Goal: Task Accomplishment & Management: Complete application form

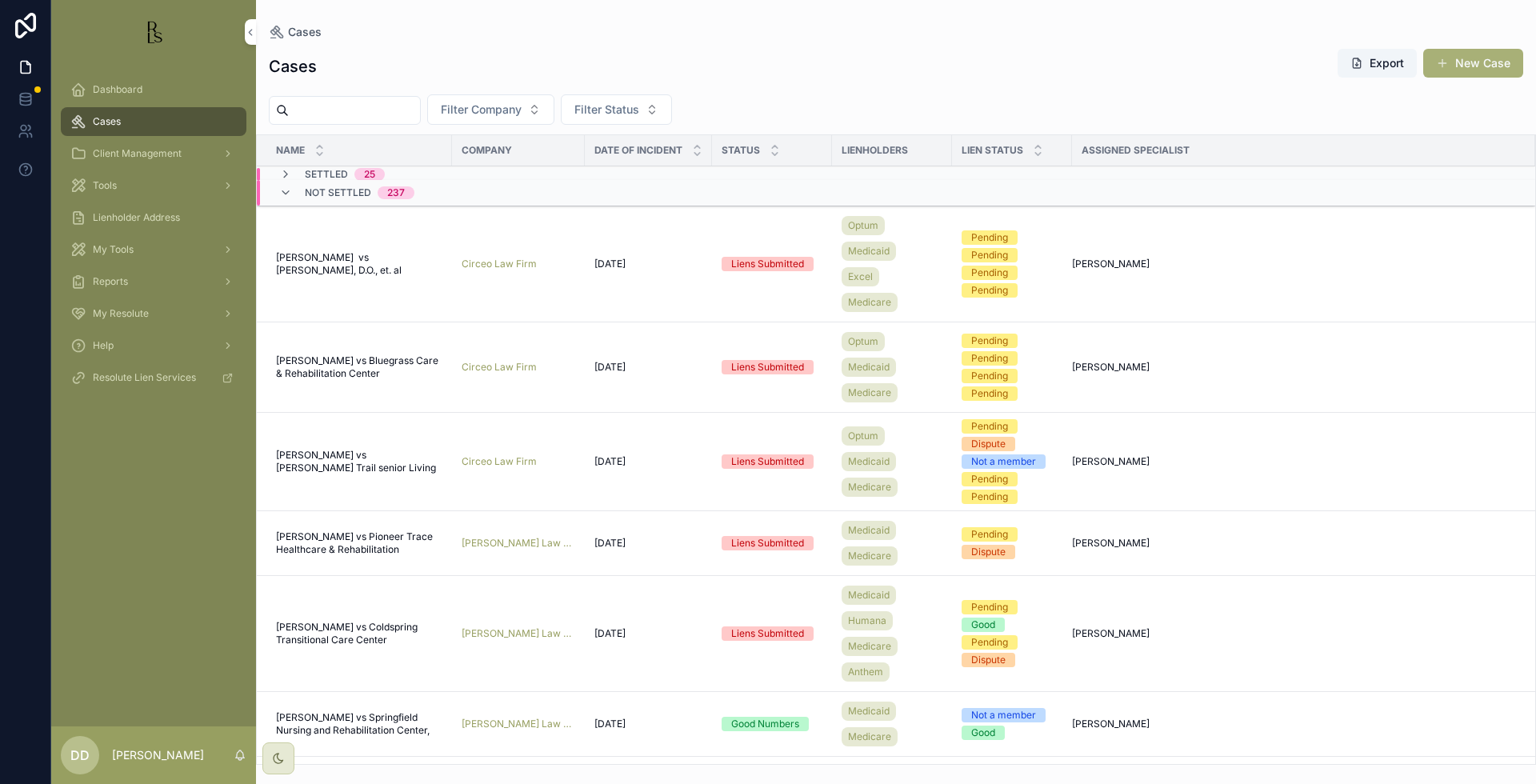
click at [1301, 58] on div "Cases Export New Case" at bounding box center [895, 66] width 1254 height 37
click at [330, 113] on input "scrollable content" at bounding box center [355, 110] width 132 height 23
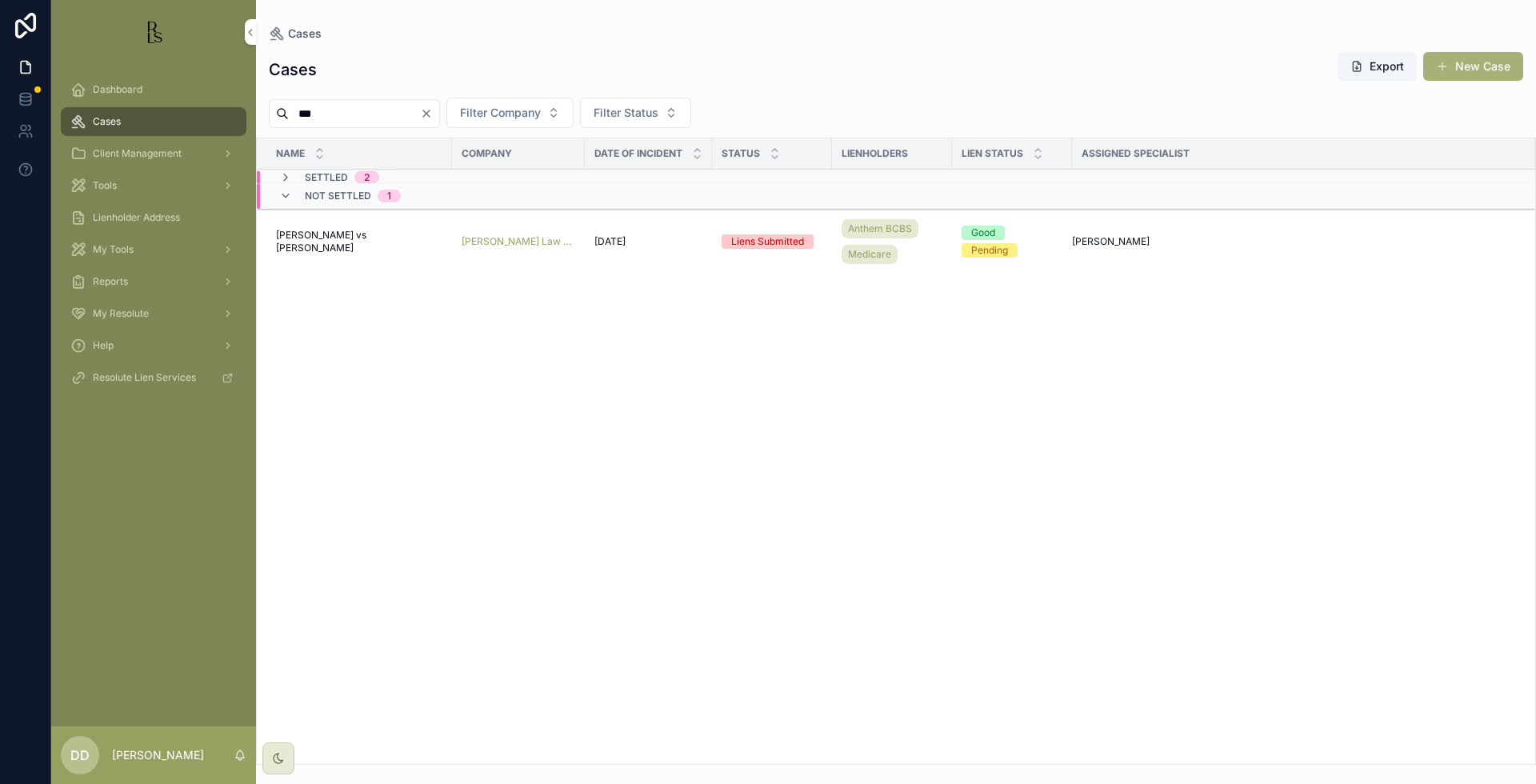
type input "***"
click at [414, 179] on div "Settled 2" at bounding box center [484, 178] width 455 height 13
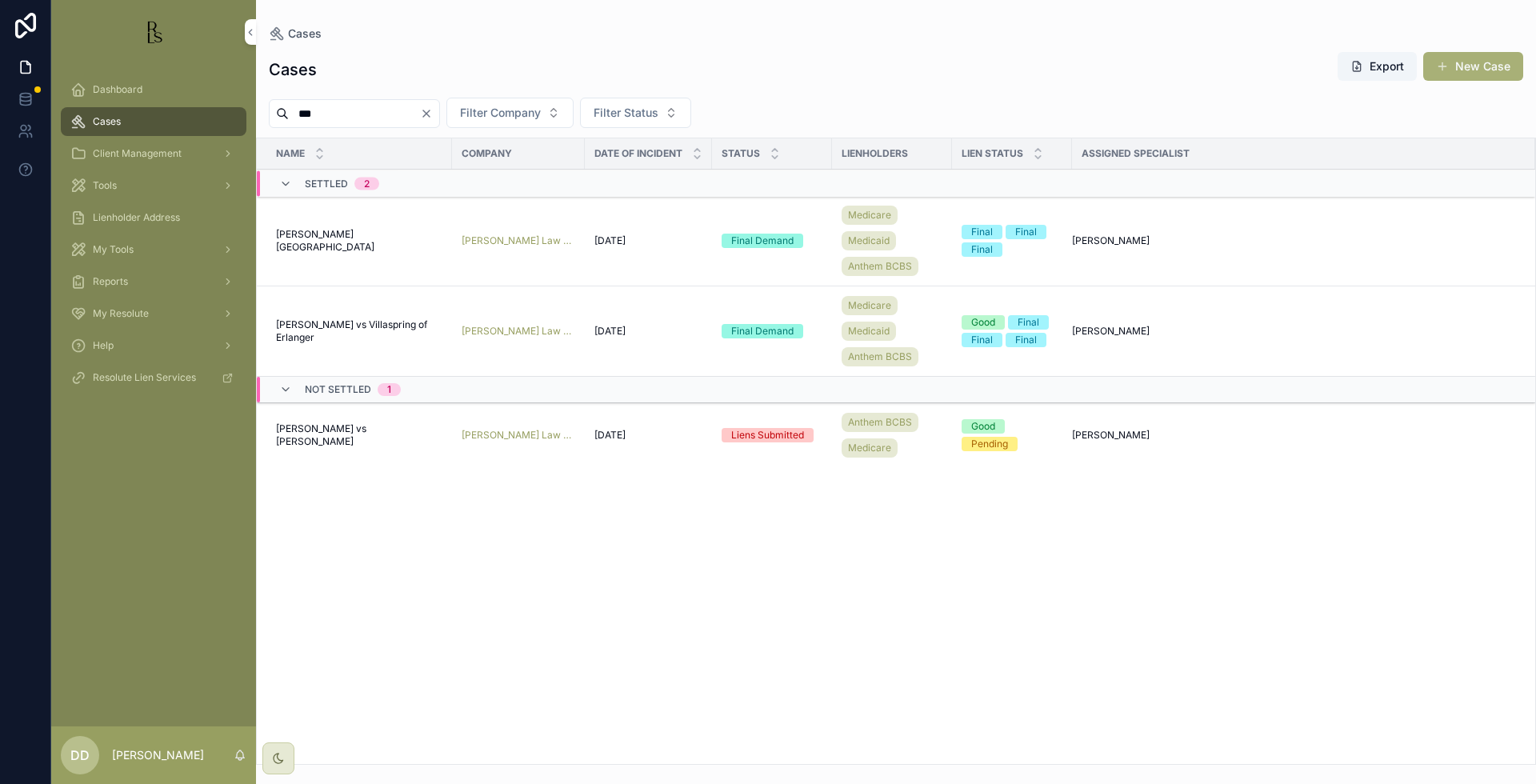
click at [369, 394] on span "Not Settled" at bounding box center [338, 390] width 67 height 13
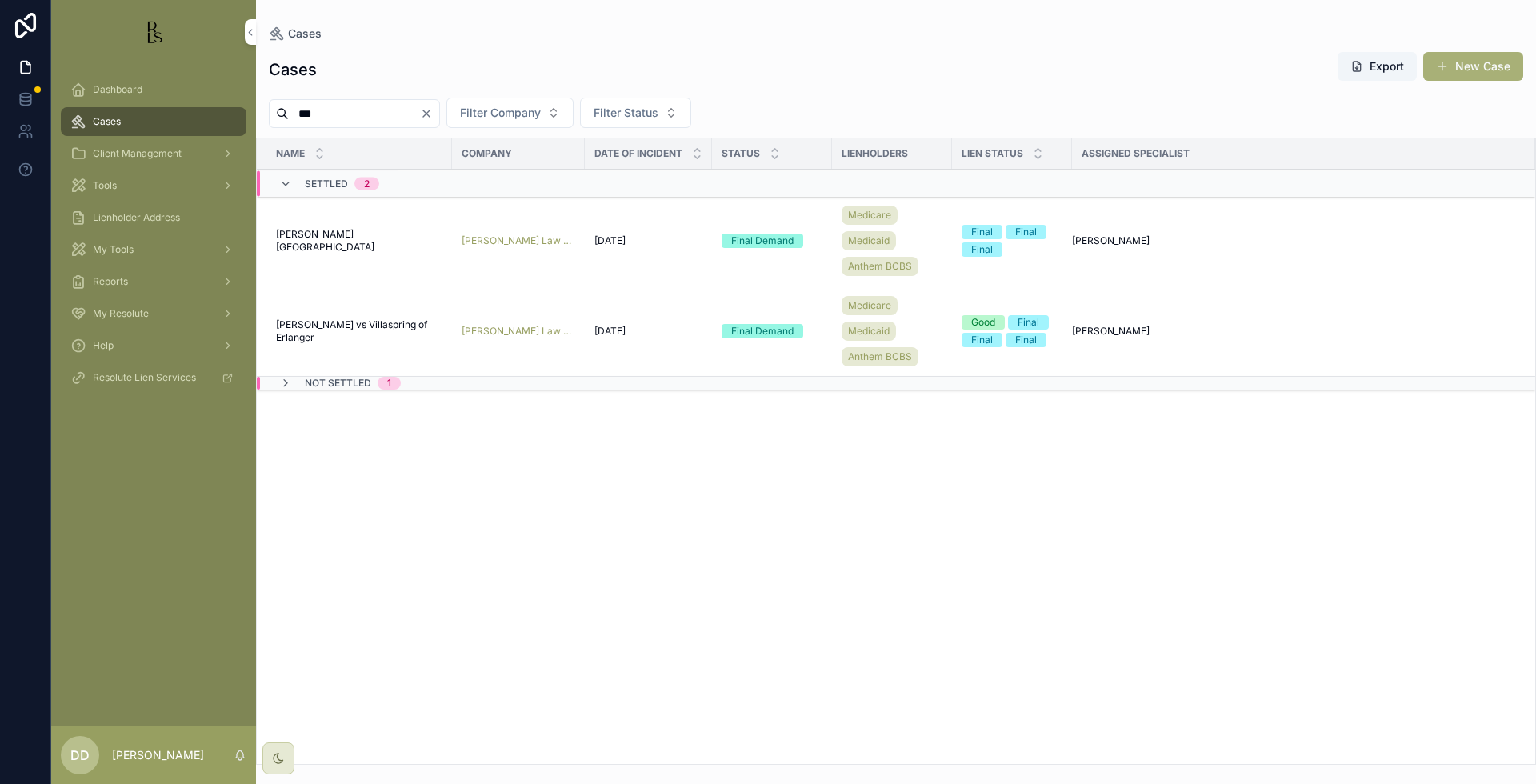
click at [393, 378] on span "1" at bounding box center [389, 383] width 24 height 13
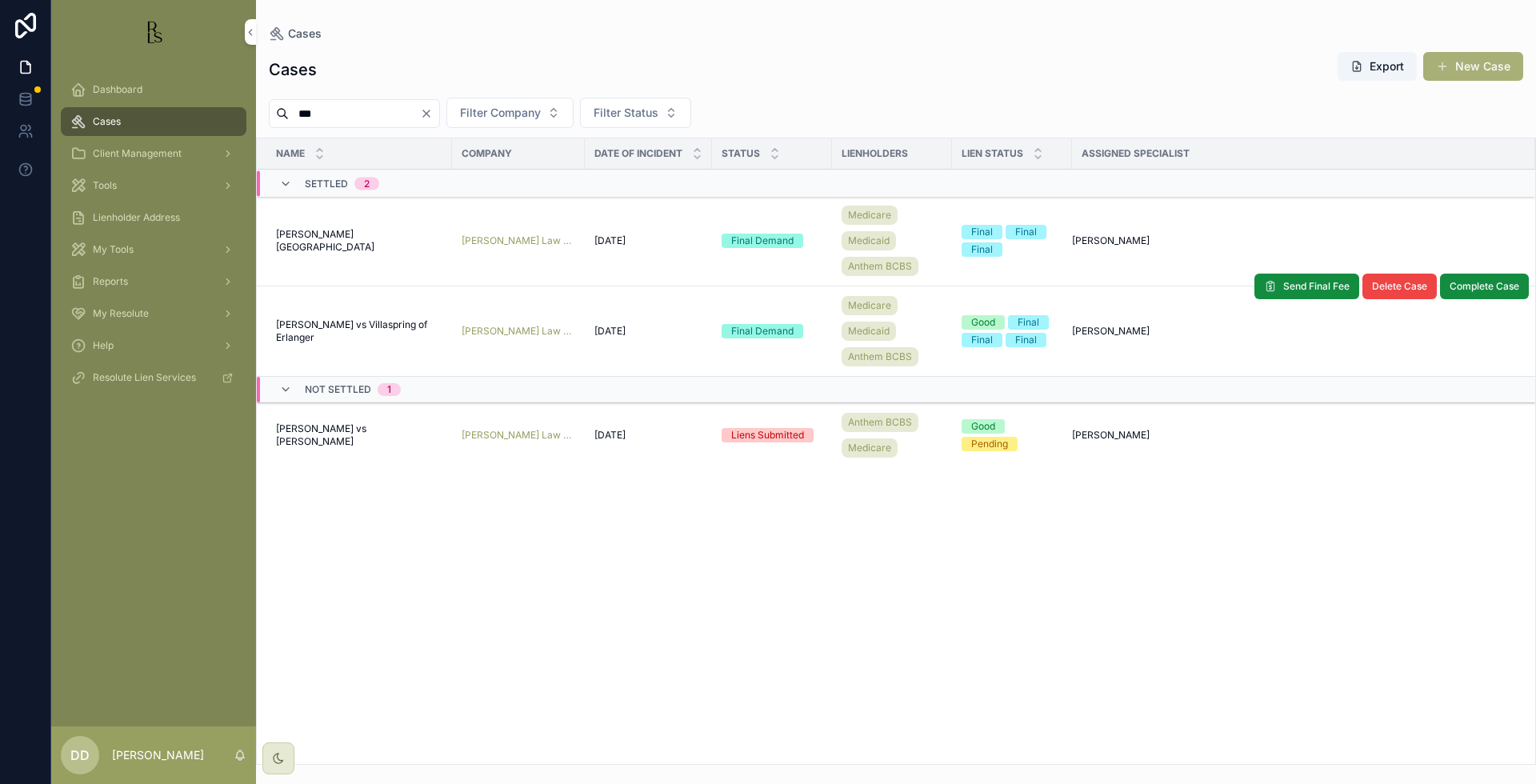
click at [382, 326] on span "[PERSON_NAME] vs Villaspring of Erlanger" at bounding box center [359, 331] width 166 height 26
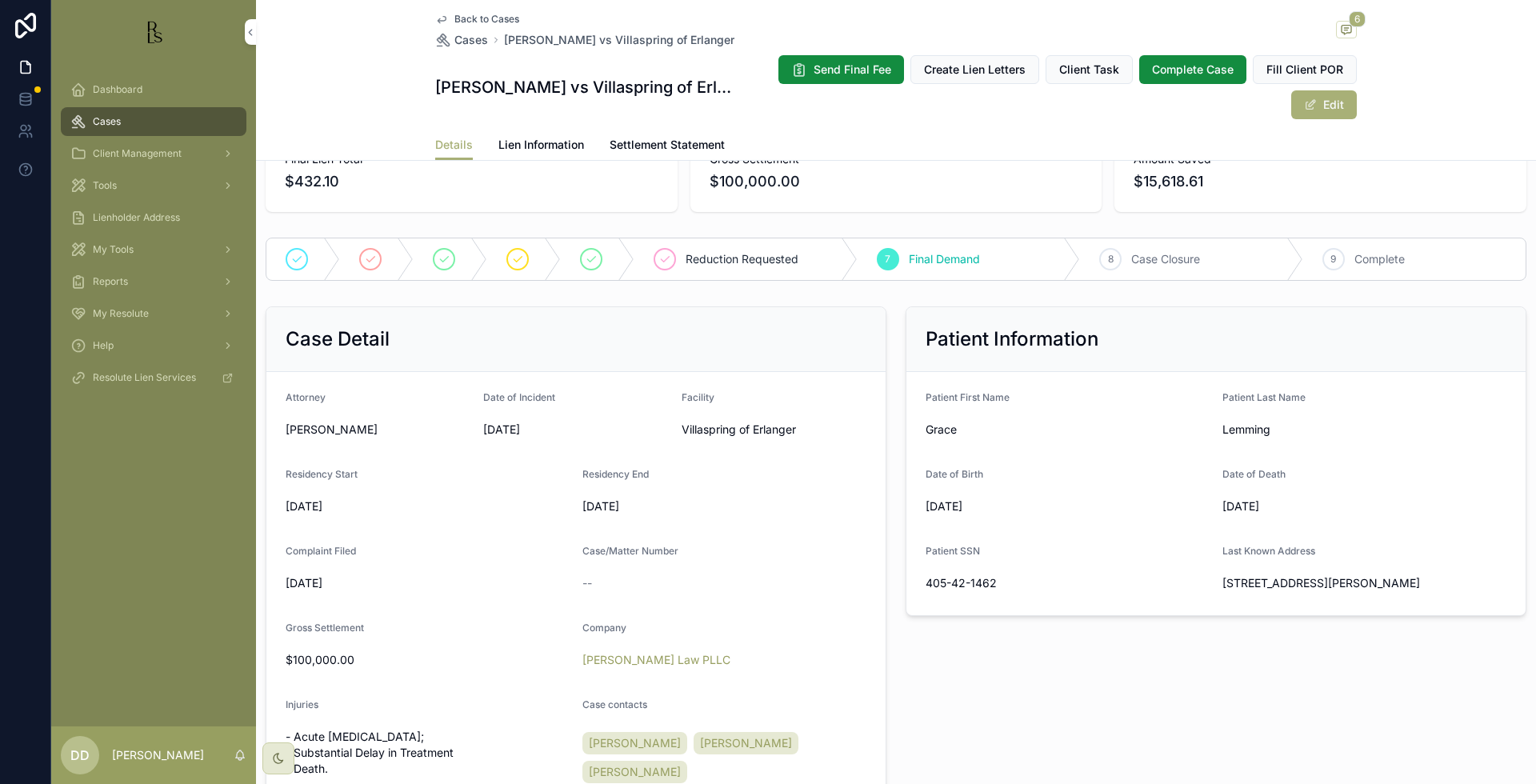
scroll to position [200, 0]
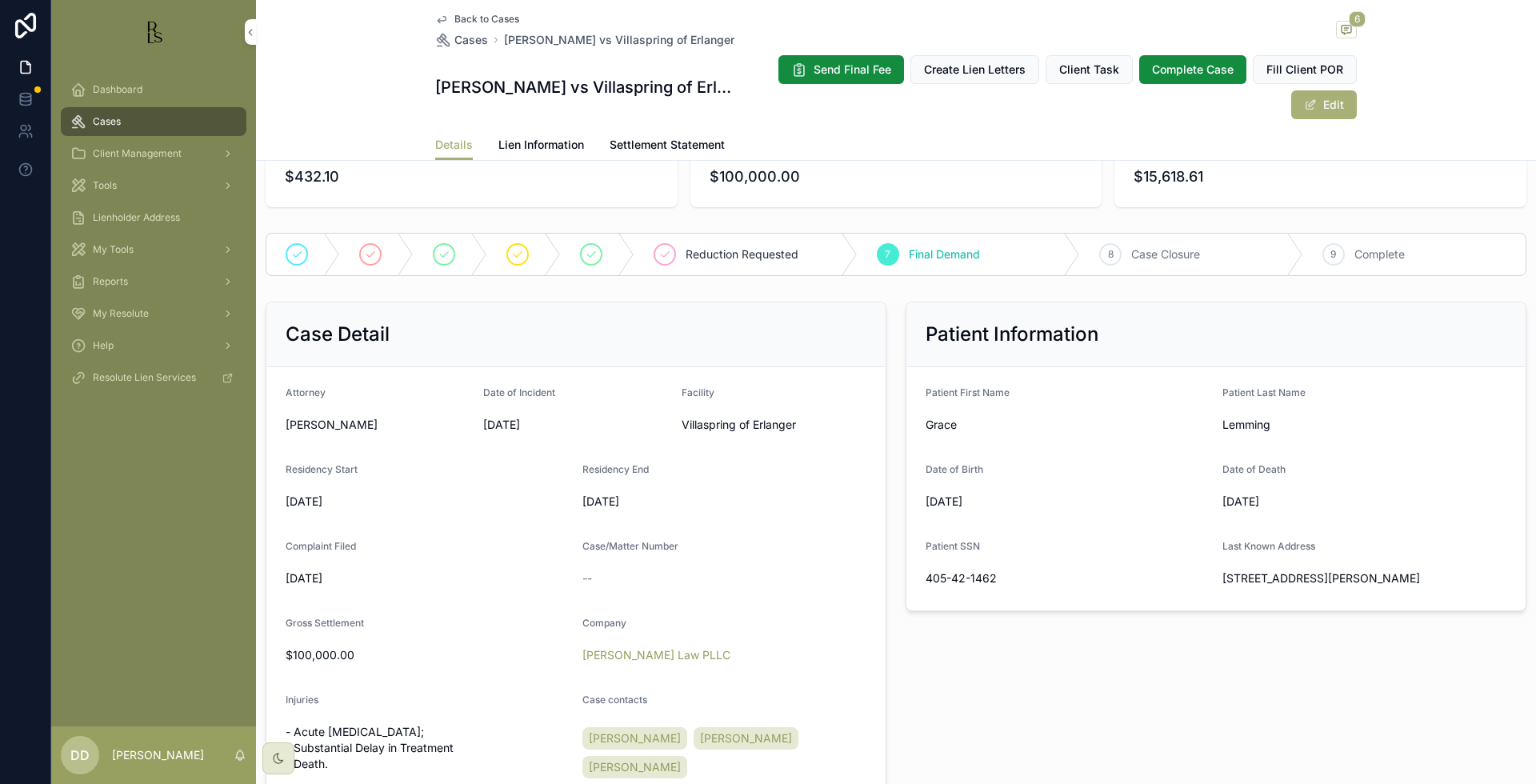
click at [1142, 674] on div "Patient Information Patient First Name [PERSON_NAME] Patient Last Name Lemming …" at bounding box center [1216, 594] width 640 height 597
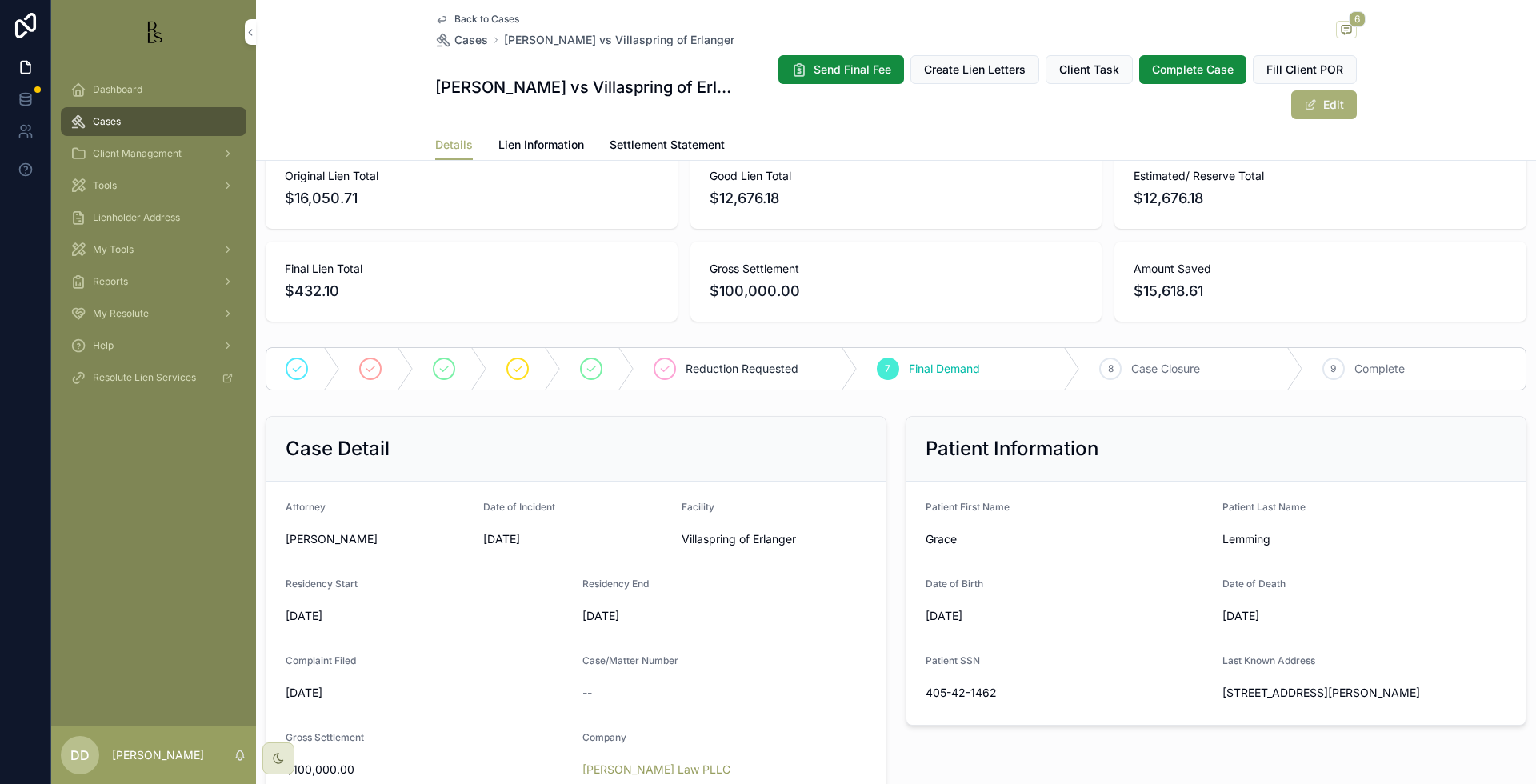
scroll to position [0, 0]
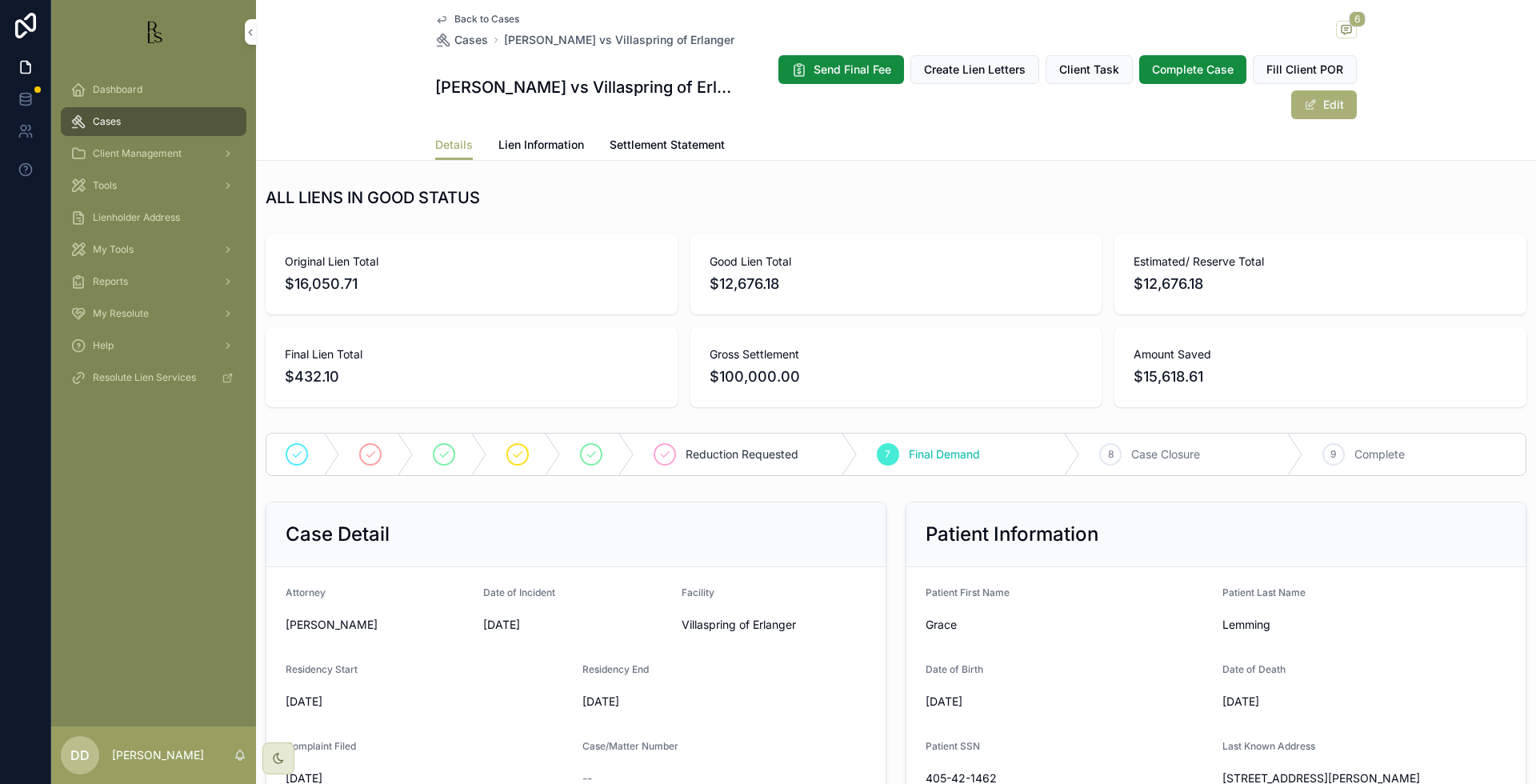
click at [526, 148] on span "Lien Information" at bounding box center [541, 145] width 85 height 16
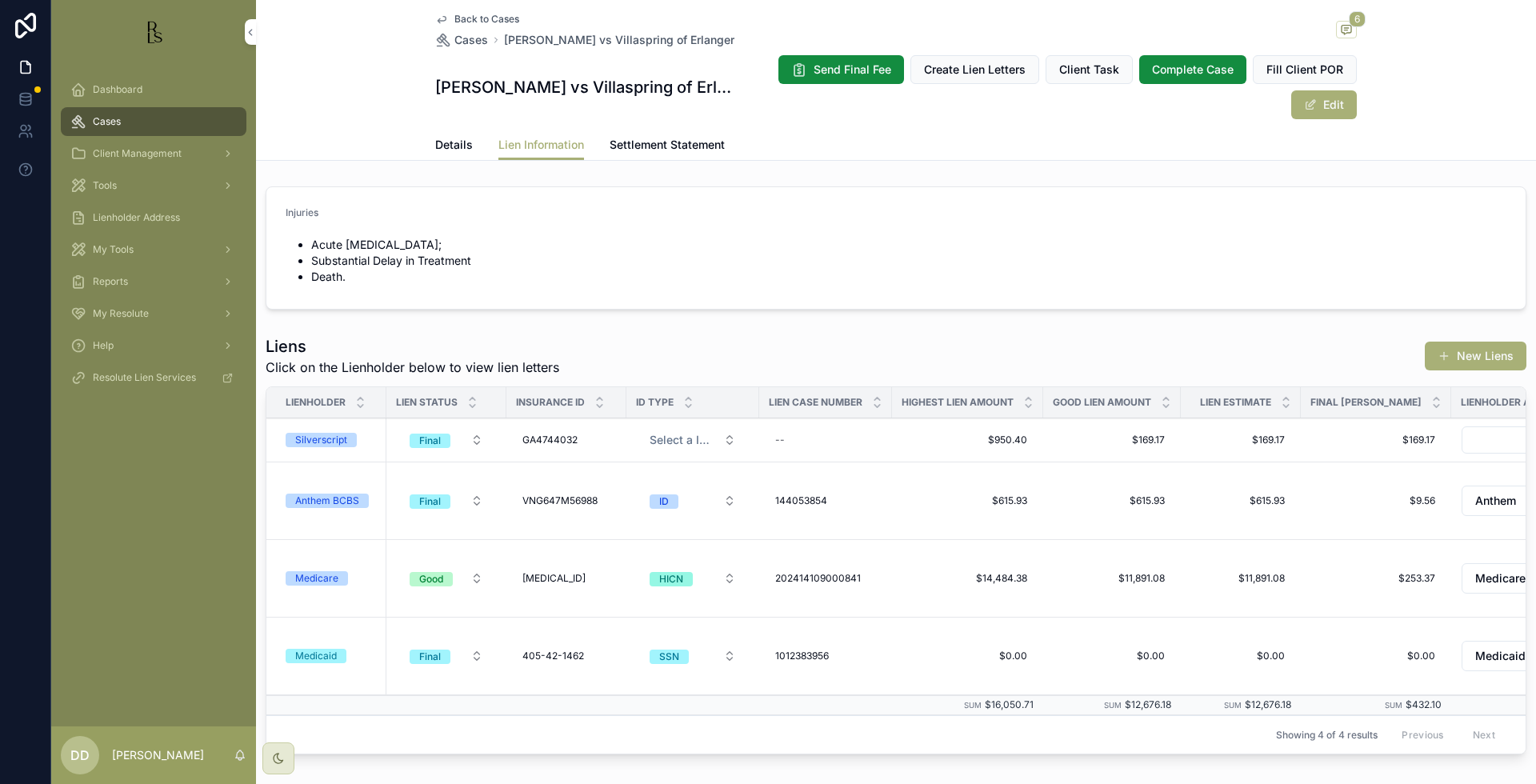
click at [839, 226] on form "Injuries Acute [MEDICAL_DATA]; Substantial Delay in Treatment Death." at bounding box center [895, 248] width 1259 height 122
click at [442, 143] on span "Details" at bounding box center [454, 145] width 37 height 16
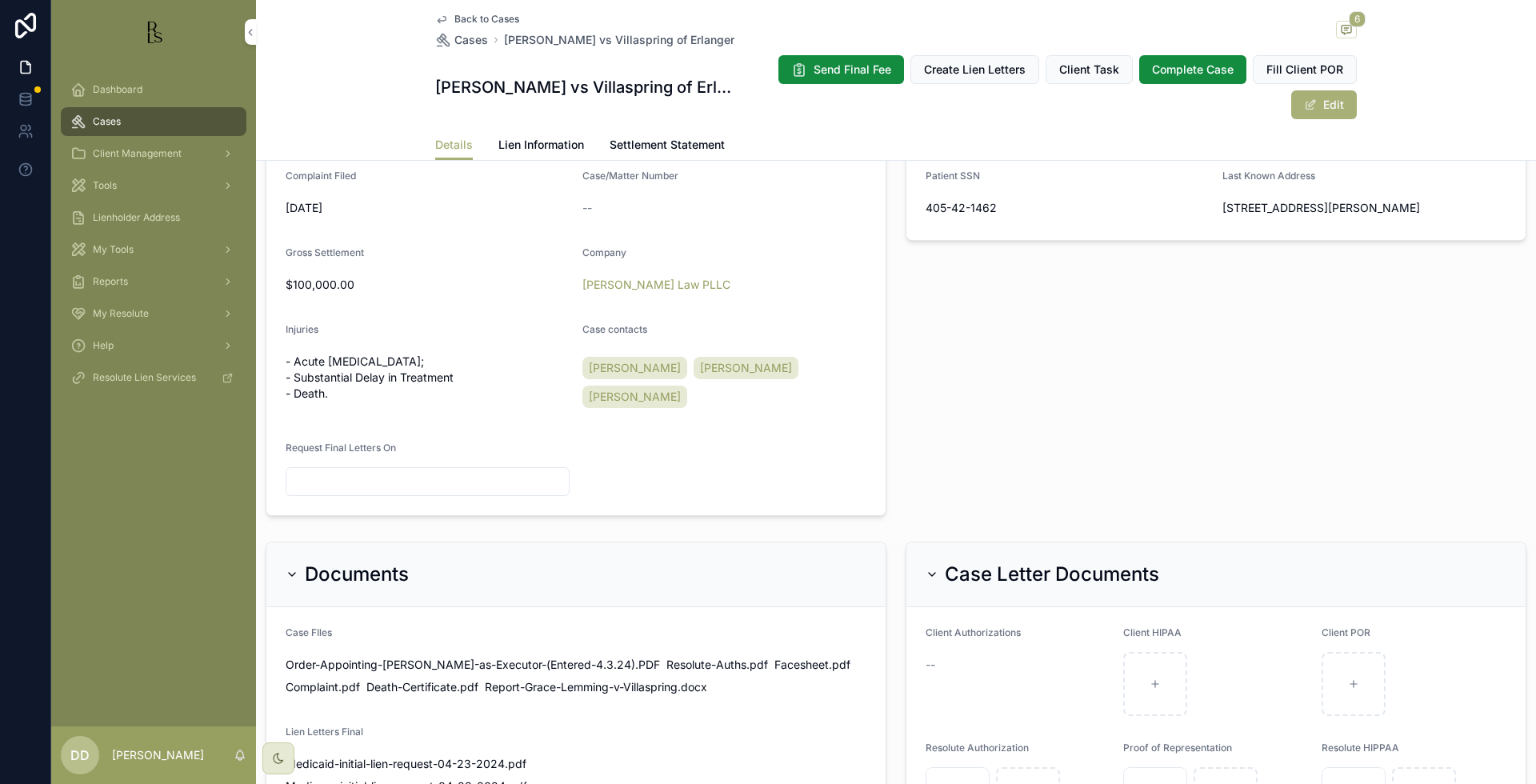
scroll to position [700, 0]
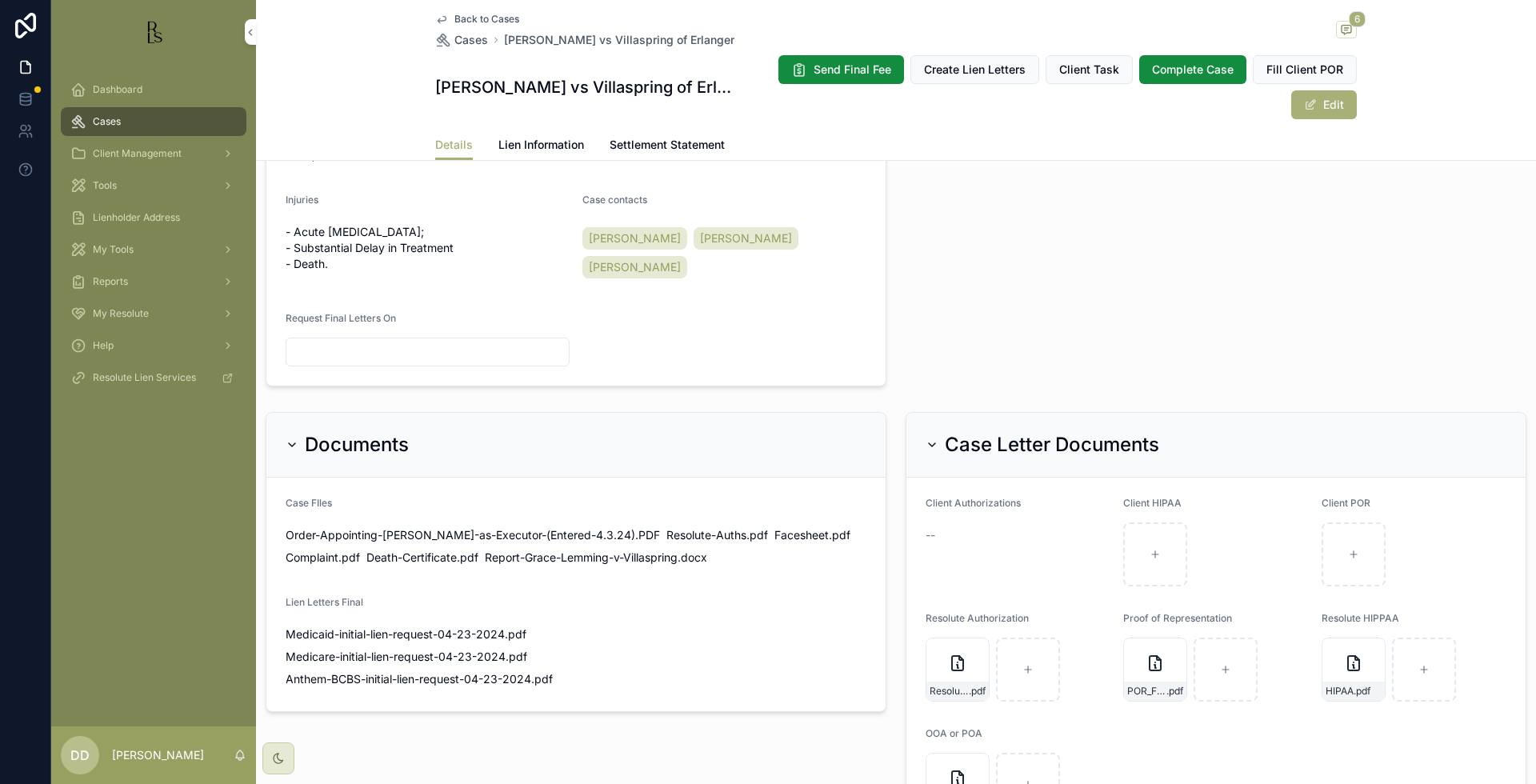
click at [1315, 323] on div "Patient Information Patient First Name [PERSON_NAME] Patient Last Name Lemming …" at bounding box center [1216, 94] width 640 height 597
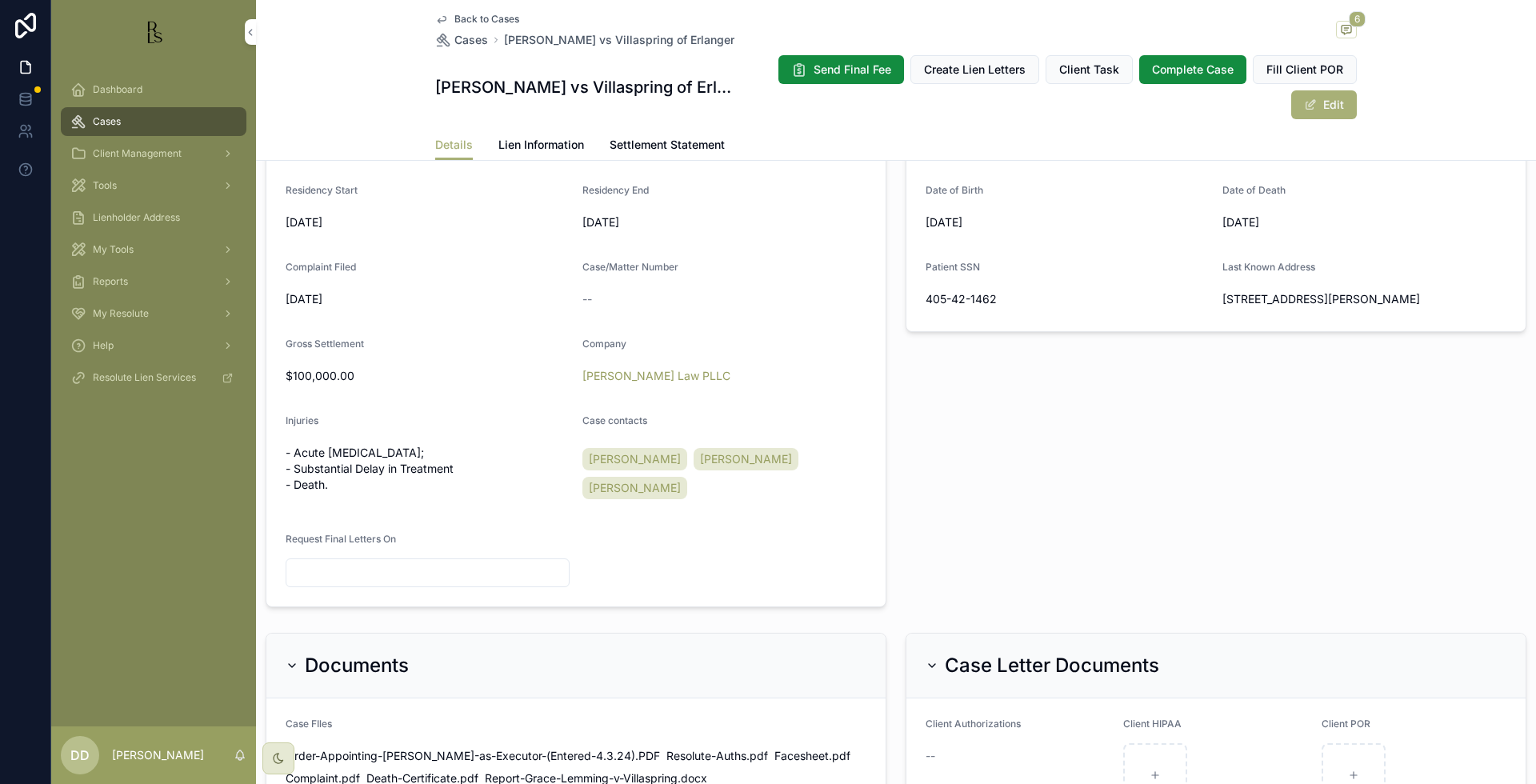
scroll to position [476, 0]
click at [530, 149] on span "Lien Information" at bounding box center [541, 145] width 85 height 16
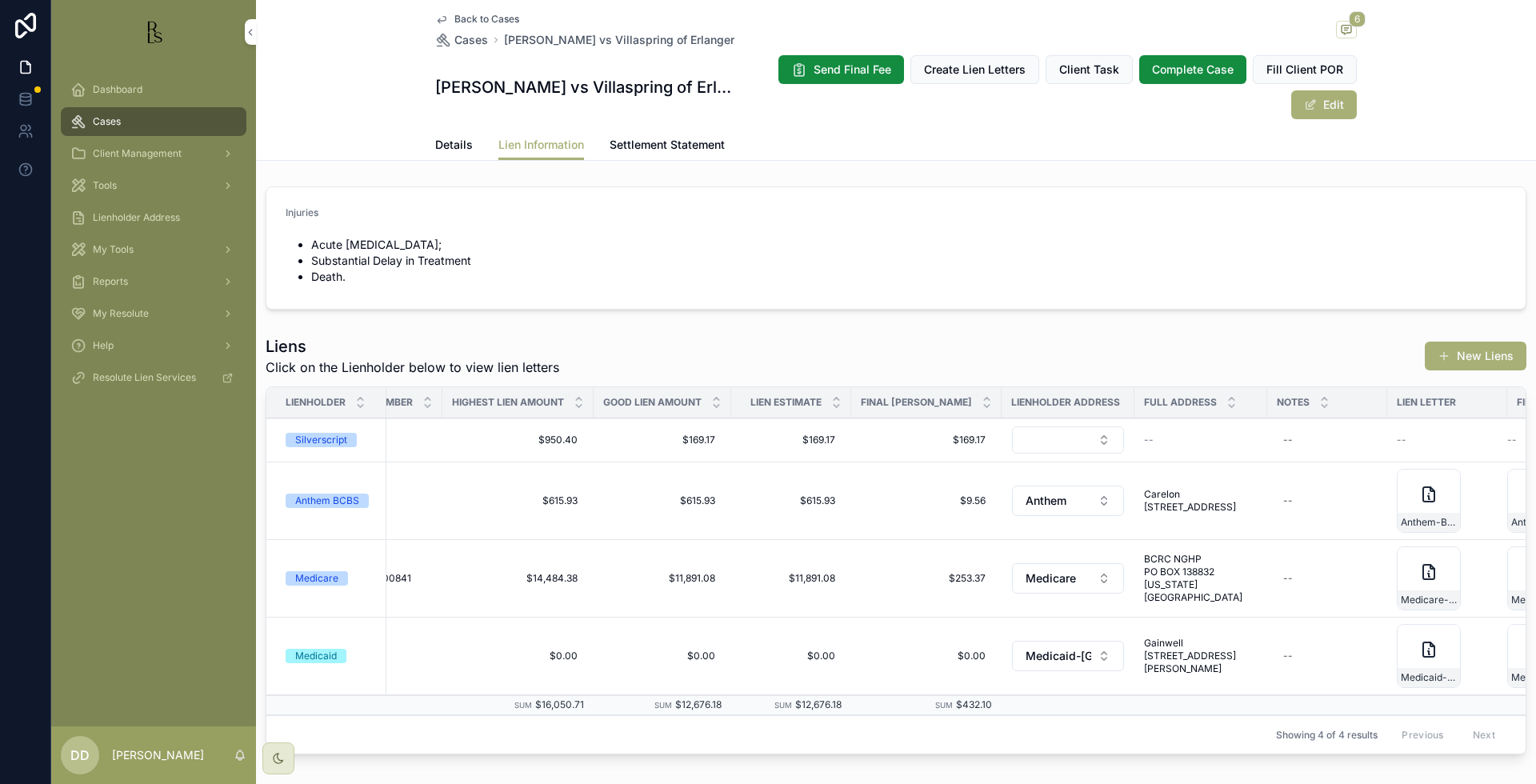
scroll to position [0, 457]
click at [1391, 653] on div "Medicaid-initial-lien-request-04-23-2024" at bounding box center [1422, 656] width 64 height 64
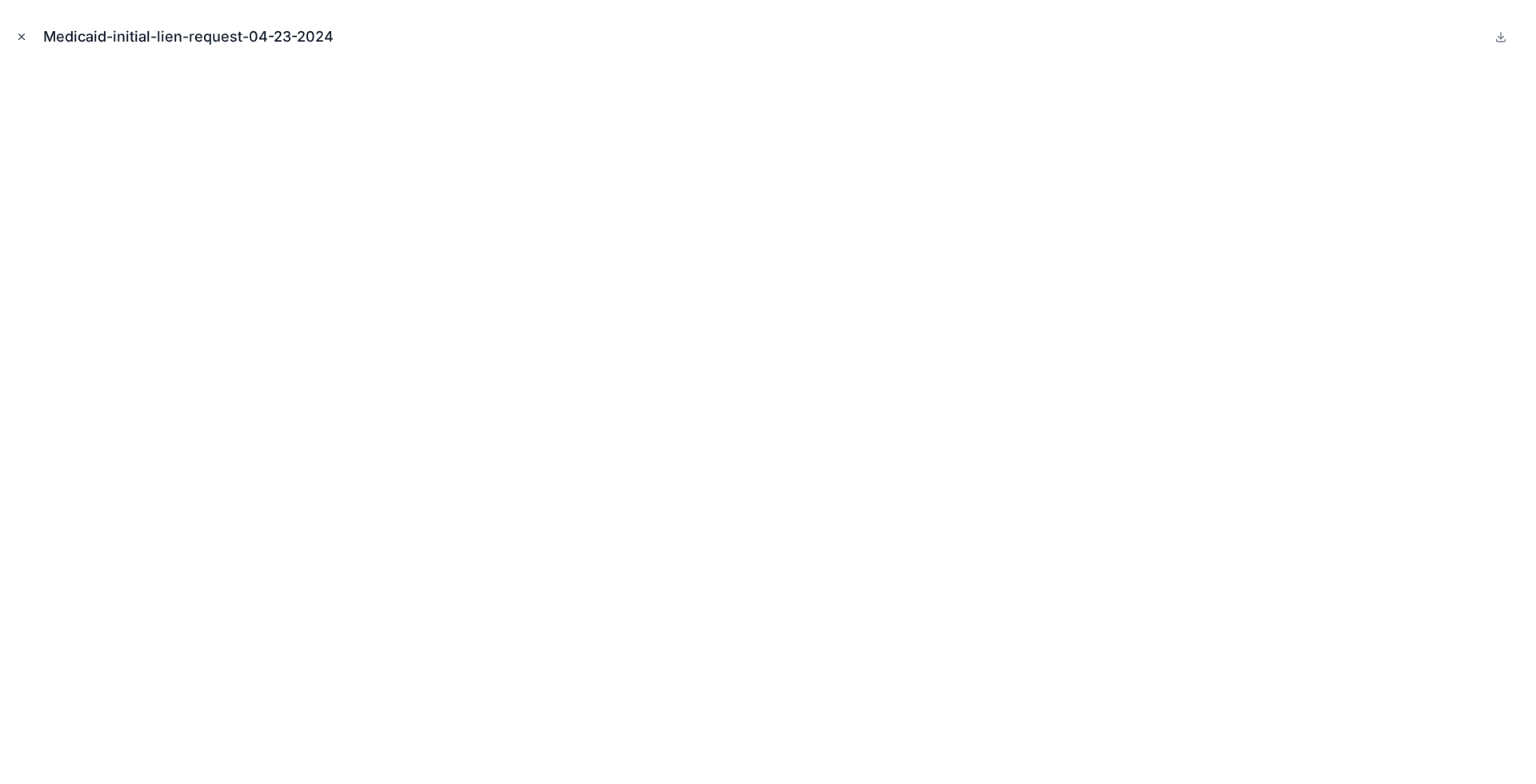
click at [24, 41] on icon "Close modal" at bounding box center [22, 37] width 11 height 11
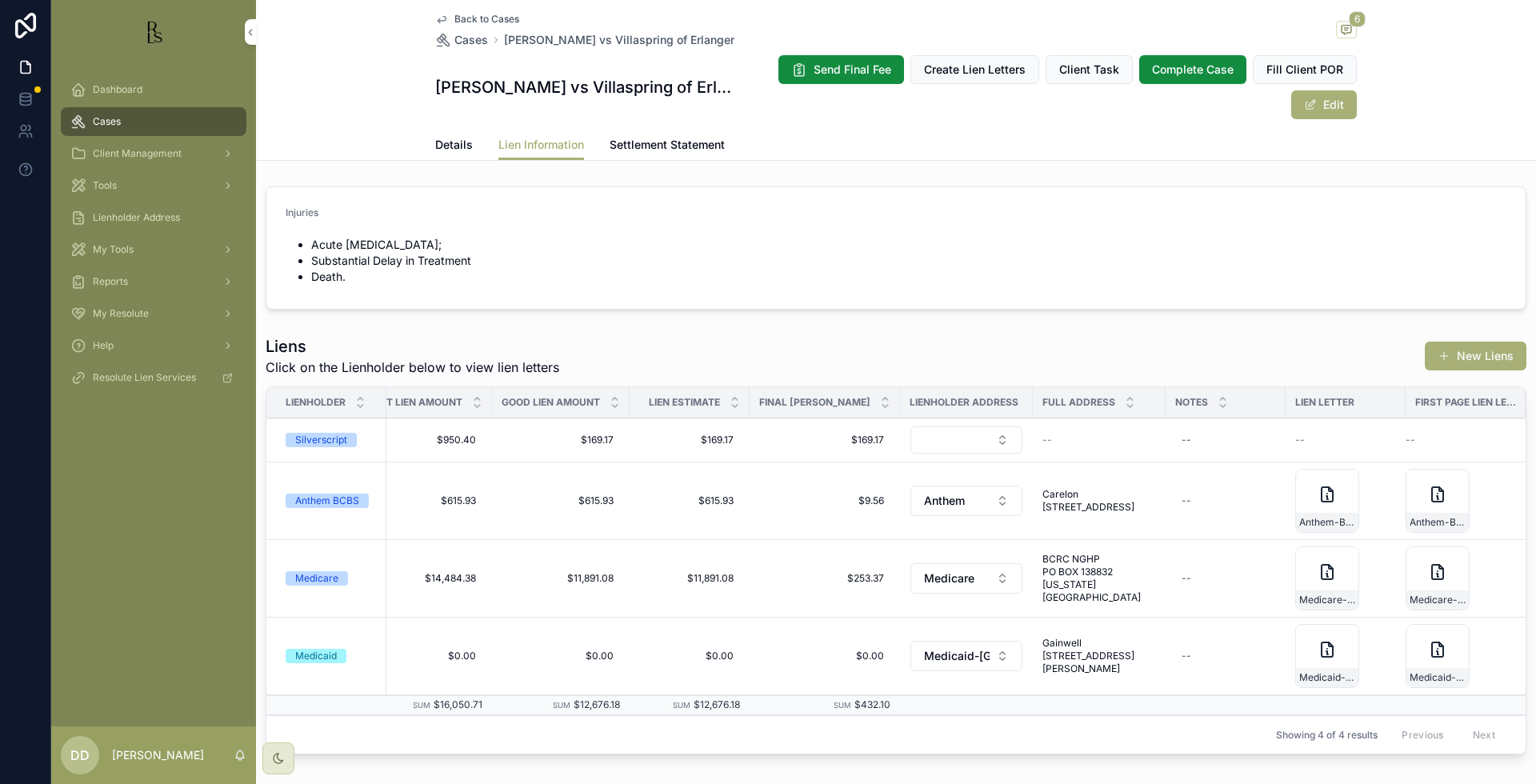
click at [443, 140] on span "Details" at bounding box center [454, 145] width 37 height 16
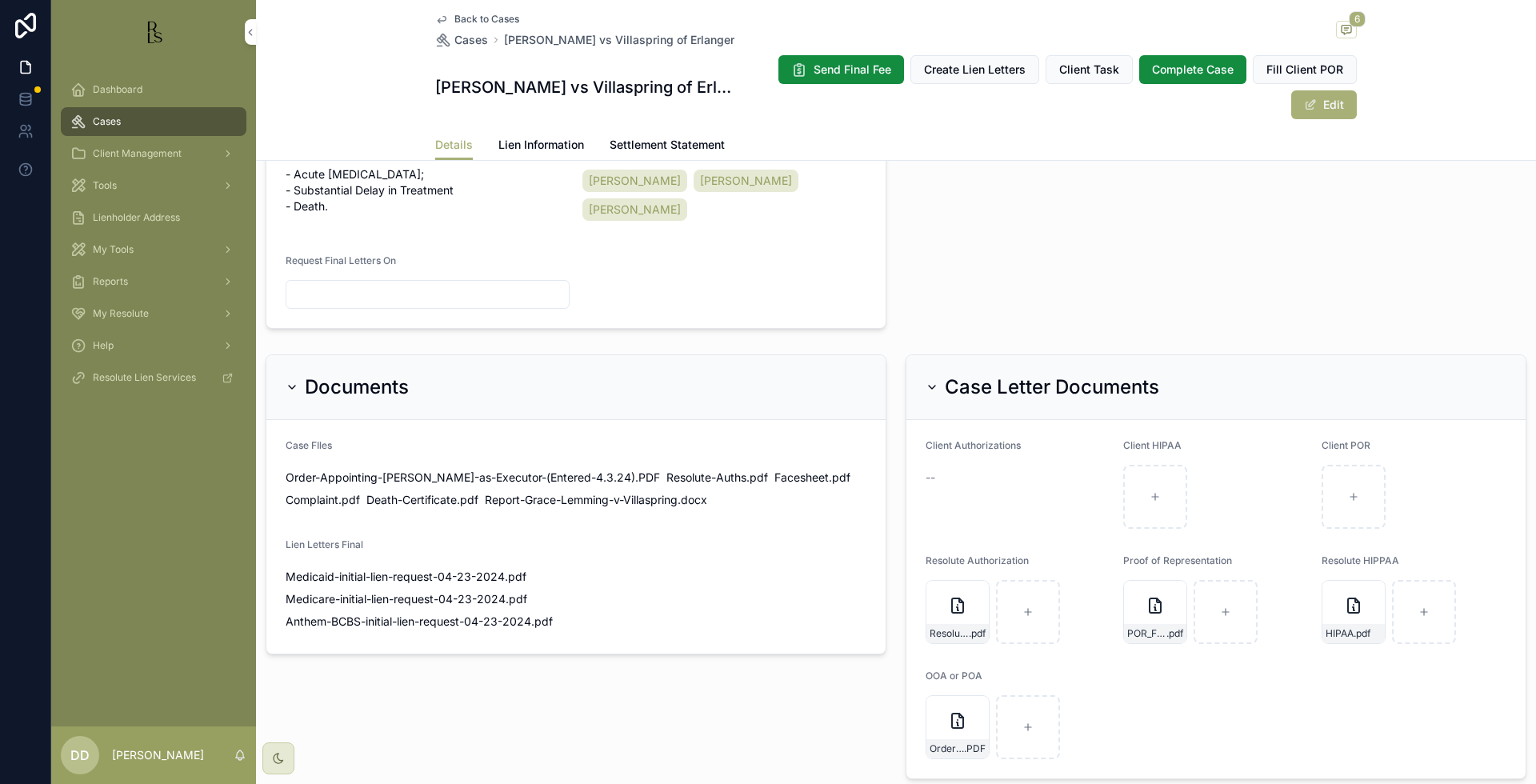
scroll to position [800, 0]
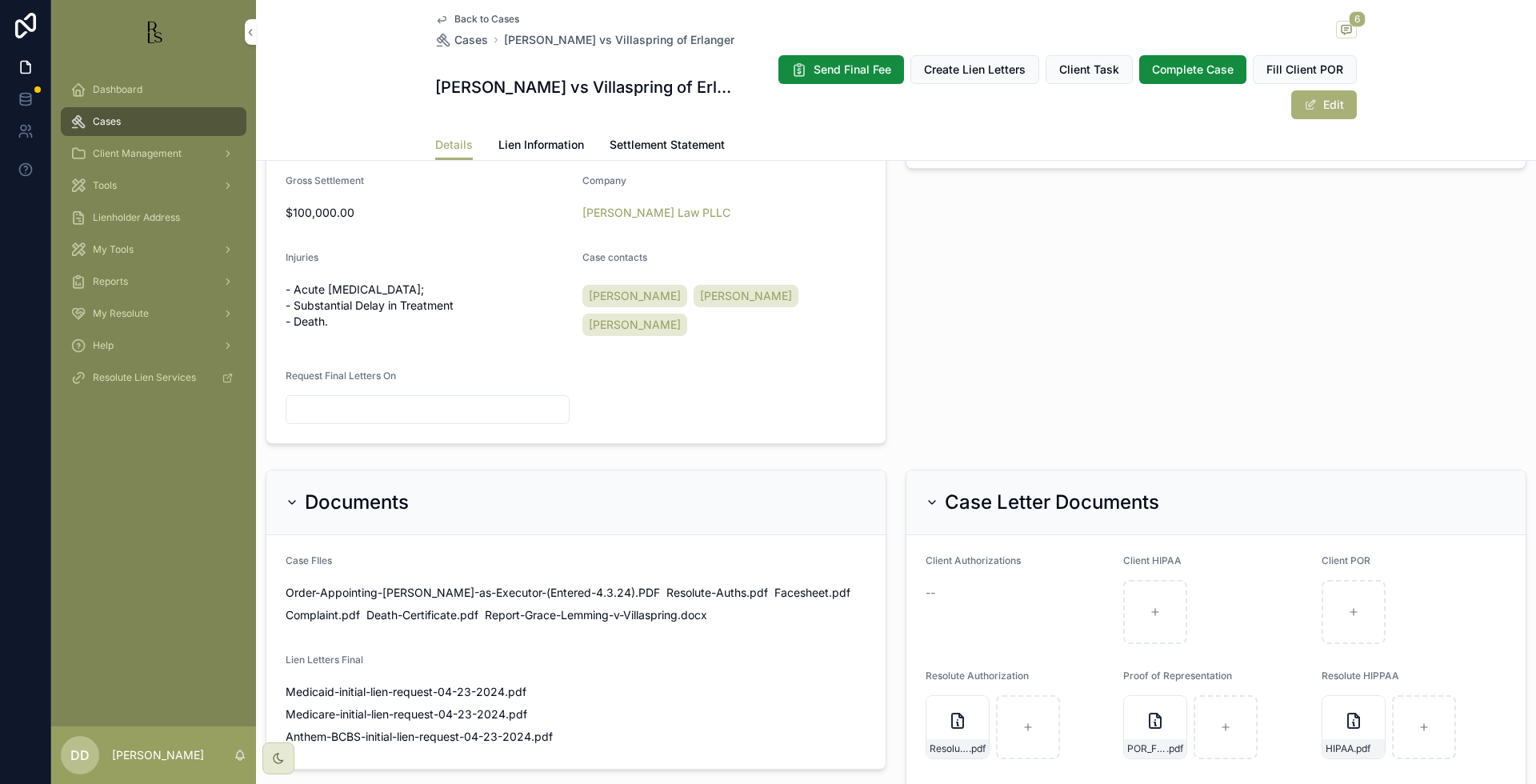
scroll to position [377, 0]
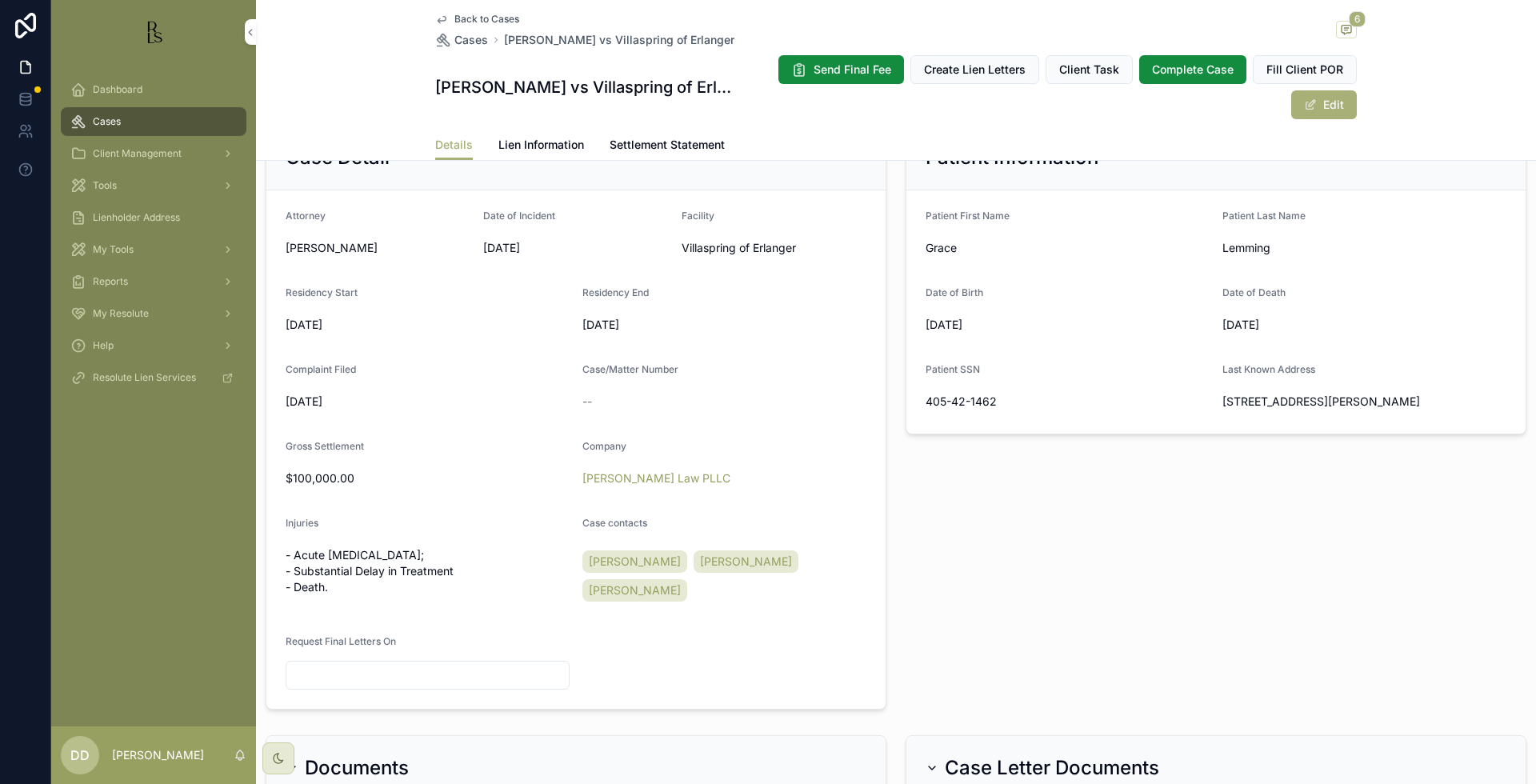
click at [524, 153] on link "Lien Information" at bounding box center [541, 146] width 85 height 32
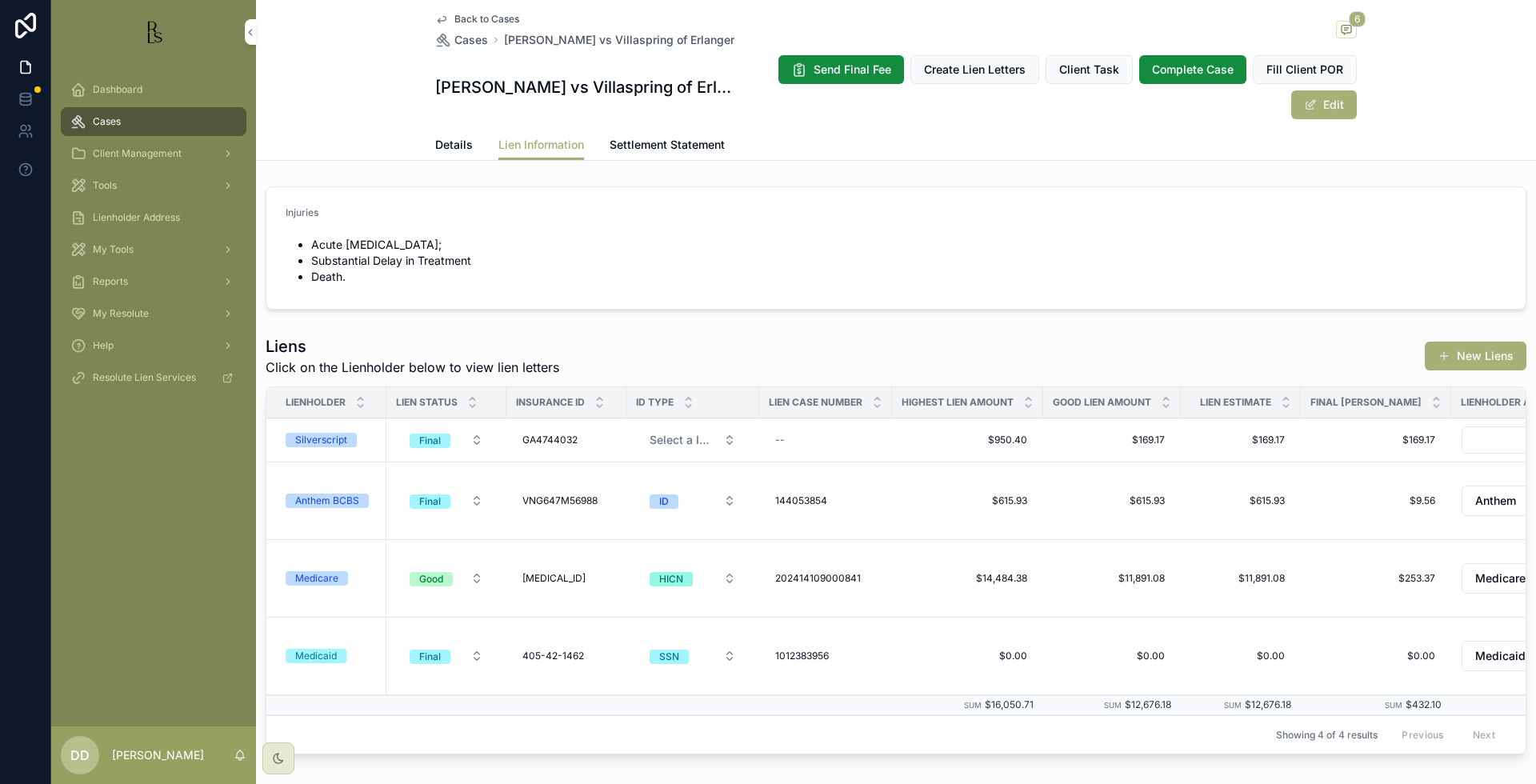
scroll to position [0, 555]
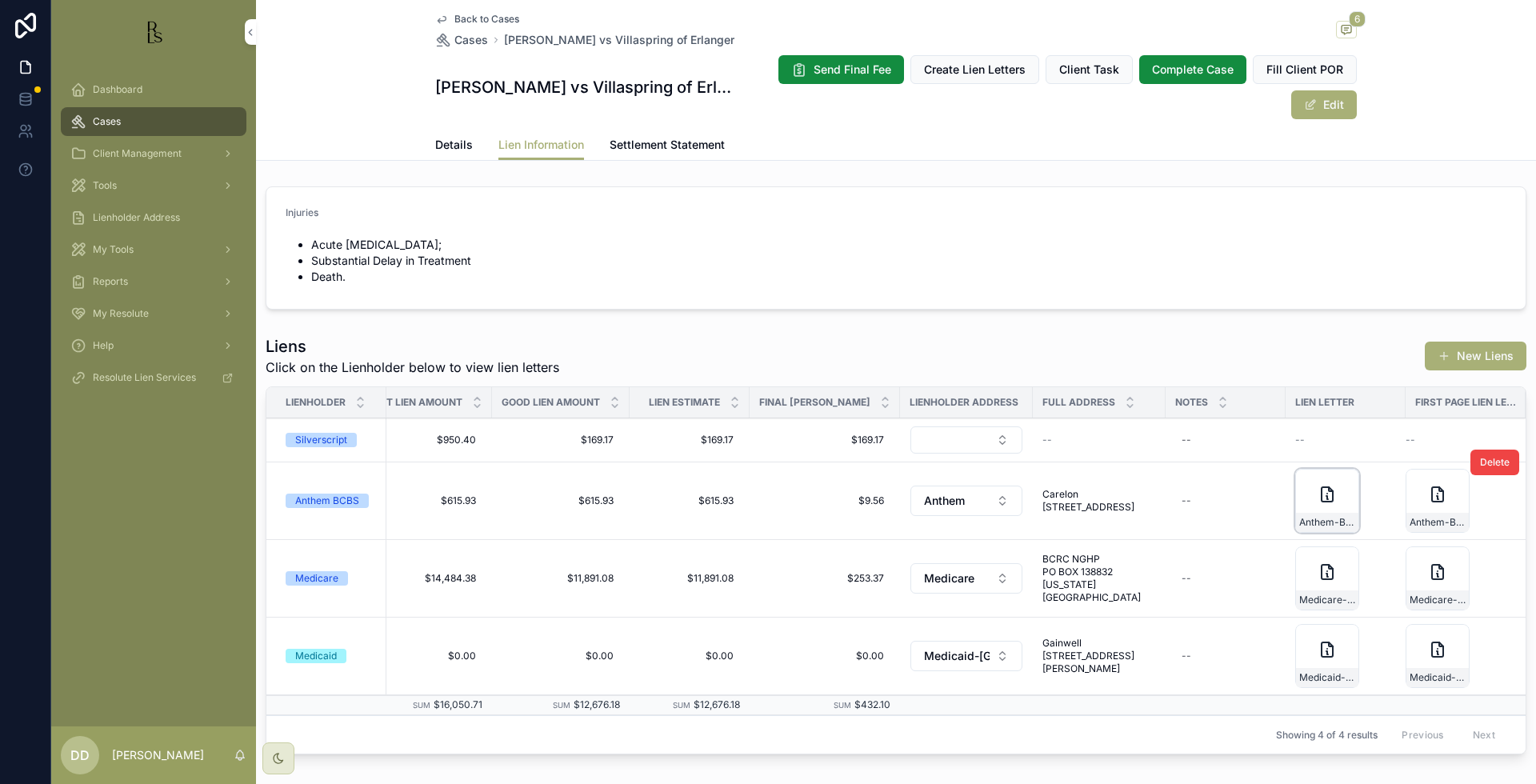
click at [1297, 513] on div "Anthem-BCBS-initial-lien-request-04-23-2024" at bounding box center [1327, 523] width 63 height 19
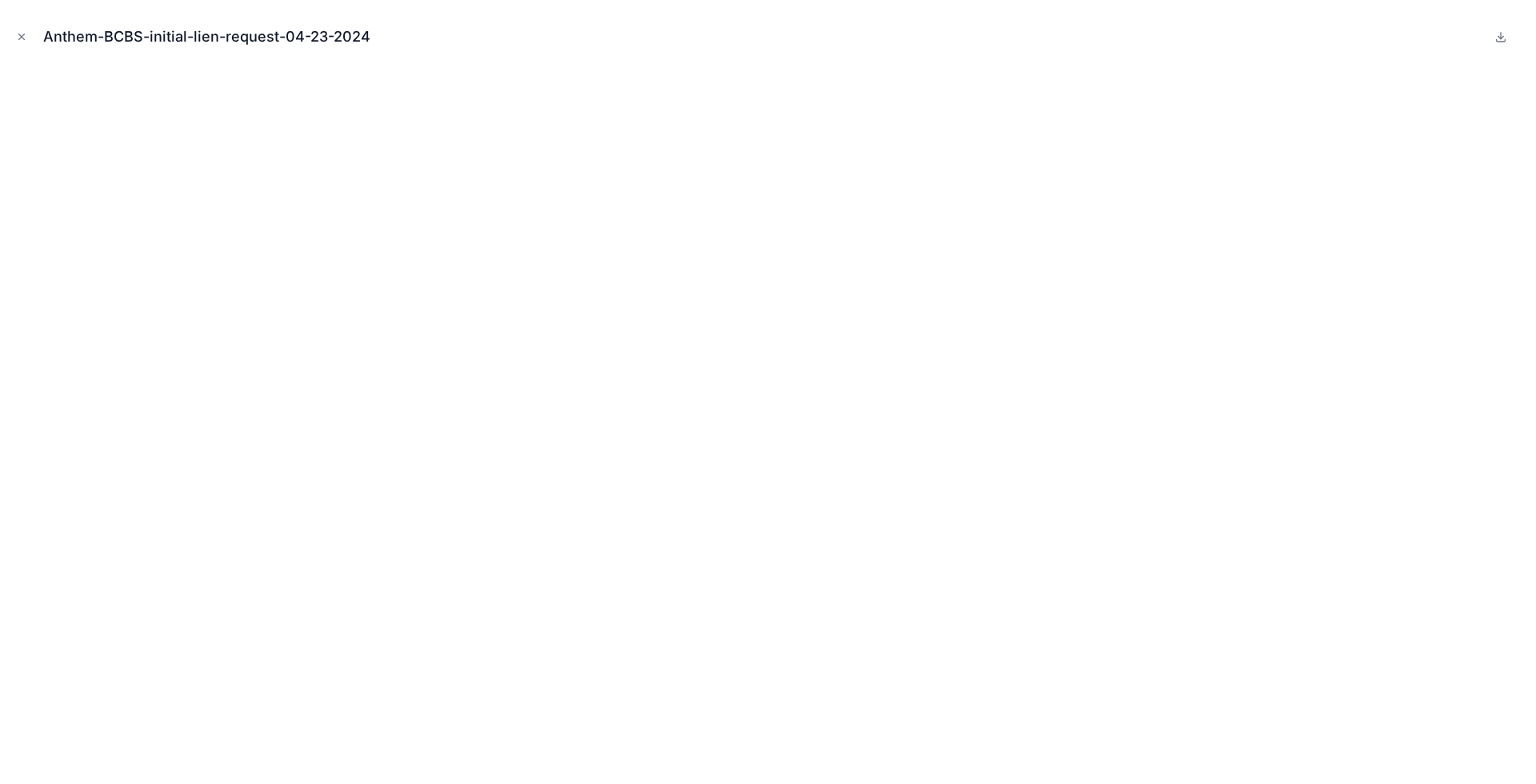
scroll to position [0, 542]
click at [16, 32] on icon "Close modal" at bounding box center [22, 37] width 11 height 11
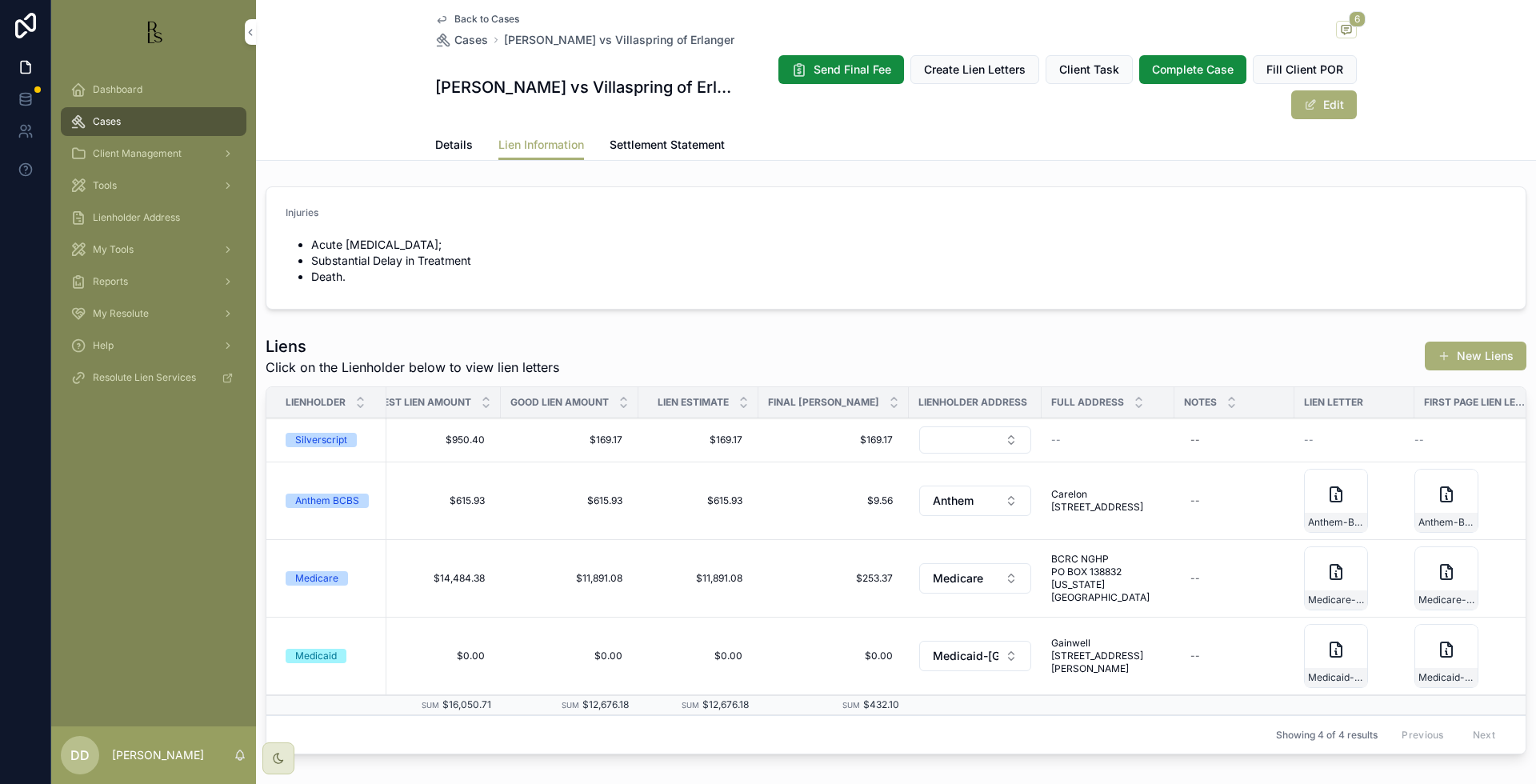
click at [454, 135] on link "Details" at bounding box center [454, 146] width 37 height 32
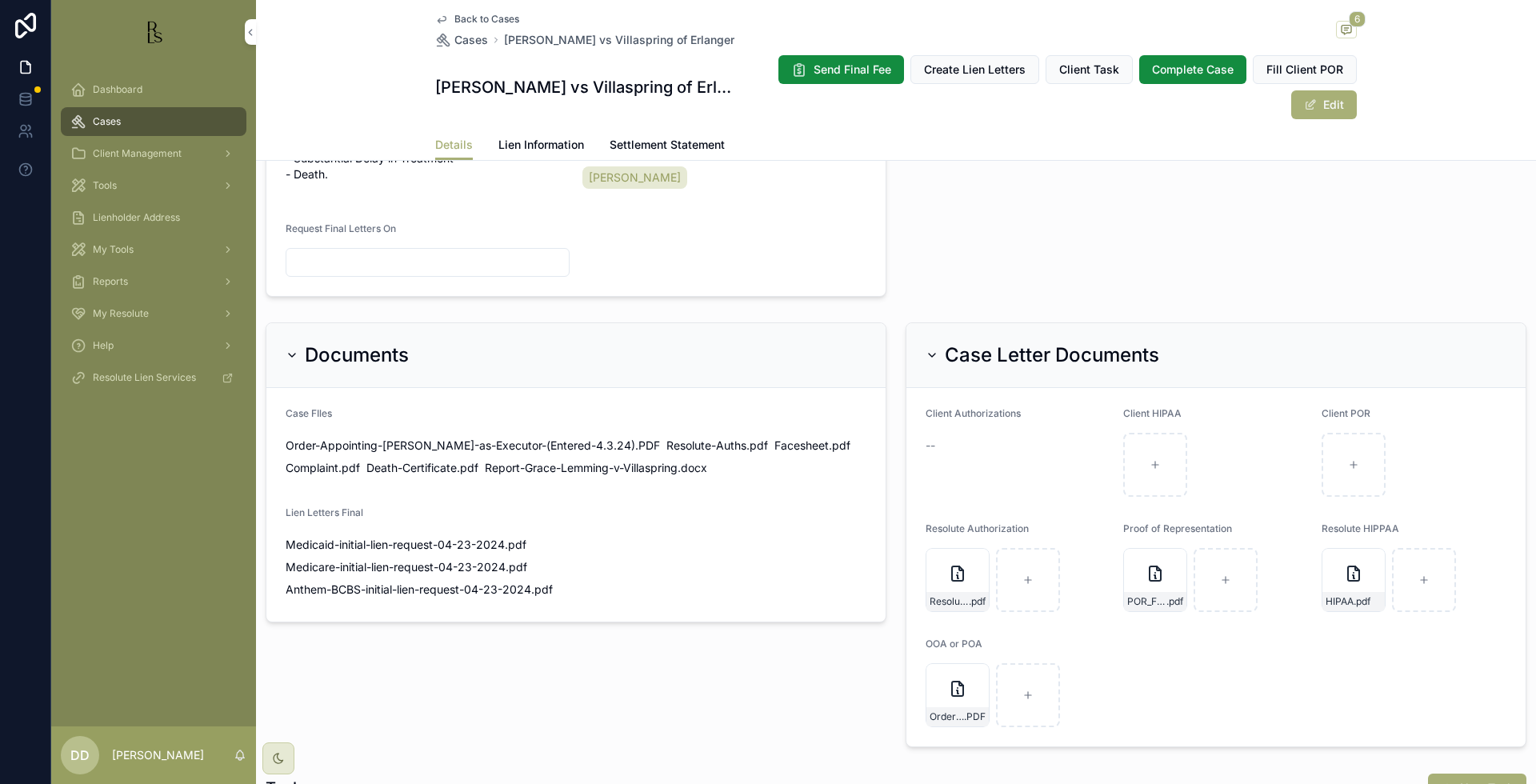
scroll to position [800, 0]
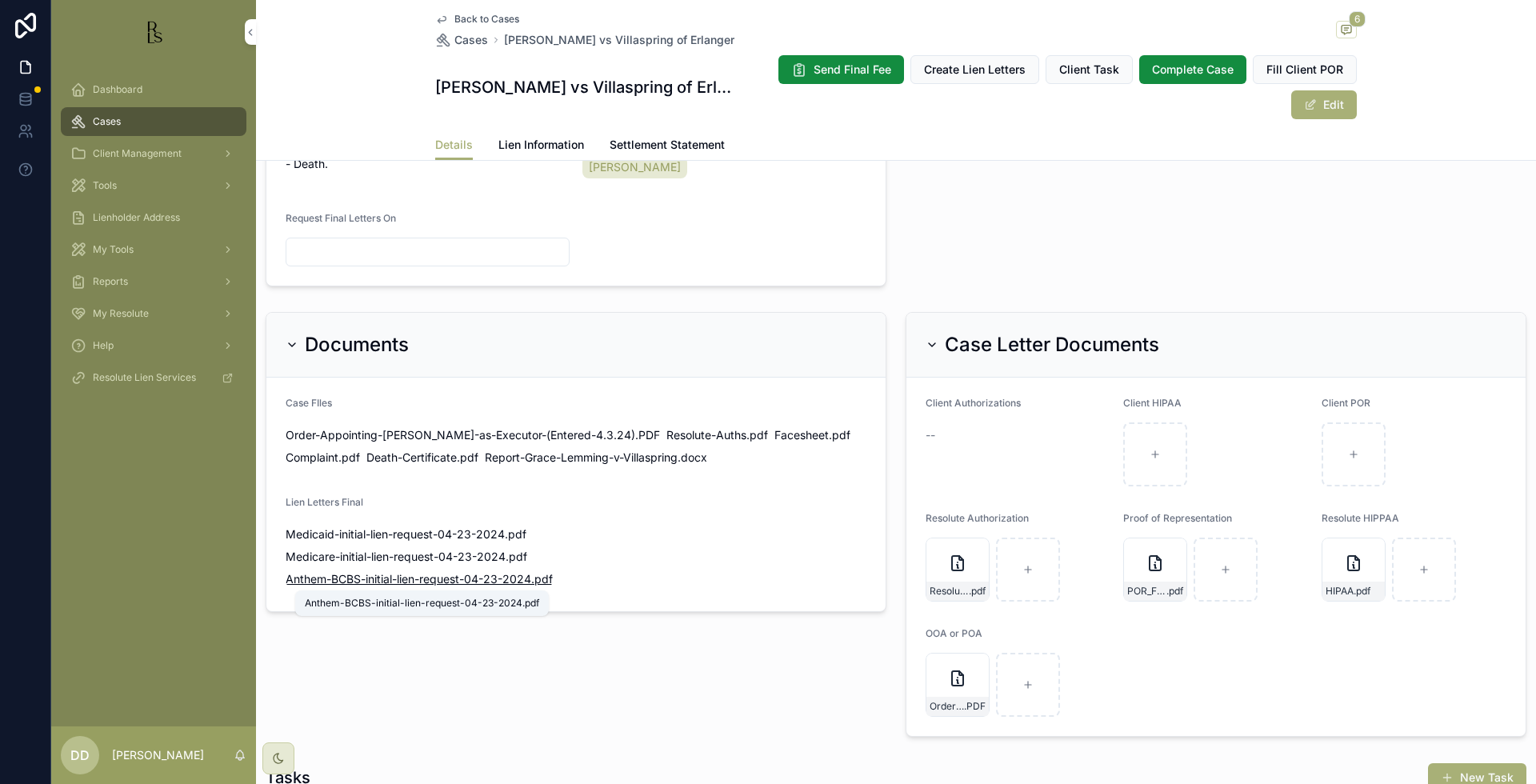
click at [337, 581] on span "Anthem-BCBS-initial-lien-request-04-23-2024" at bounding box center [408, 579] width 246 height 16
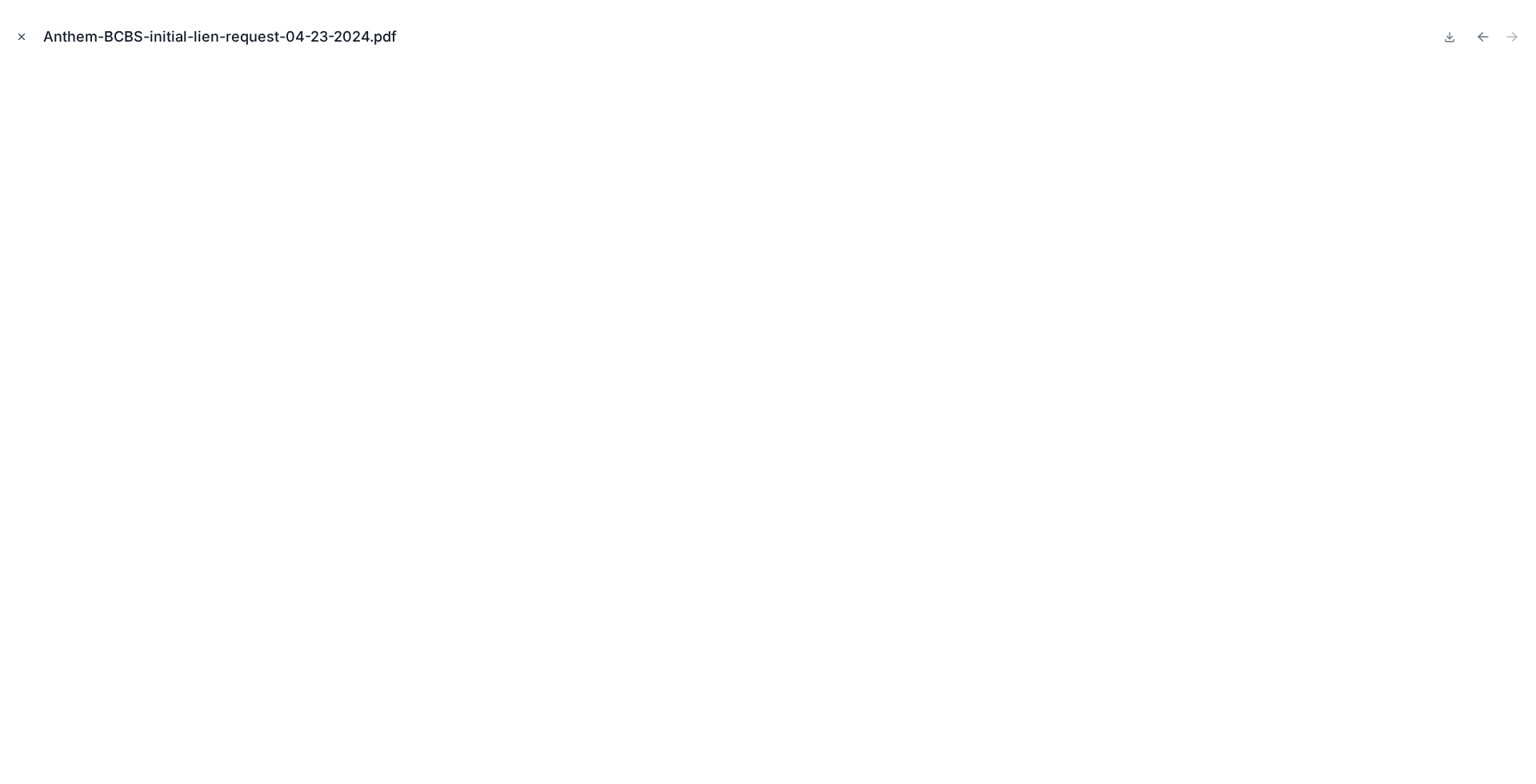
click at [22, 41] on icon "Close modal" at bounding box center [22, 37] width 11 height 11
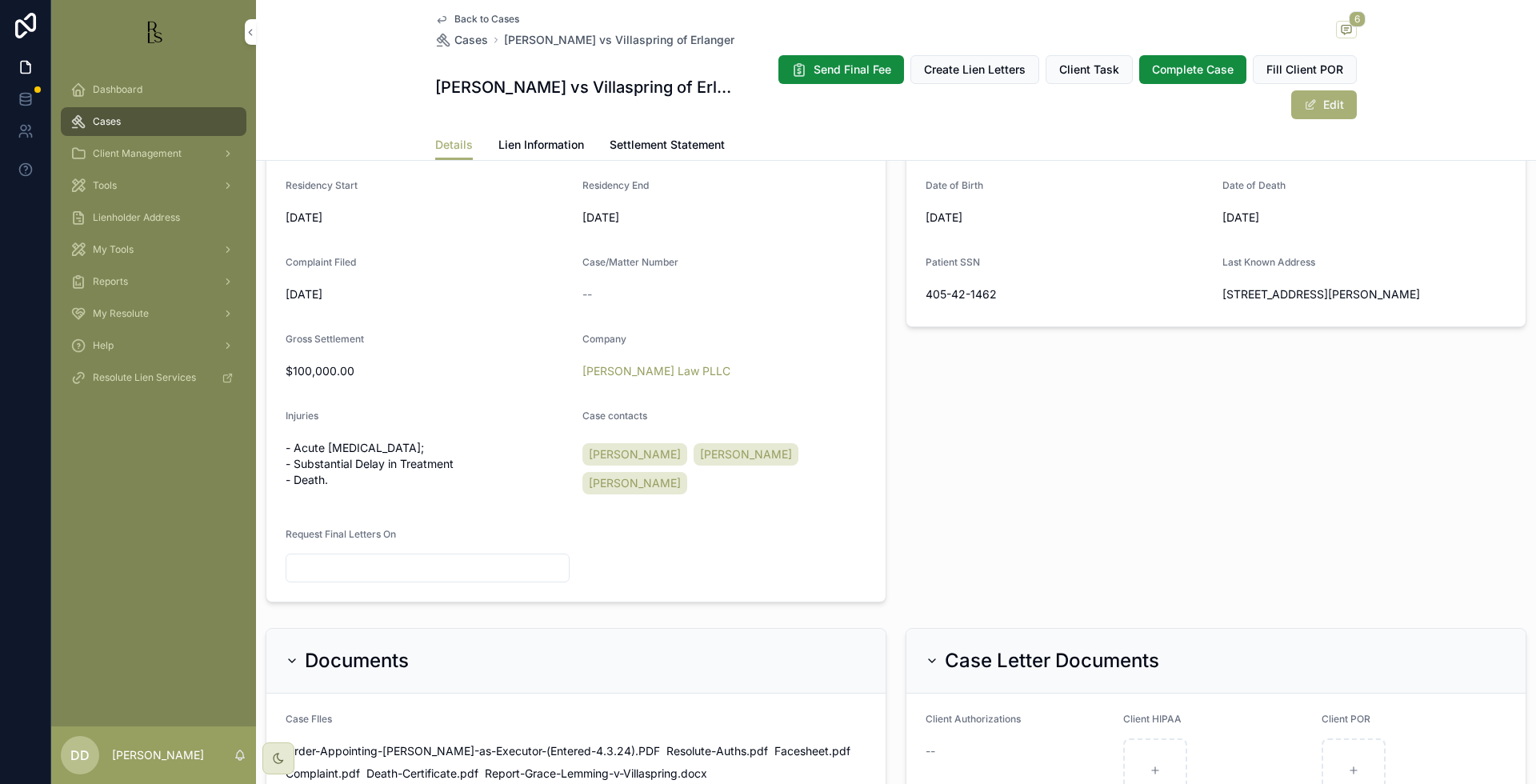
scroll to position [476, 0]
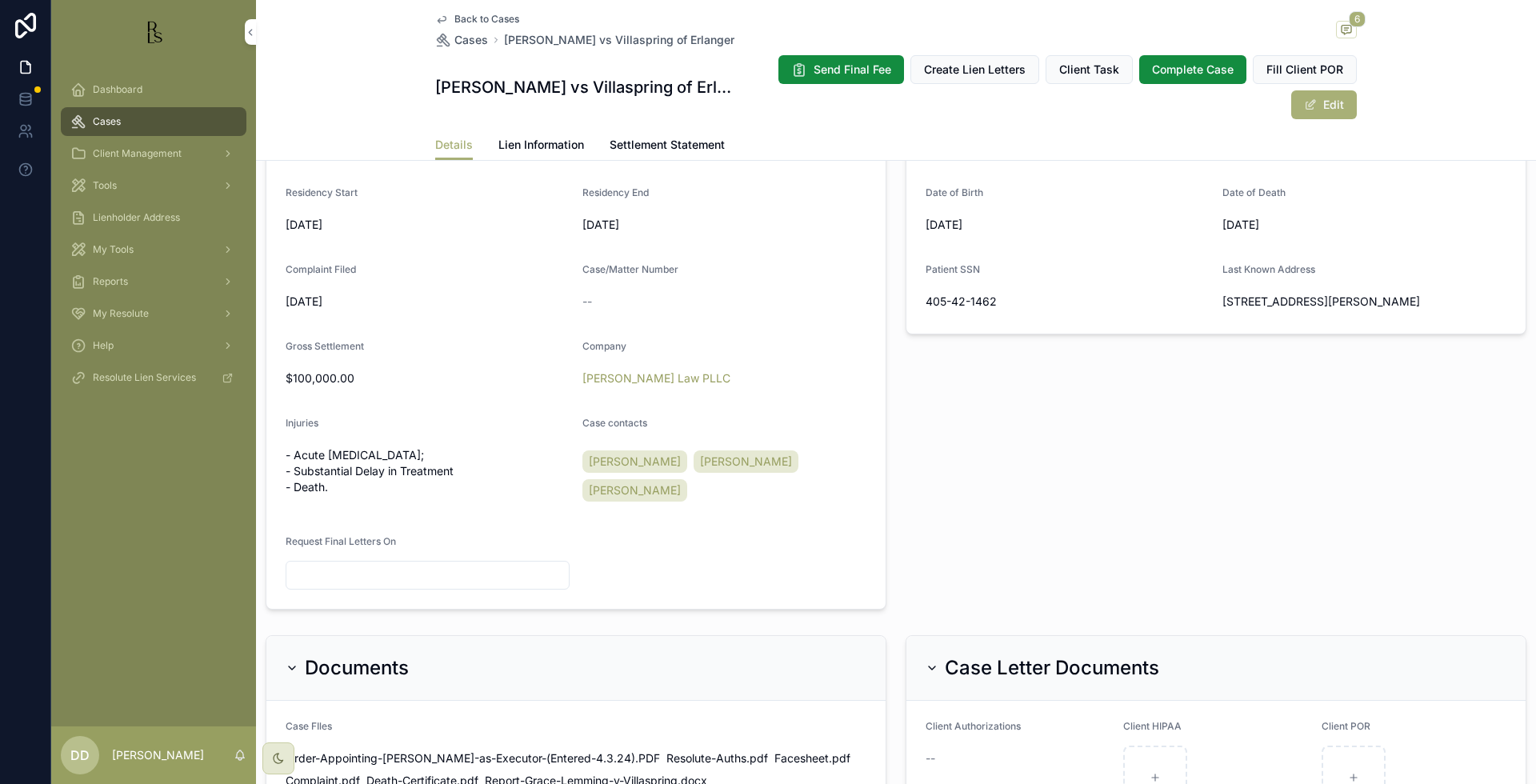
click at [538, 146] on span "Lien Information" at bounding box center [541, 145] width 85 height 16
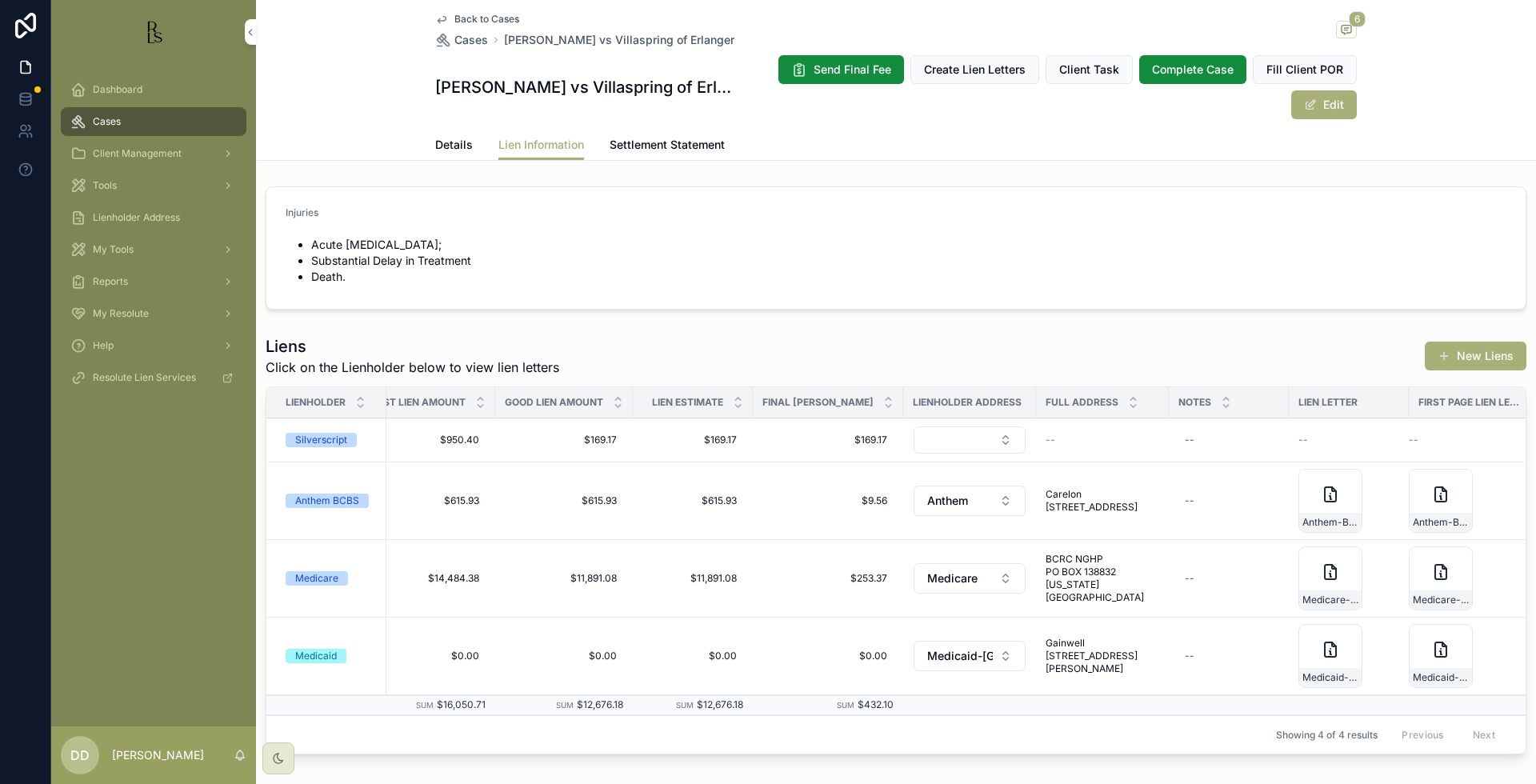
scroll to position [0, 555]
click at [1178, 433] on div "--" at bounding box center [1226, 440] width 101 height 26
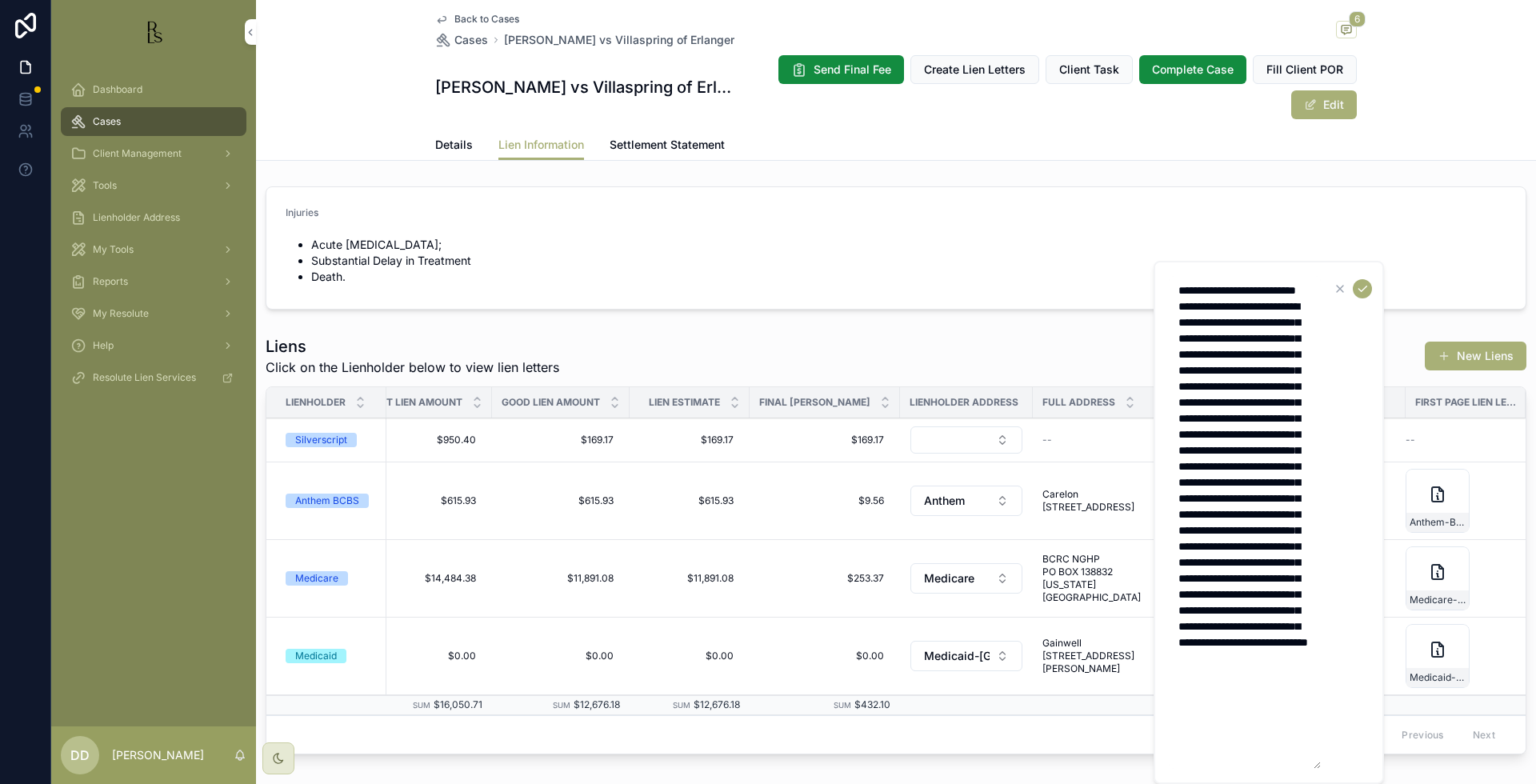
scroll to position [0, 0]
click at [1255, 308] on textarea "**********" at bounding box center [1245, 522] width 152 height 493
drag, startPoint x: 1243, startPoint y: 305, endPoint x: 1172, endPoint y: 288, distance: 73.0
click at [1172, 288] on textarea "**********" at bounding box center [1245, 522] width 152 height 493
type textarea "**********"
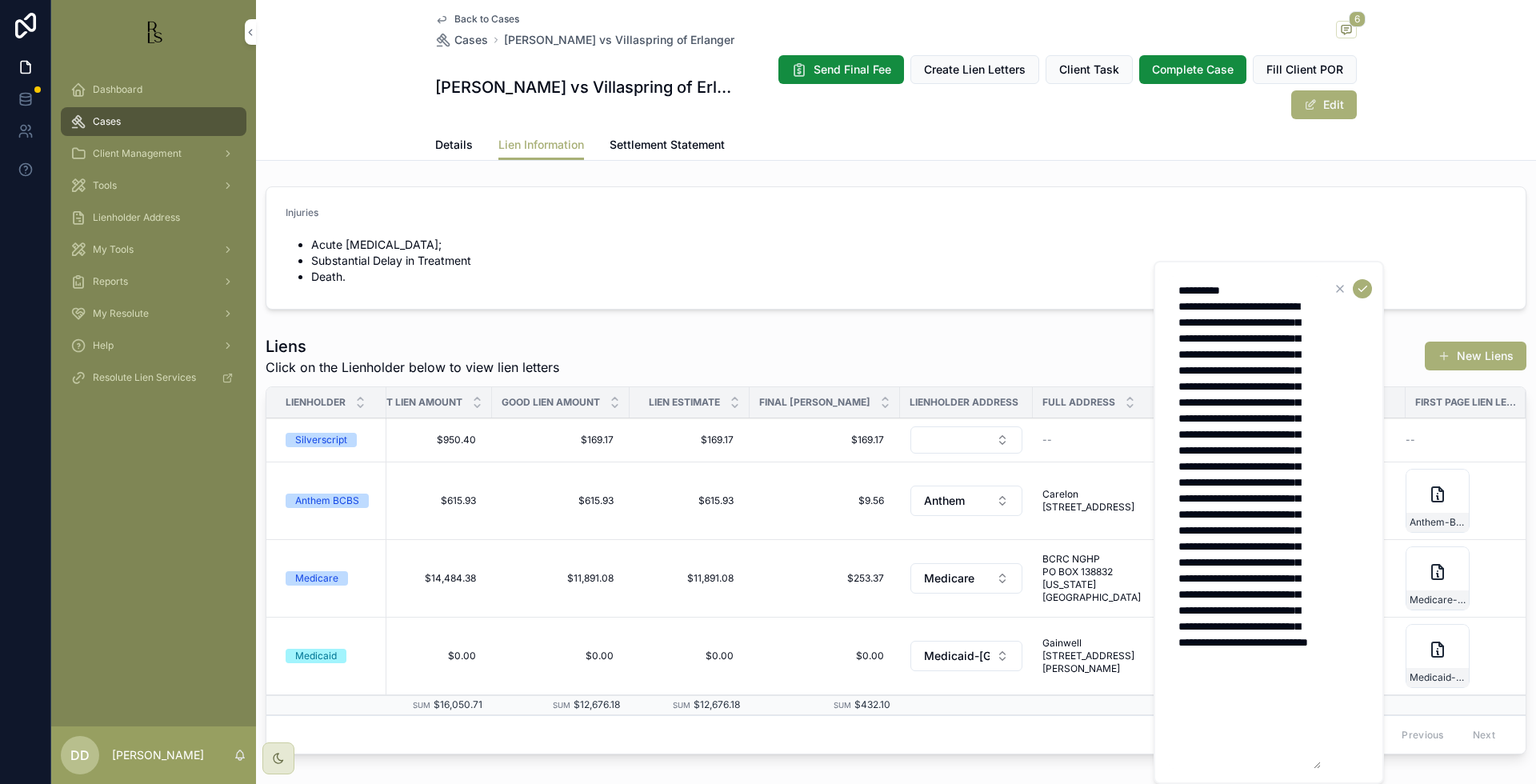
click at [1361, 296] on button "scrollable content" at bounding box center [1363, 289] width 19 height 19
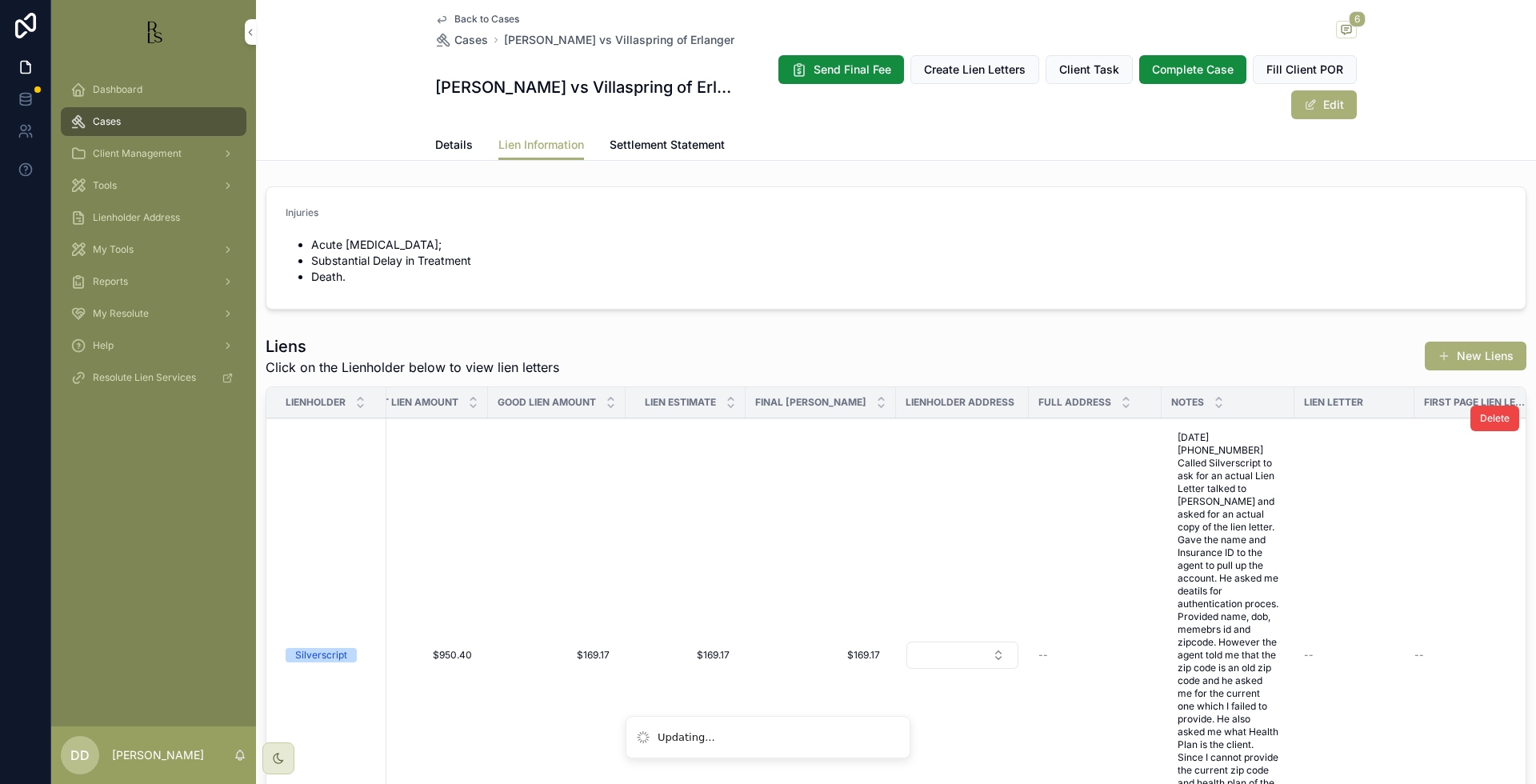
click at [322, 653] on div "Silverscript" at bounding box center [321, 655] width 52 height 15
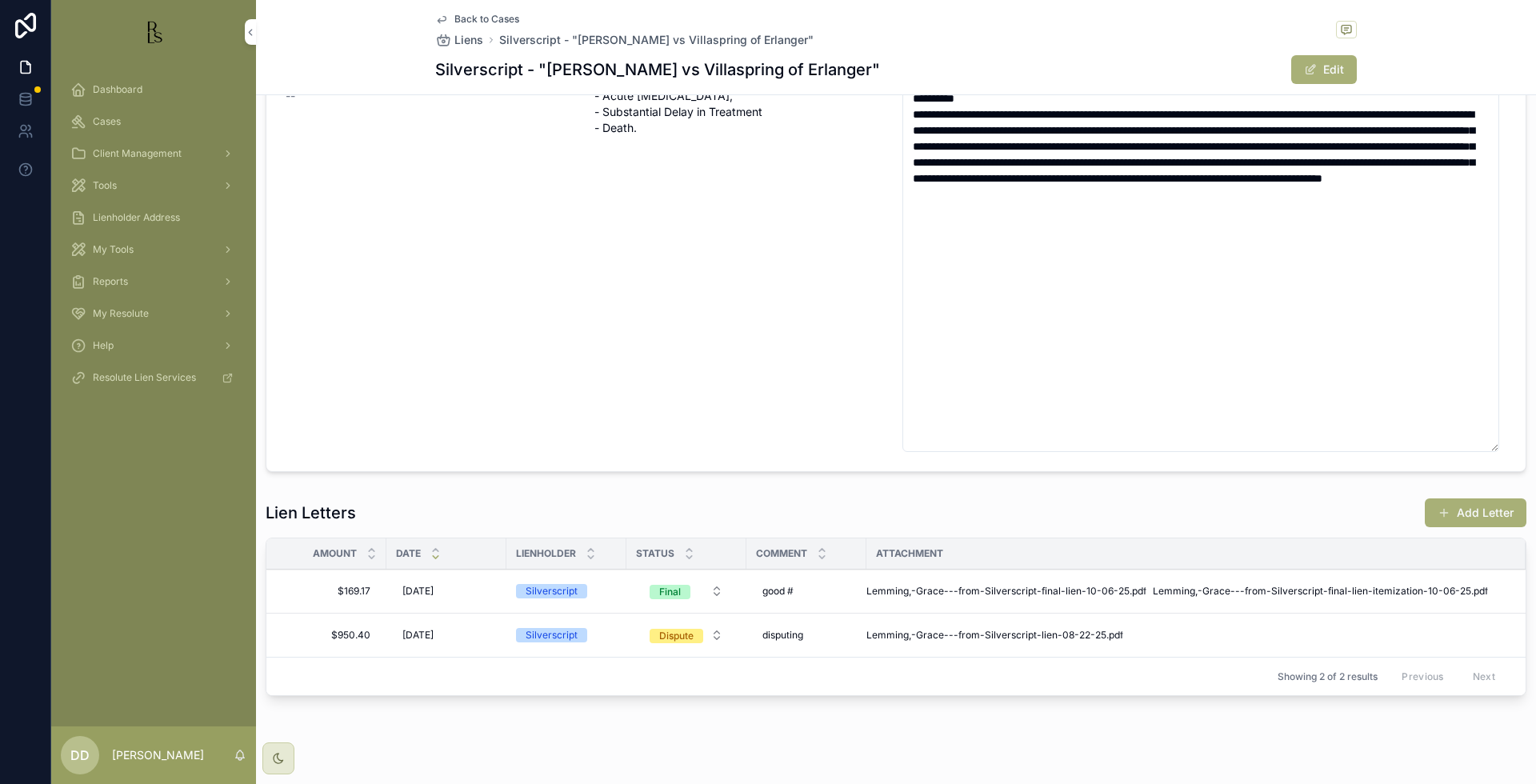
scroll to position [298, 0]
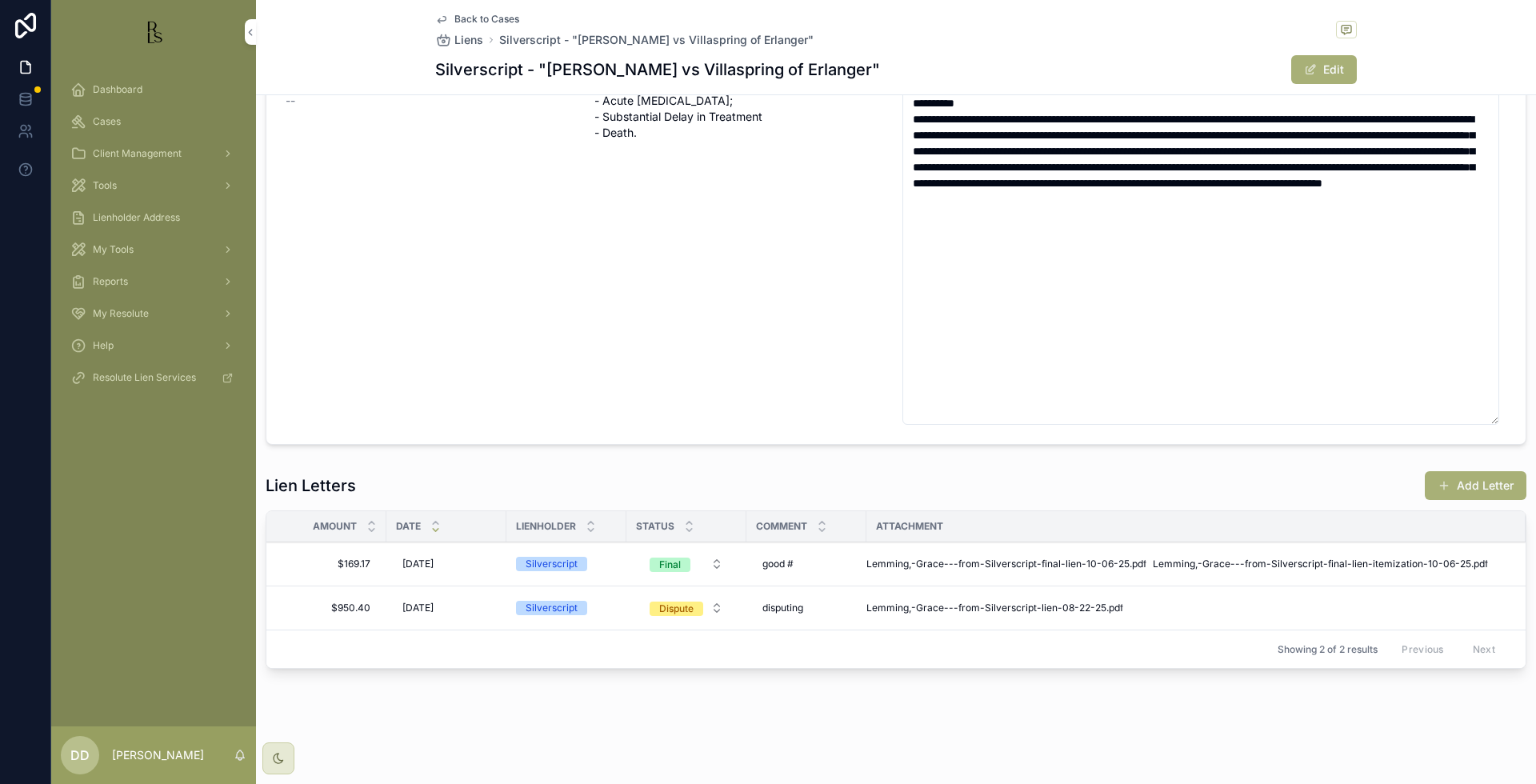
drag, startPoint x: 1486, startPoint y: 420, endPoint x: 1455, endPoint y: 262, distance: 161.0
click at [1455, 262] on textarea "**********" at bounding box center [1201, 256] width 597 height 337
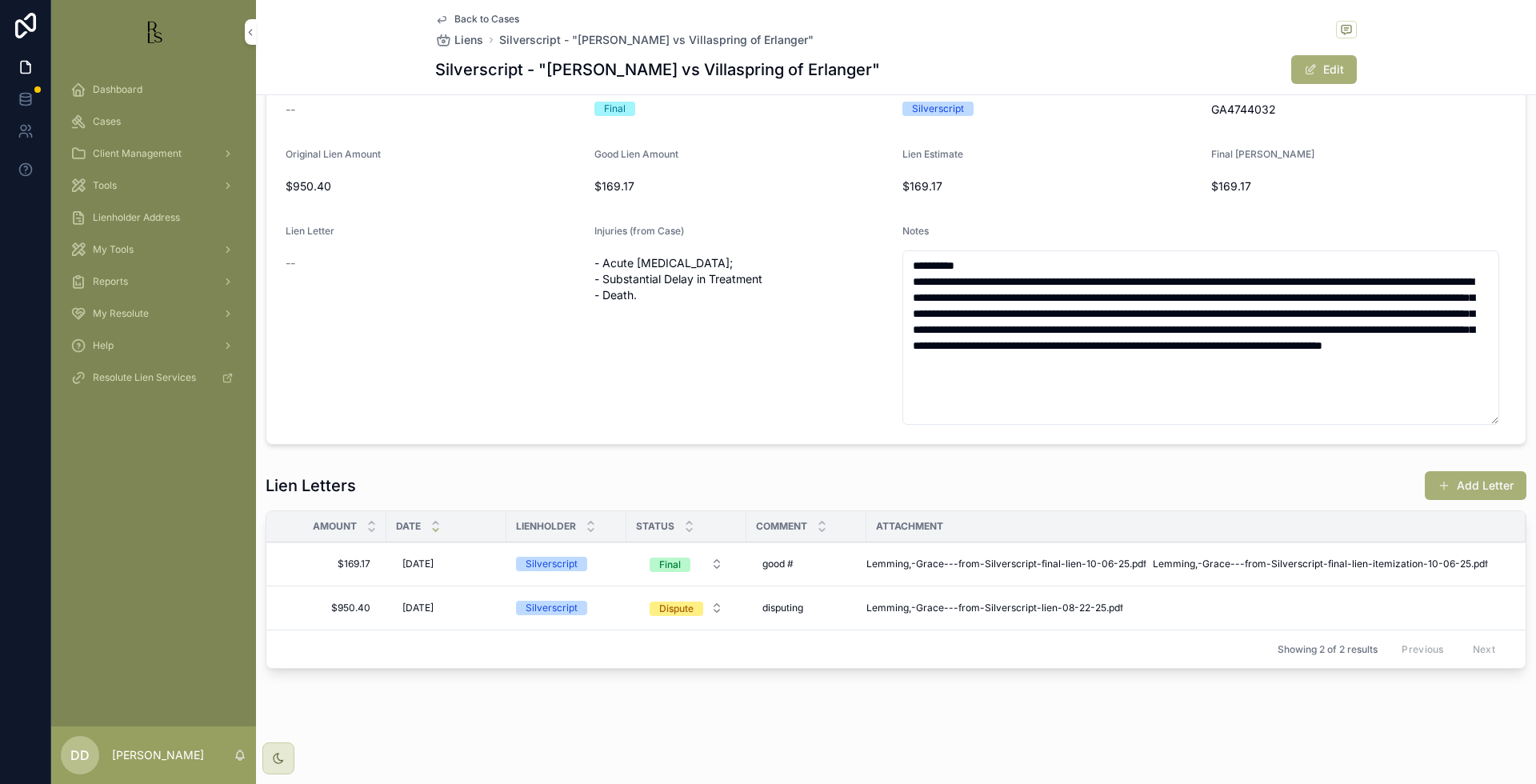
scroll to position [136, 0]
drag, startPoint x: 1484, startPoint y: 416, endPoint x: 1489, endPoint y: 253, distance: 163.1
click at [1489, 253] on textarea "**********" at bounding box center [1201, 337] width 597 height 174
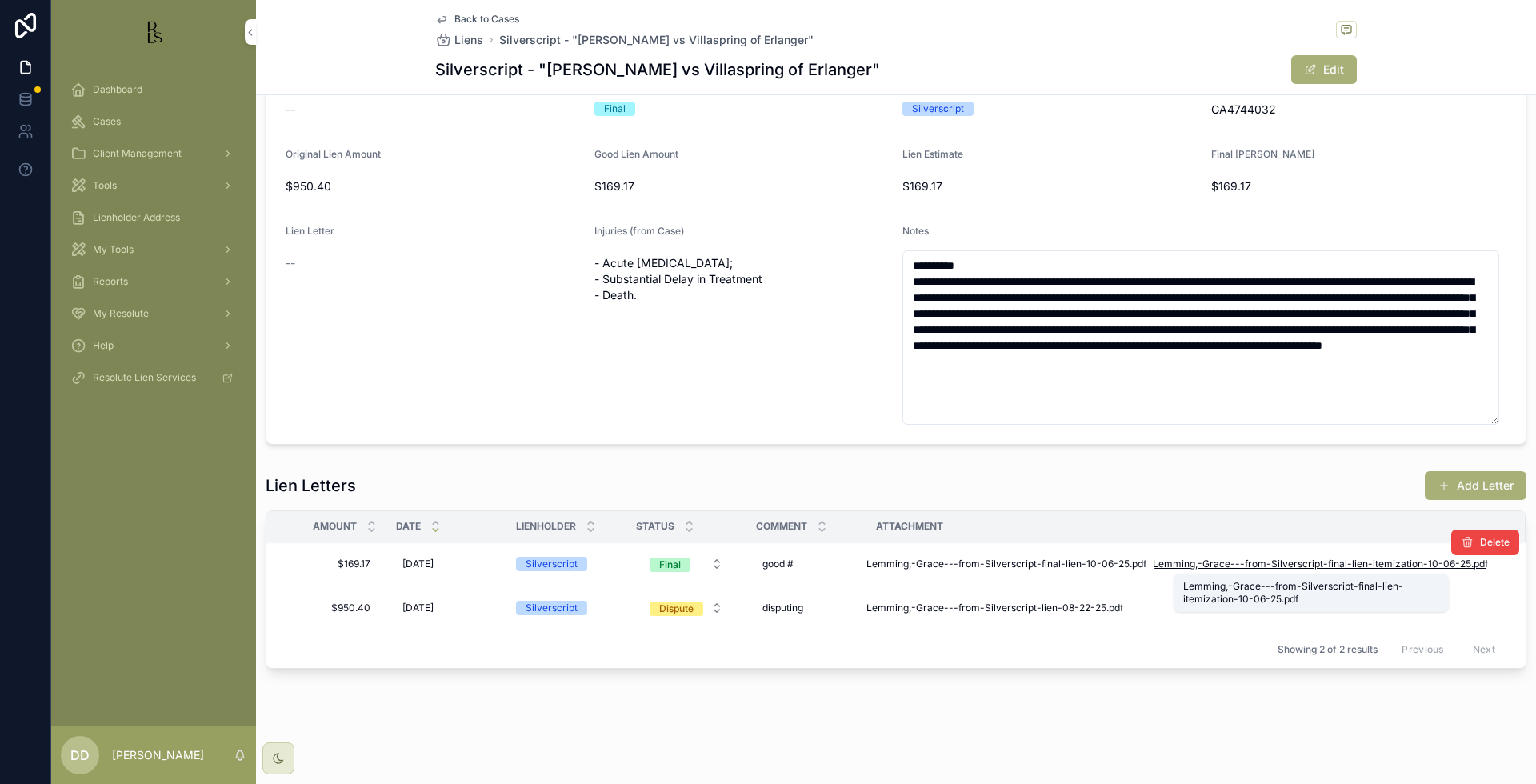
click at [1200, 565] on span "Lemming,-Grace---from-Silverscript-final-lien-itemization-10-06-25" at bounding box center [1312, 564] width 318 height 13
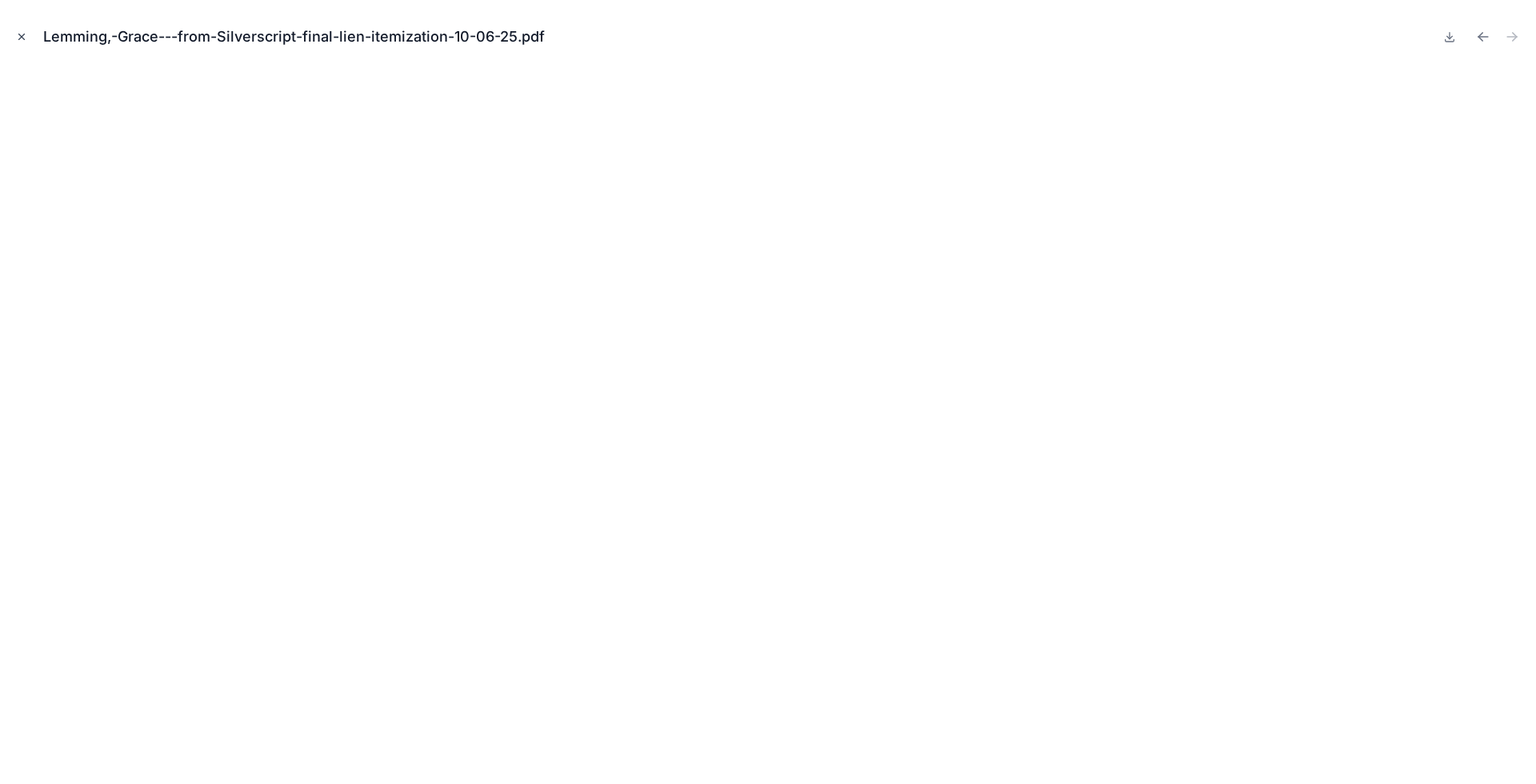
click at [18, 28] on button "Close modal" at bounding box center [22, 37] width 18 height 18
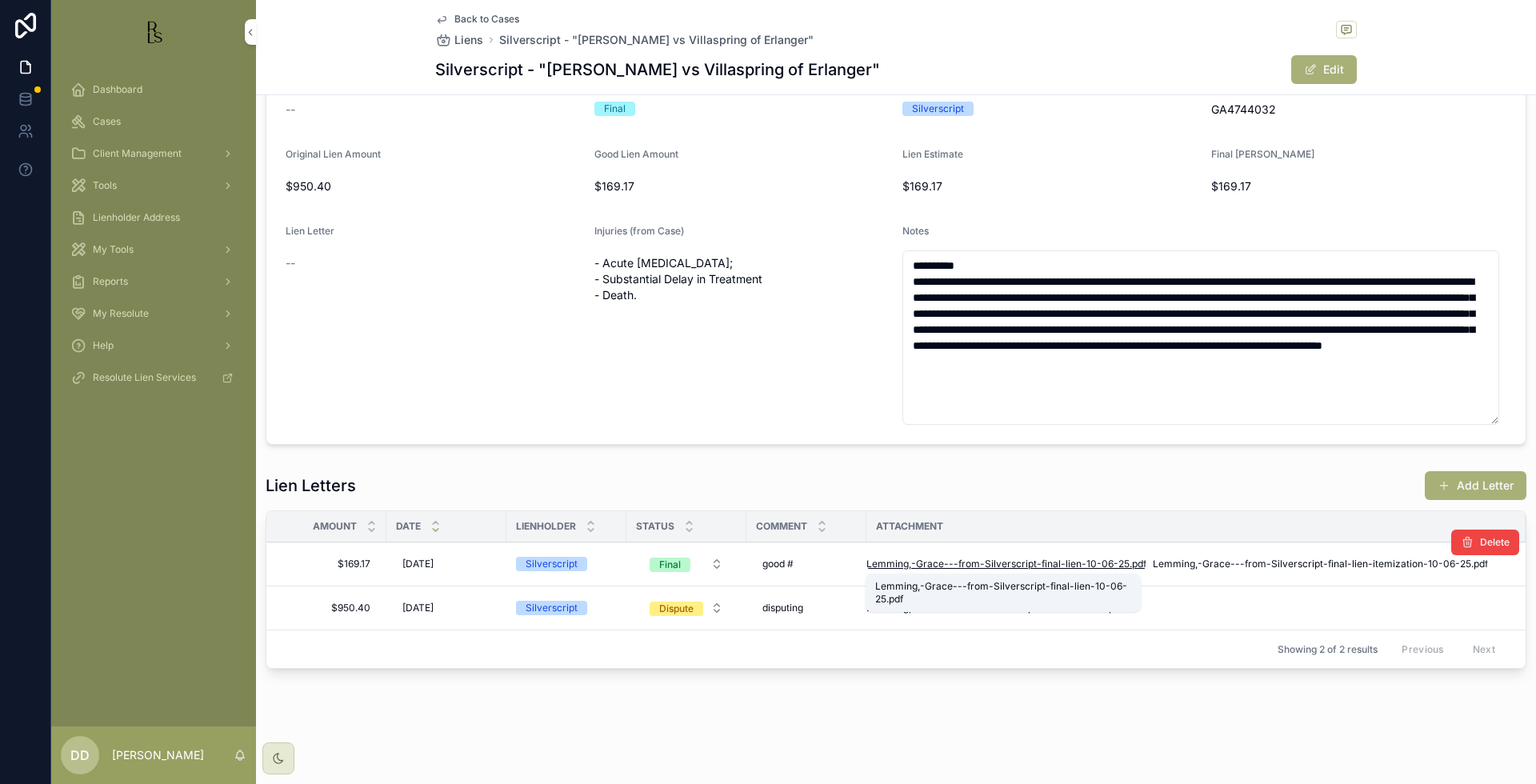
click at [983, 565] on span "Lemming,-Grace---from-Silverscript-final-lien-10-06-25" at bounding box center [998, 564] width 263 height 13
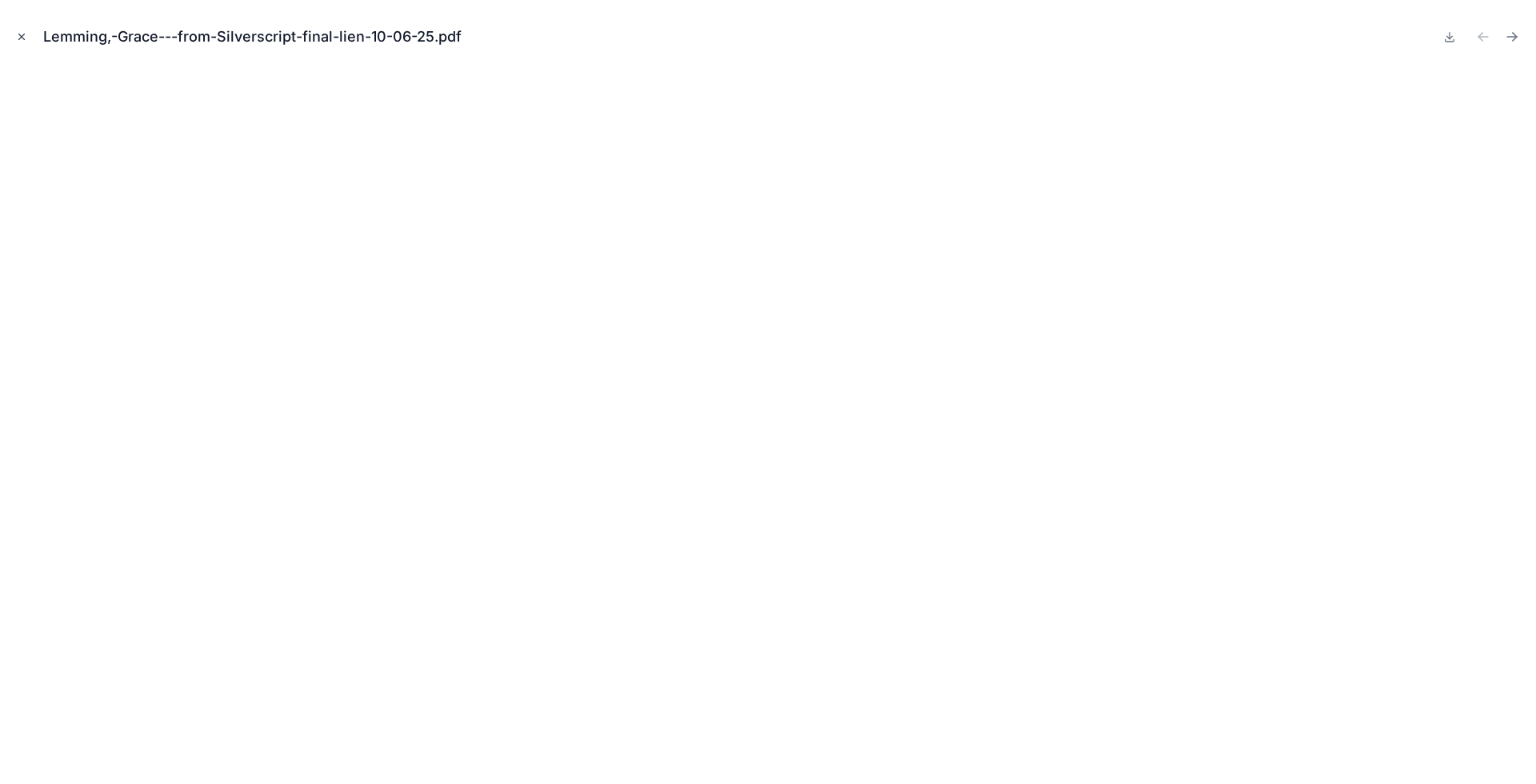
click at [23, 31] on icon "Close modal" at bounding box center [22, 37] width 11 height 11
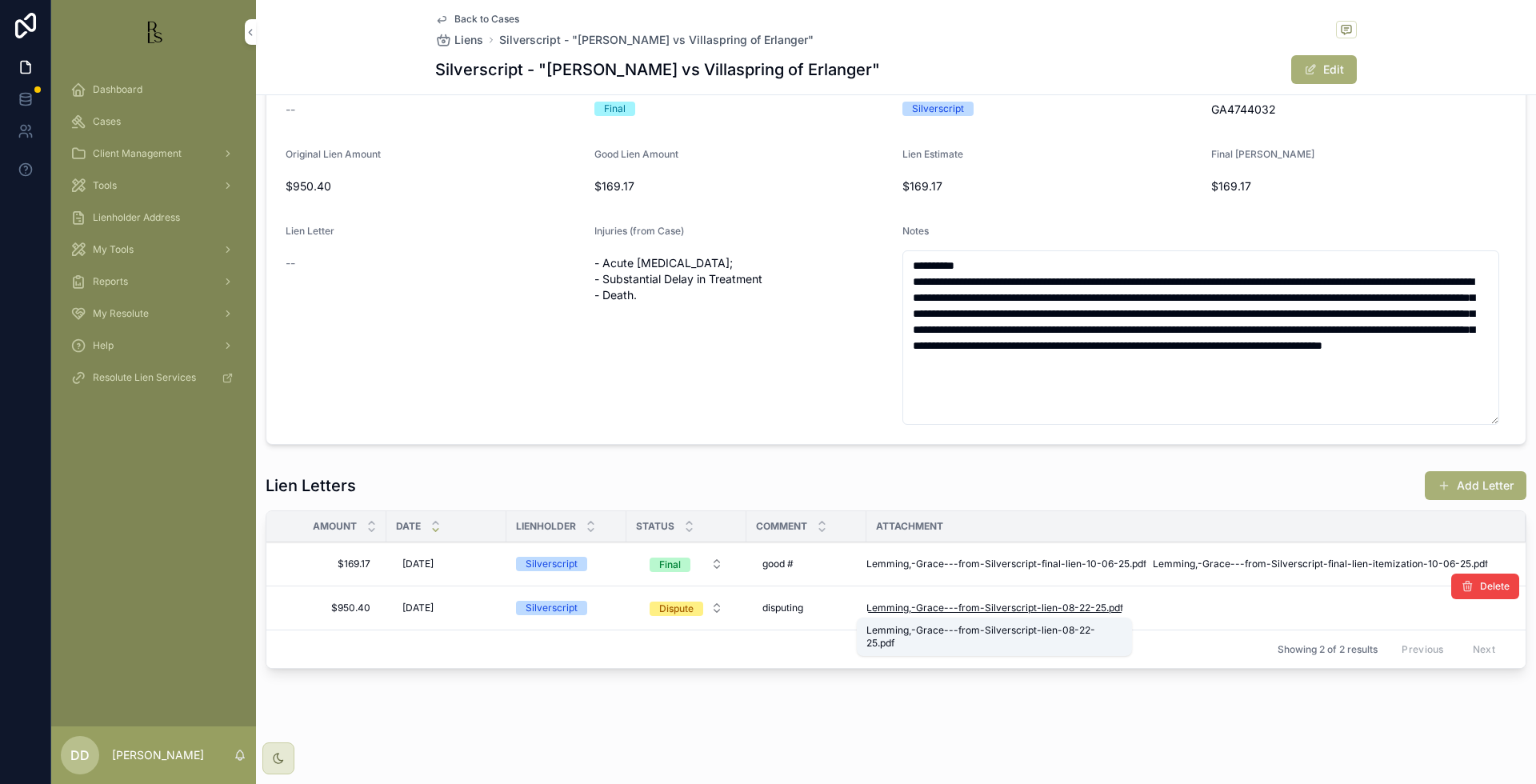
click at [917, 606] on span "Lemming,-Grace---from-Silverscript-lien-08-22-25" at bounding box center [986, 608] width 240 height 13
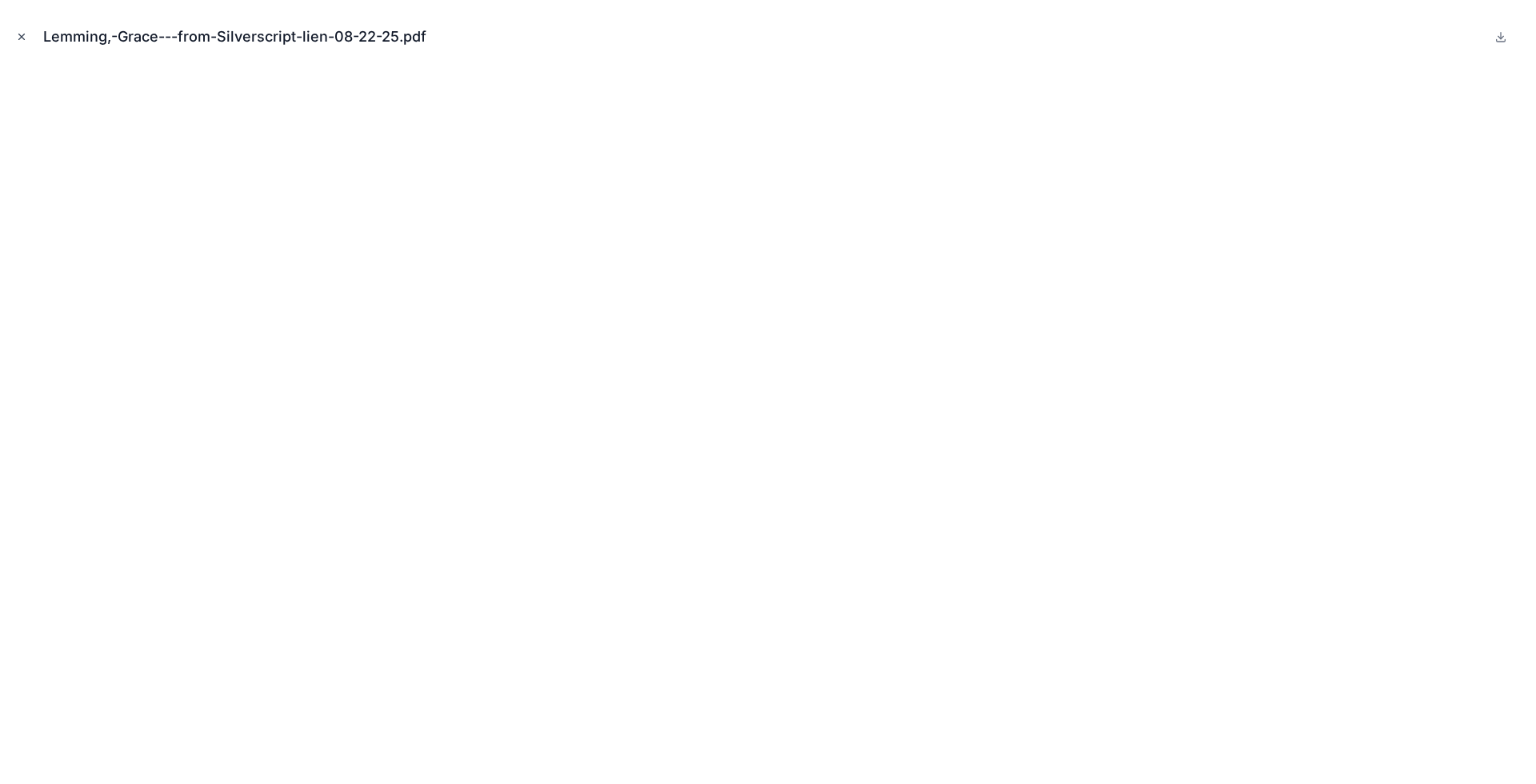
click at [24, 36] on icon "Close modal" at bounding box center [22, 37] width 11 height 11
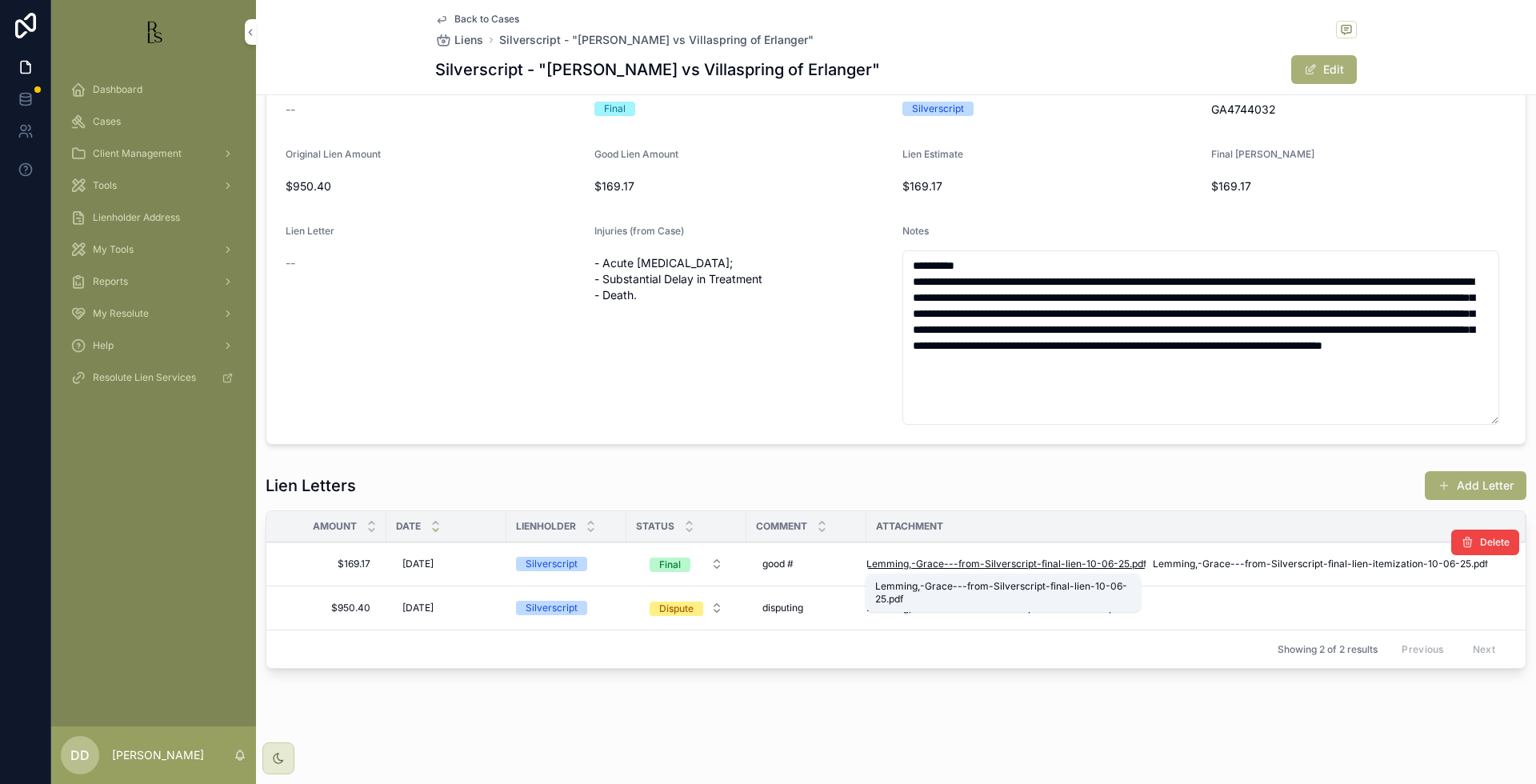
click at [920, 566] on span "Lemming,-Grace---from-Silverscript-final-lien-10-06-25" at bounding box center [998, 564] width 263 height 13
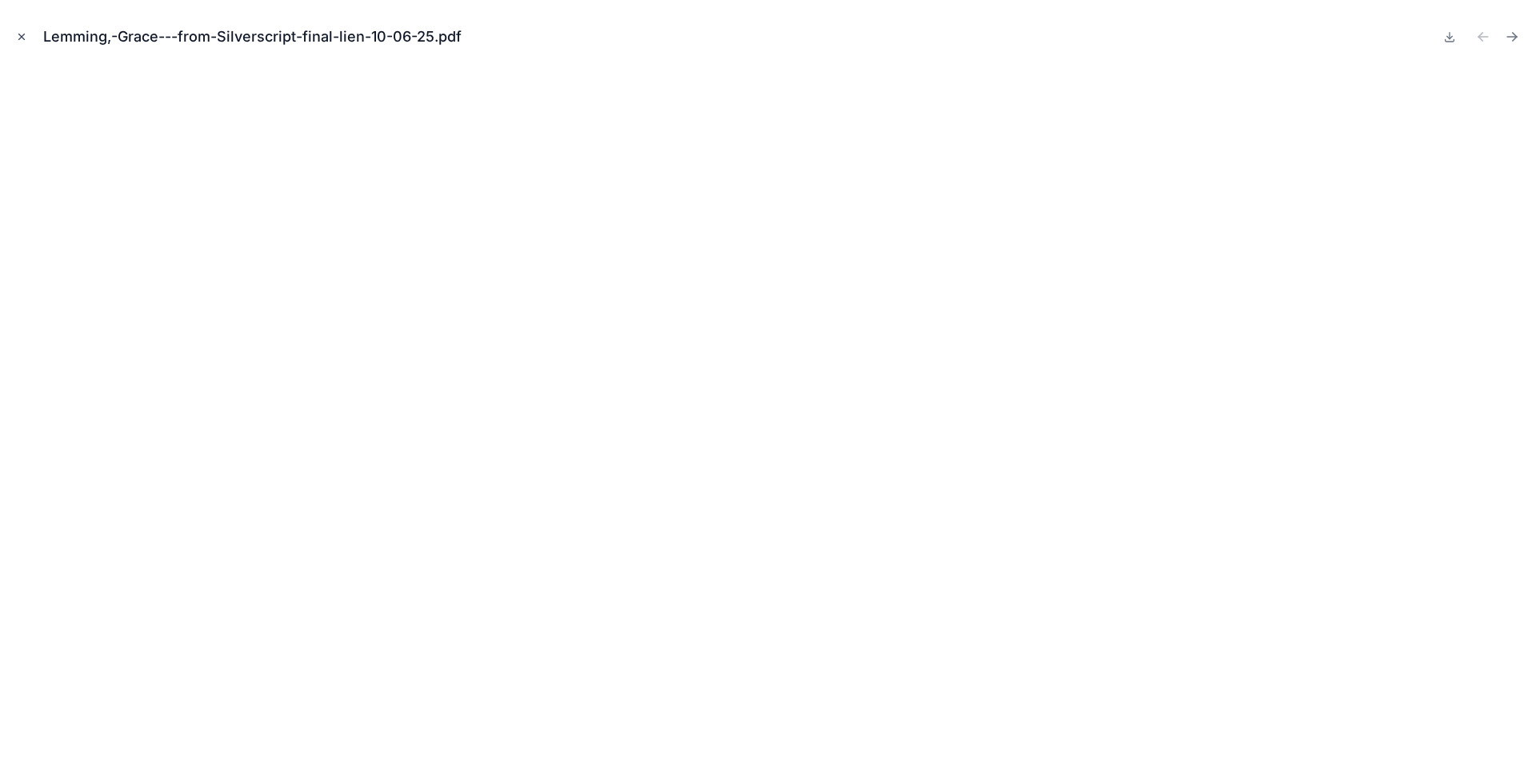
click at [23, 36] on icon "Close modal" at bounding box center [22, 37] width 6 height 6
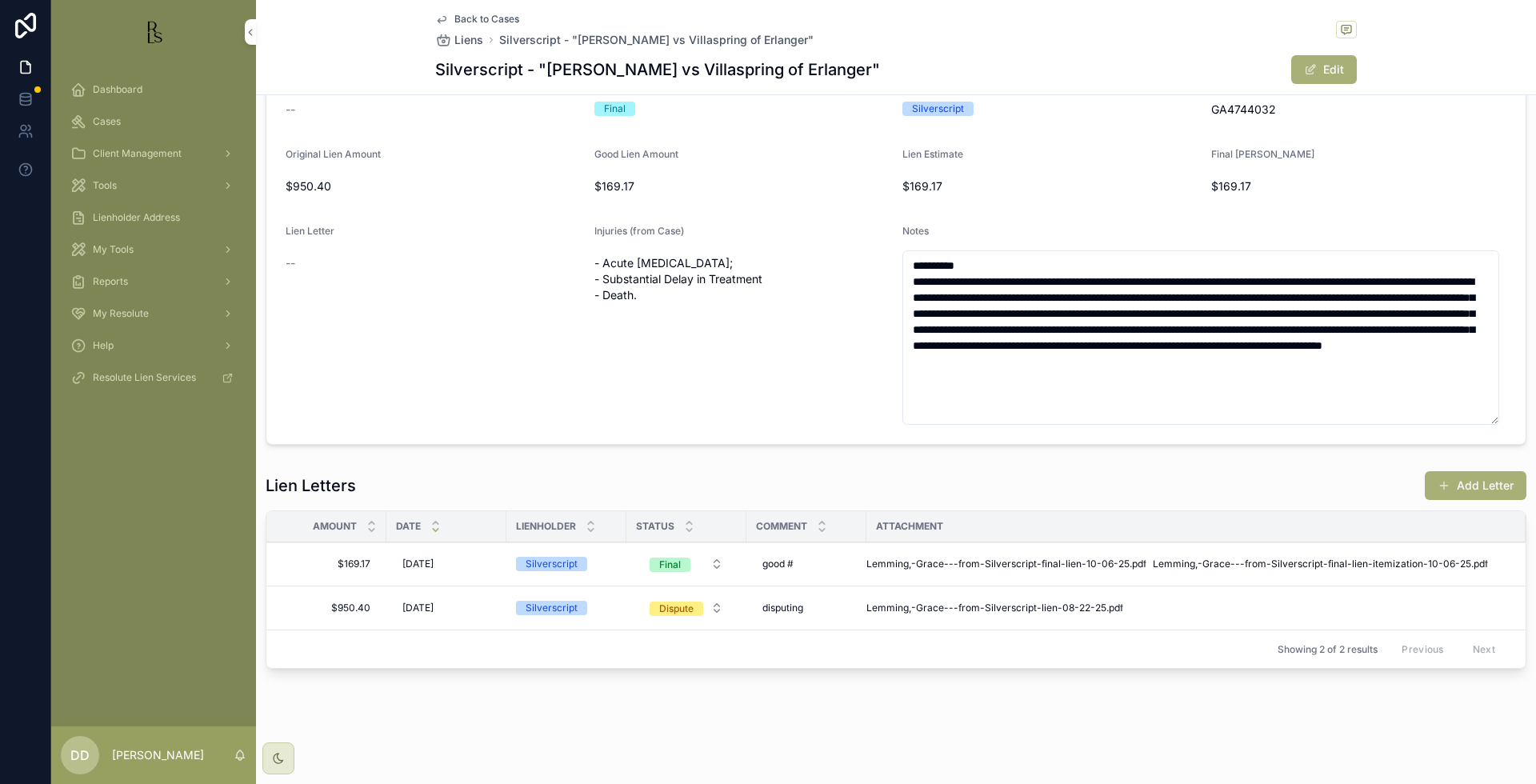
click at [1316, 721] on div "Back to Cases Liens Silverscript - "[PERSON_NAME] vs Villaspring of Erlanger" S…" at bounding box center [895, 324] width 1280 height 919
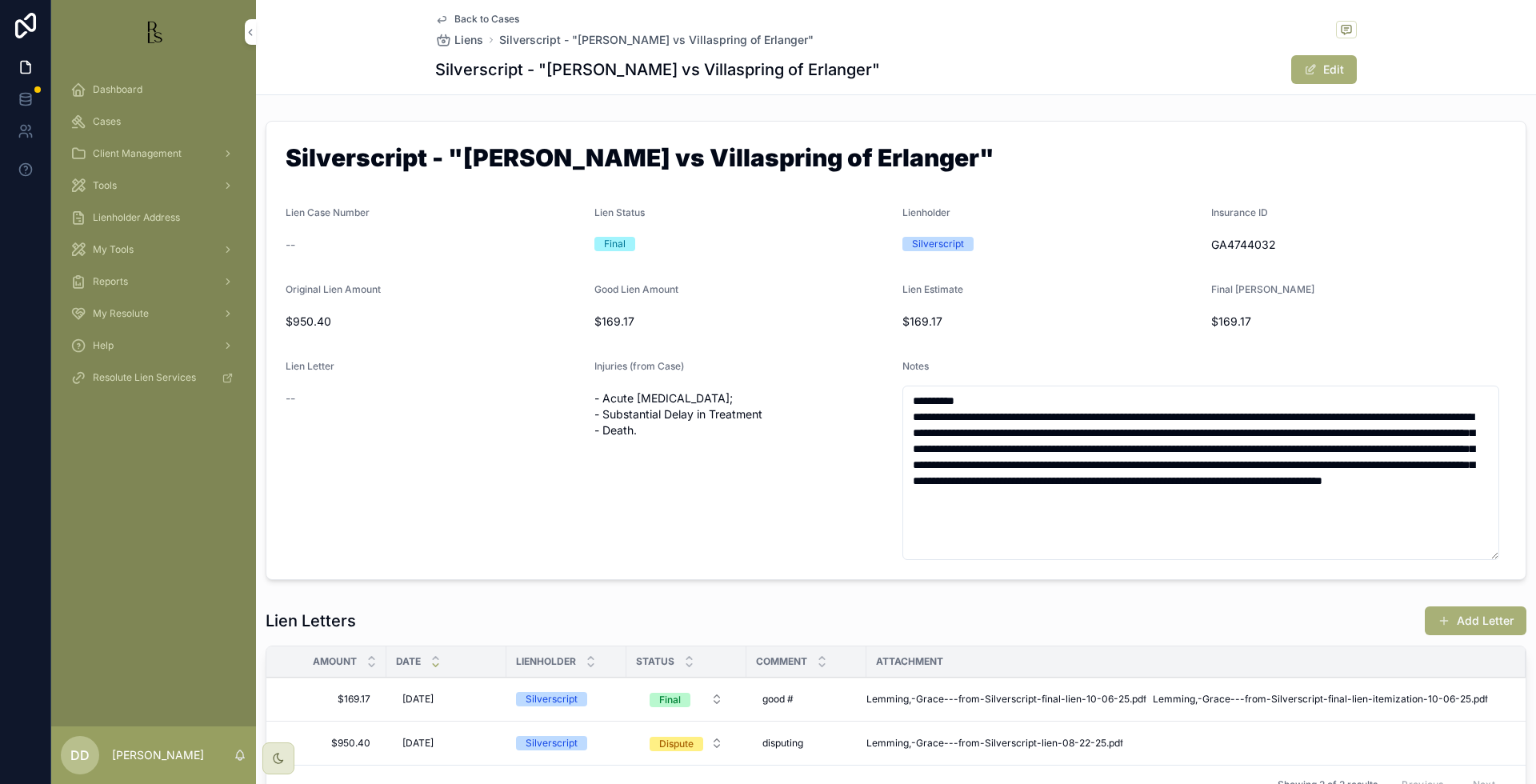
click at [91, 115] on div "Cases" at bounding box center [153, 122] width 166 height 26
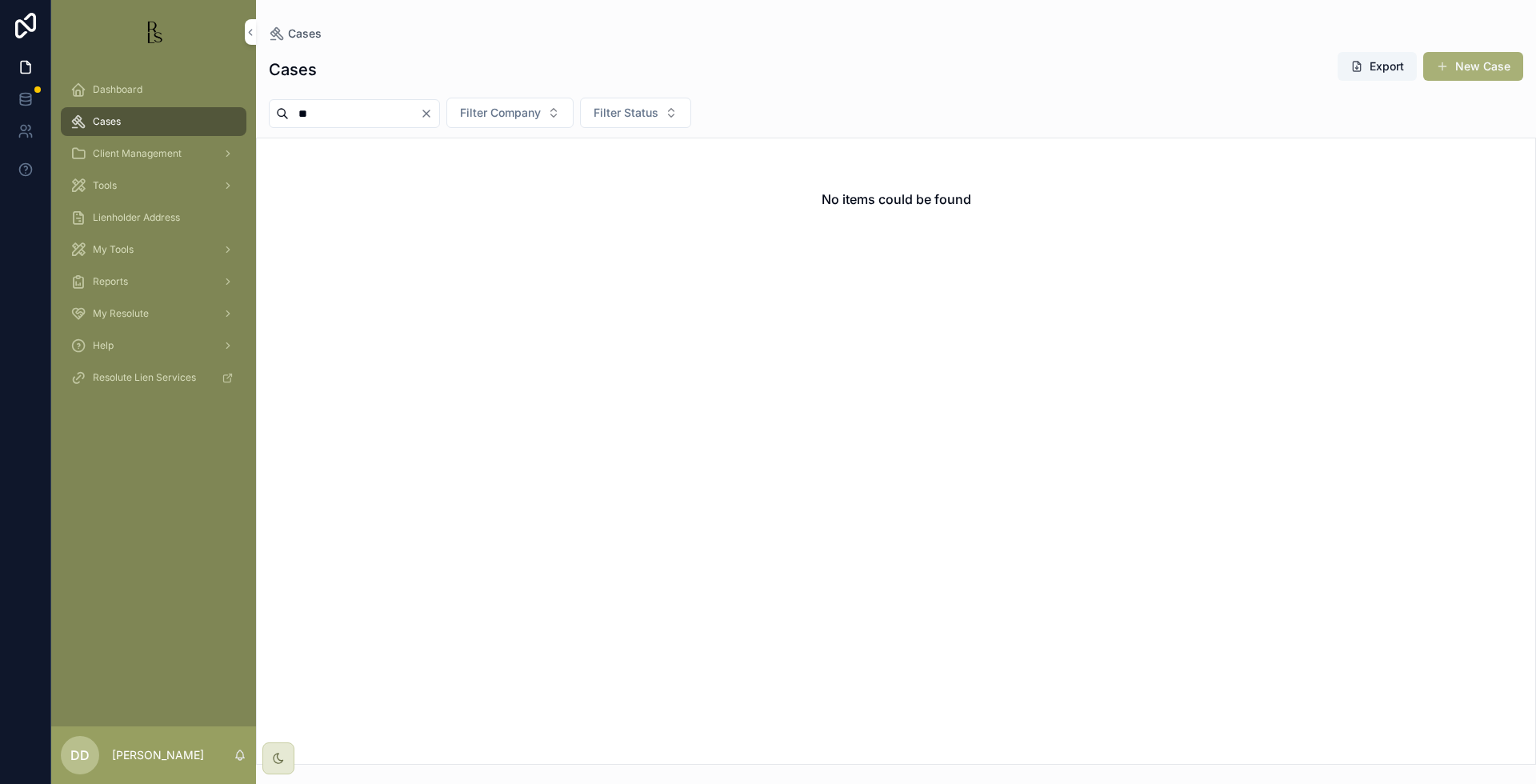
type input "*"
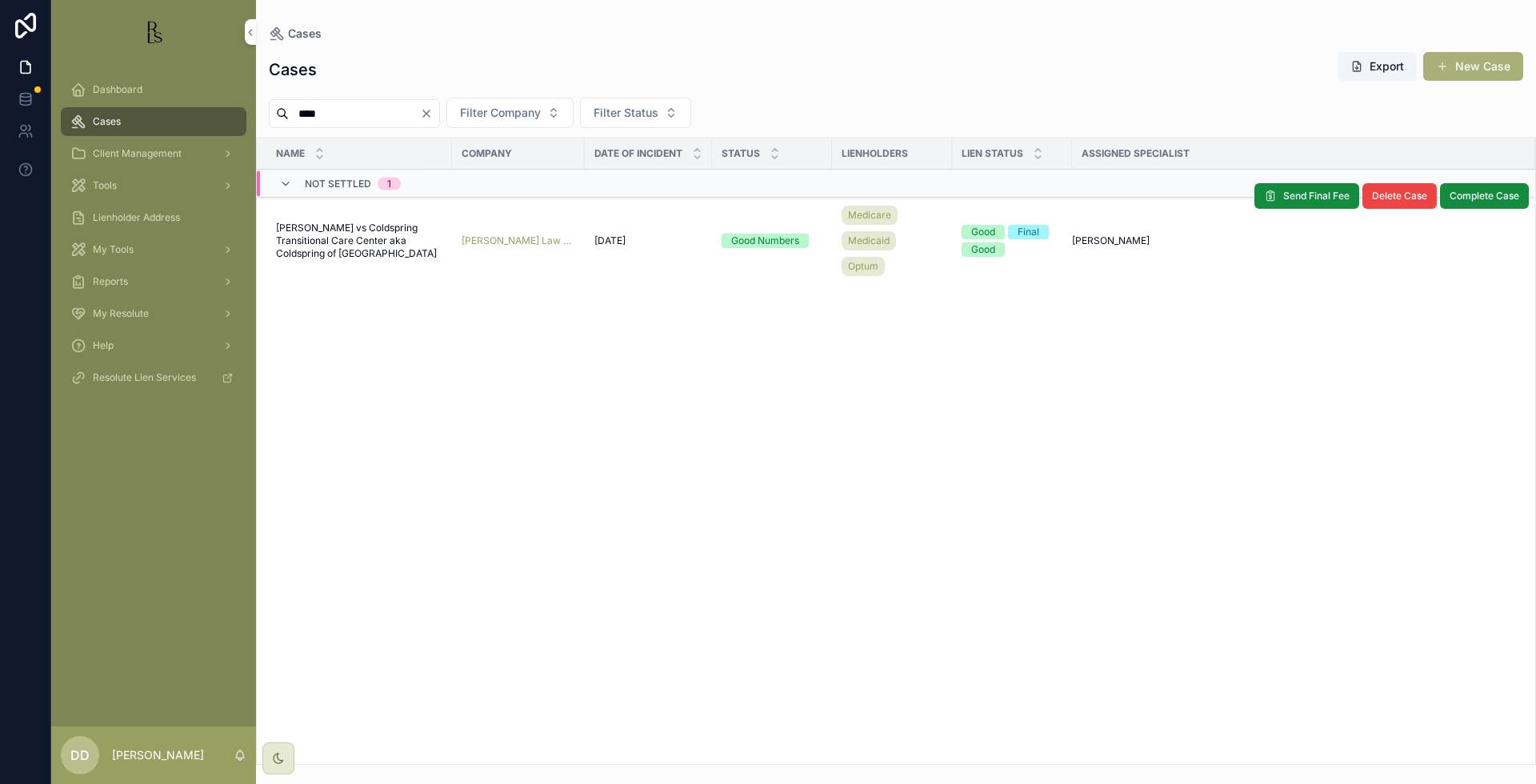
type input "****"
click at [342, 242] on span "[PERSON_NAME] vs Coldspring Transitional Care Center aka Coldspring of [GEOGRAP…" at bounding box center [359, 240] width 166 height 38
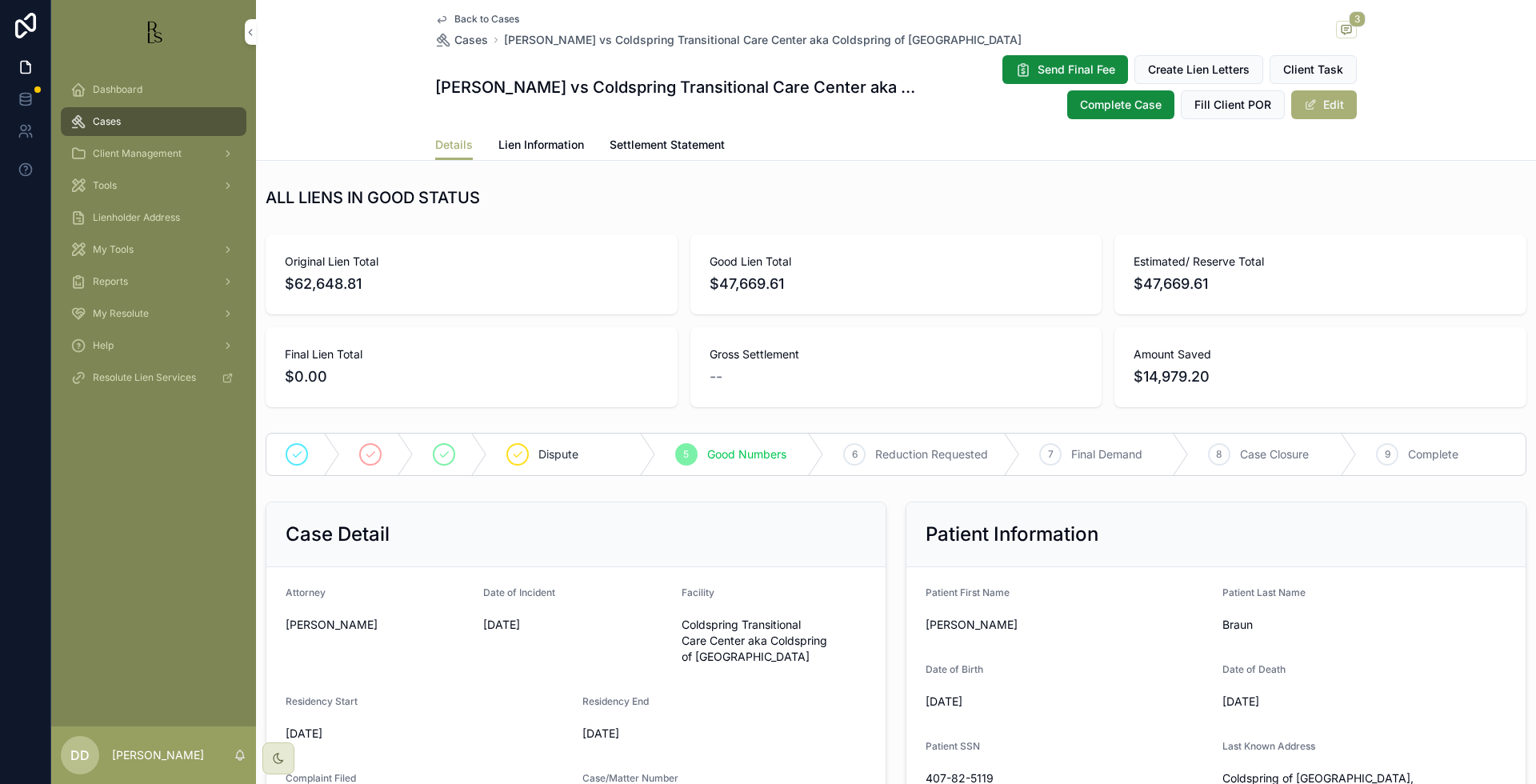
click at [138, 121] on div "Cases" at bounding box center [153, 122] width 166 height 26
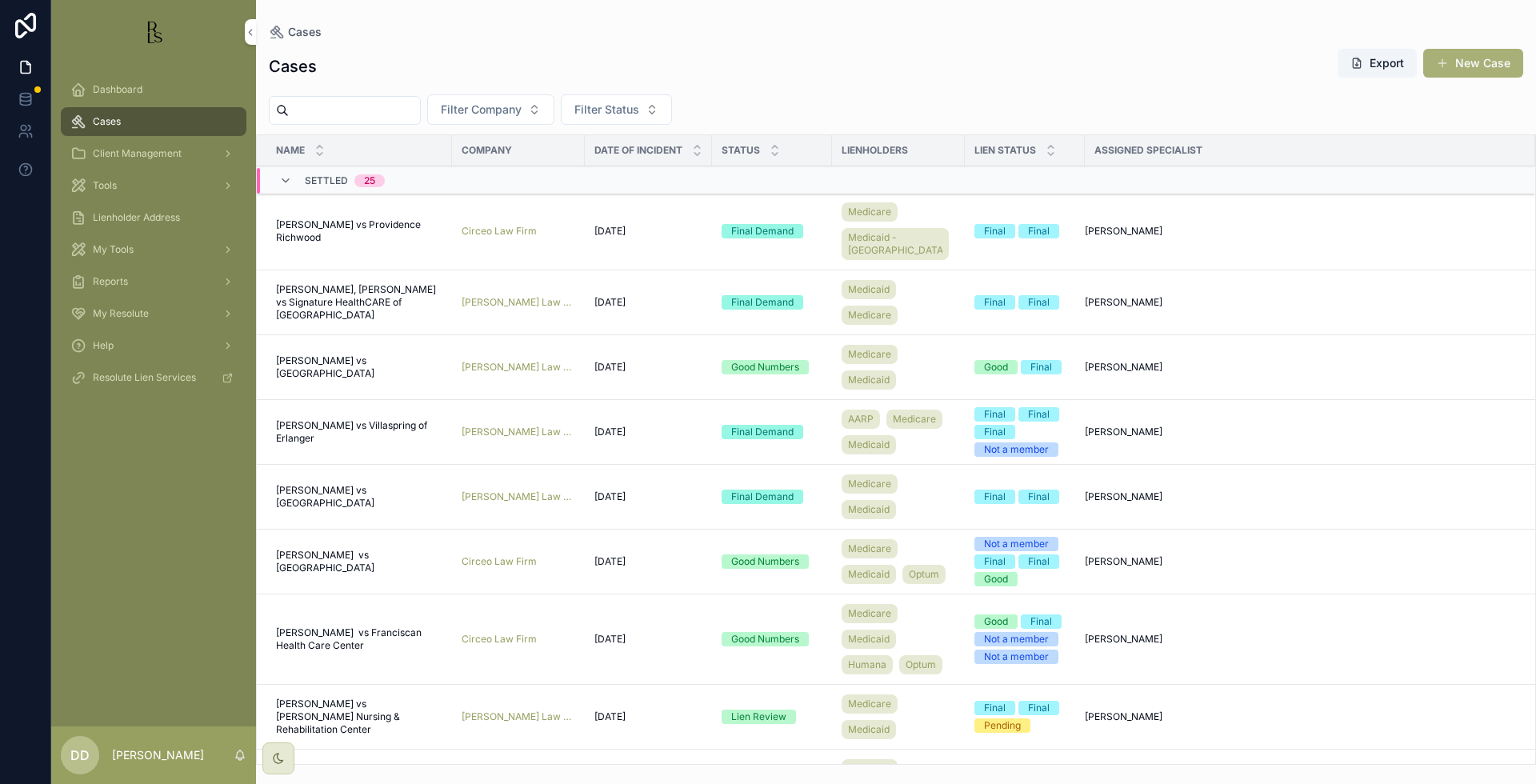
click at [384, 110] on input "scrollable content" at bounding box center [355, 110] width 132 height 23
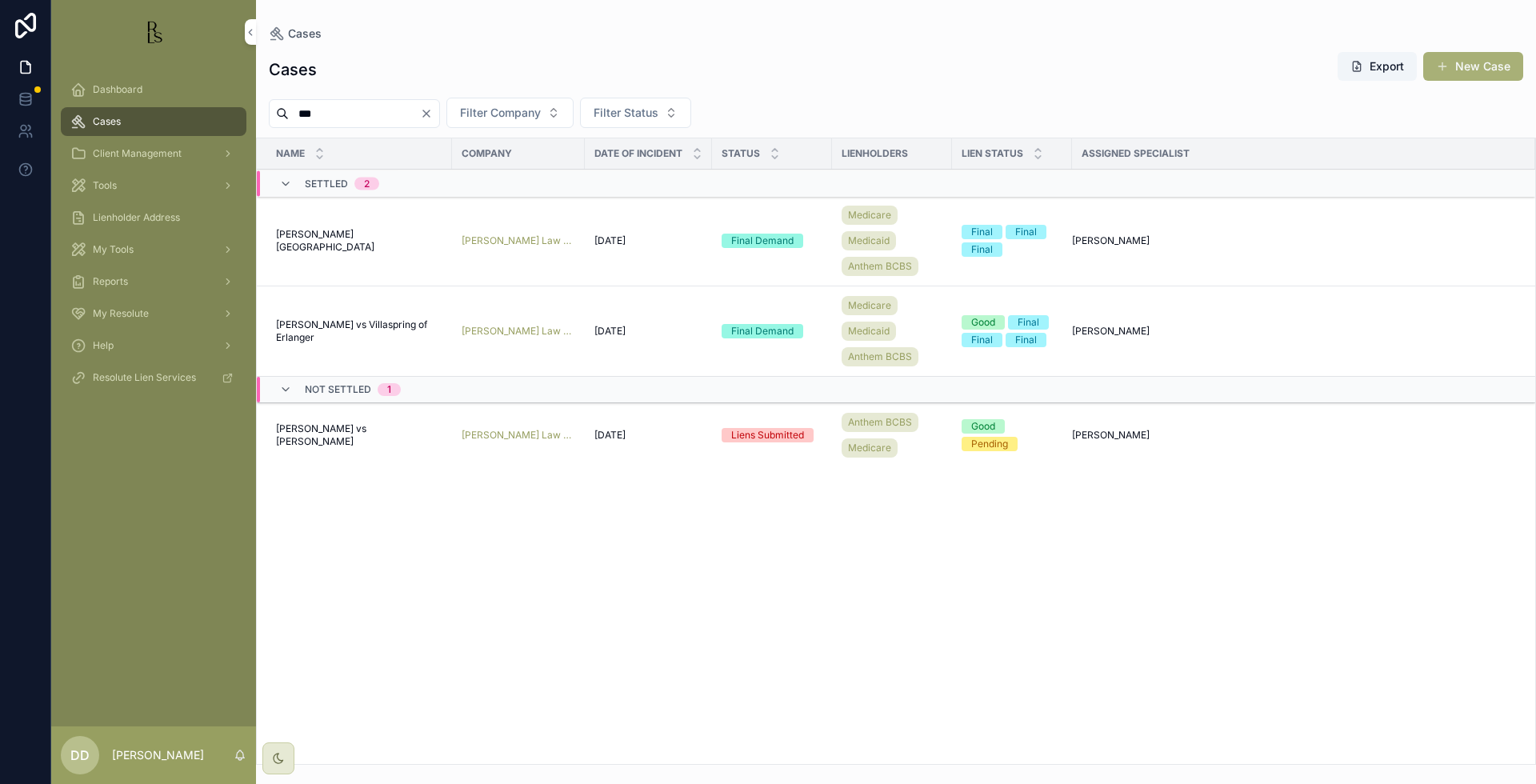
type input "***"
click at [308, 238] on span "[PERSON_NAME][GEOGRAPHIC_DATA]" at bounding box center [359, 241] width 166 height 26
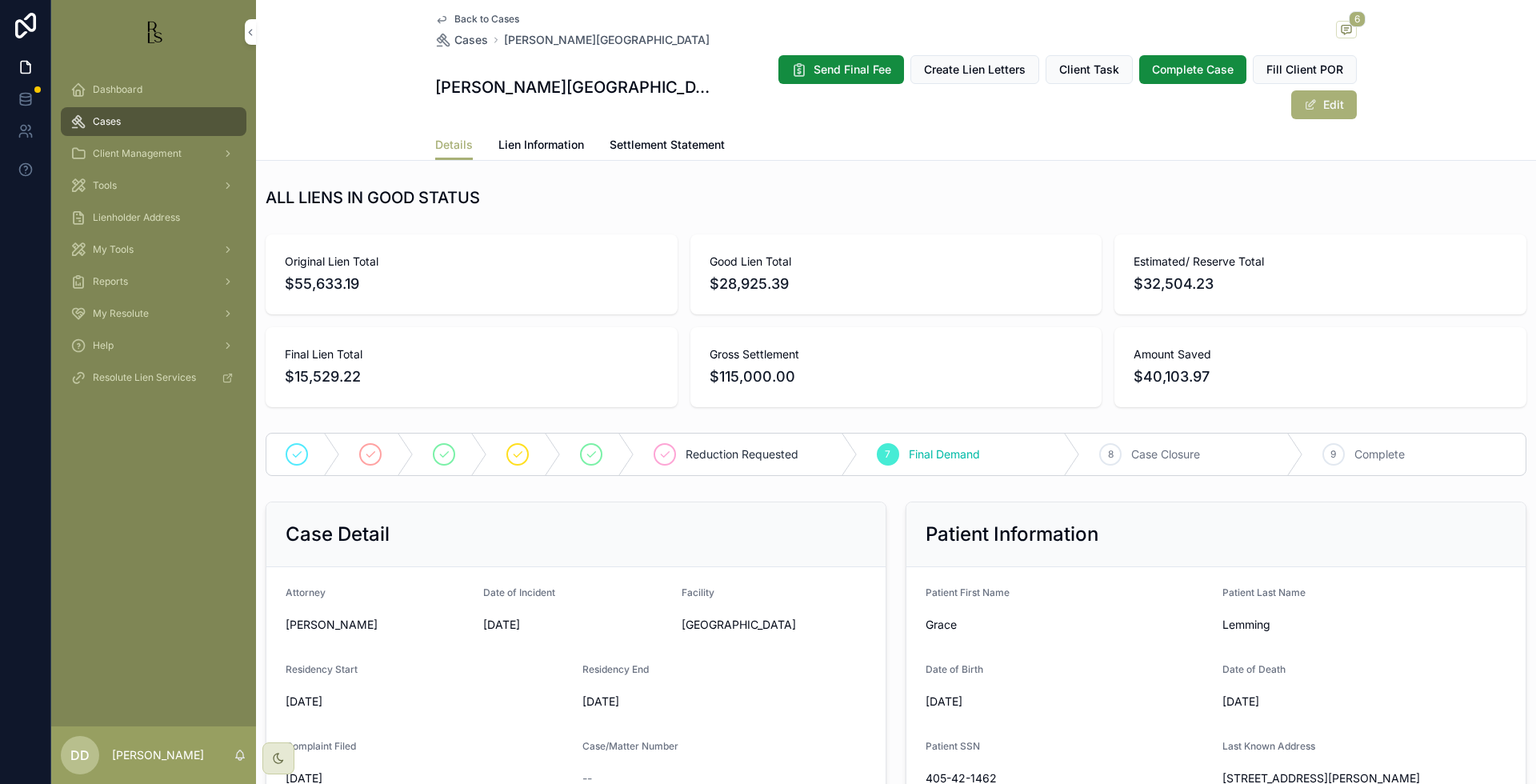
click at [472, 22] on span "Back to Cases" at bounding box center [487, 19] width 65 height 13
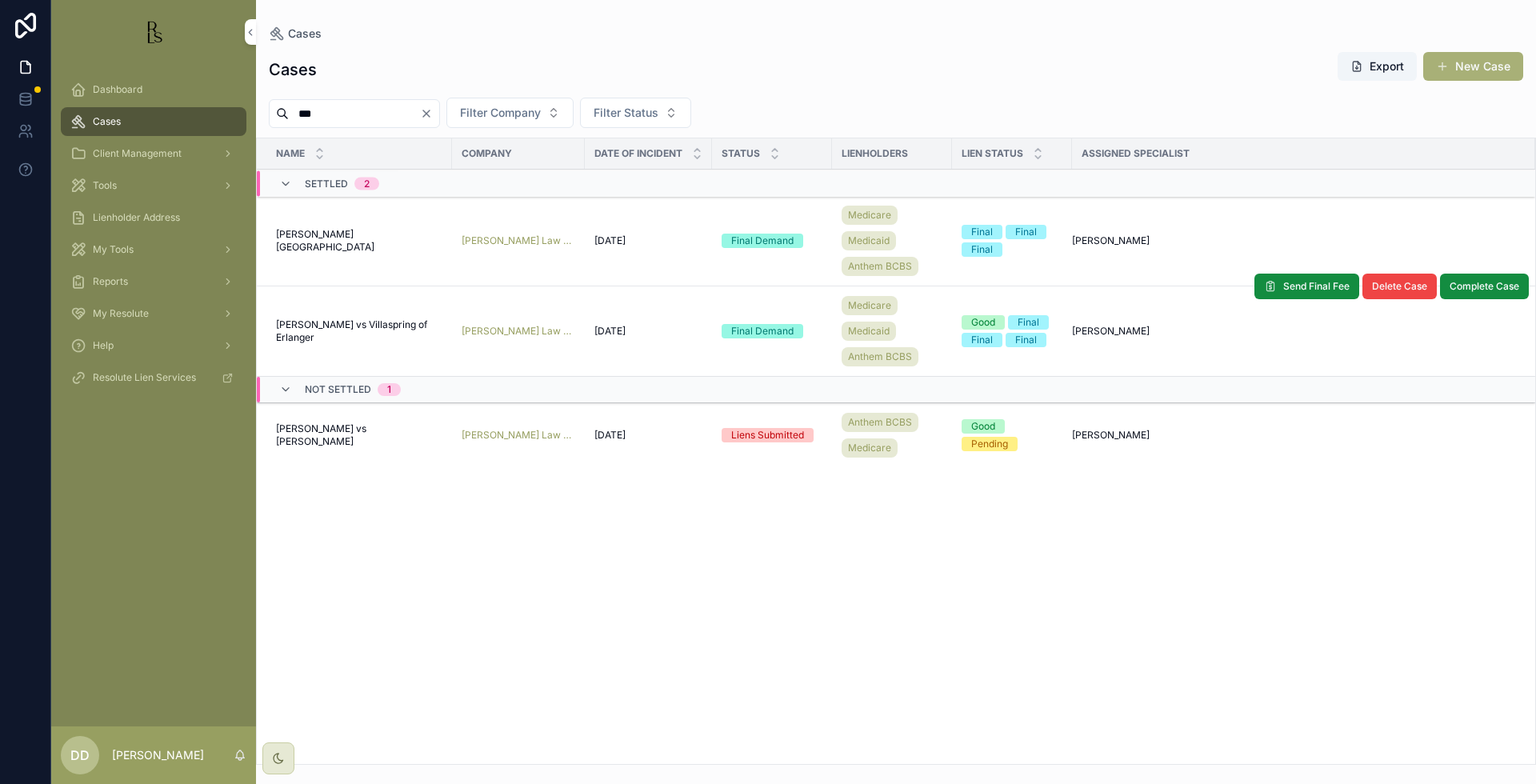
click at [326, 334] on span "[PERSON_NAME] vs Villaspring of Erlanger" at bounding box center [359, 331] width 166 height 26
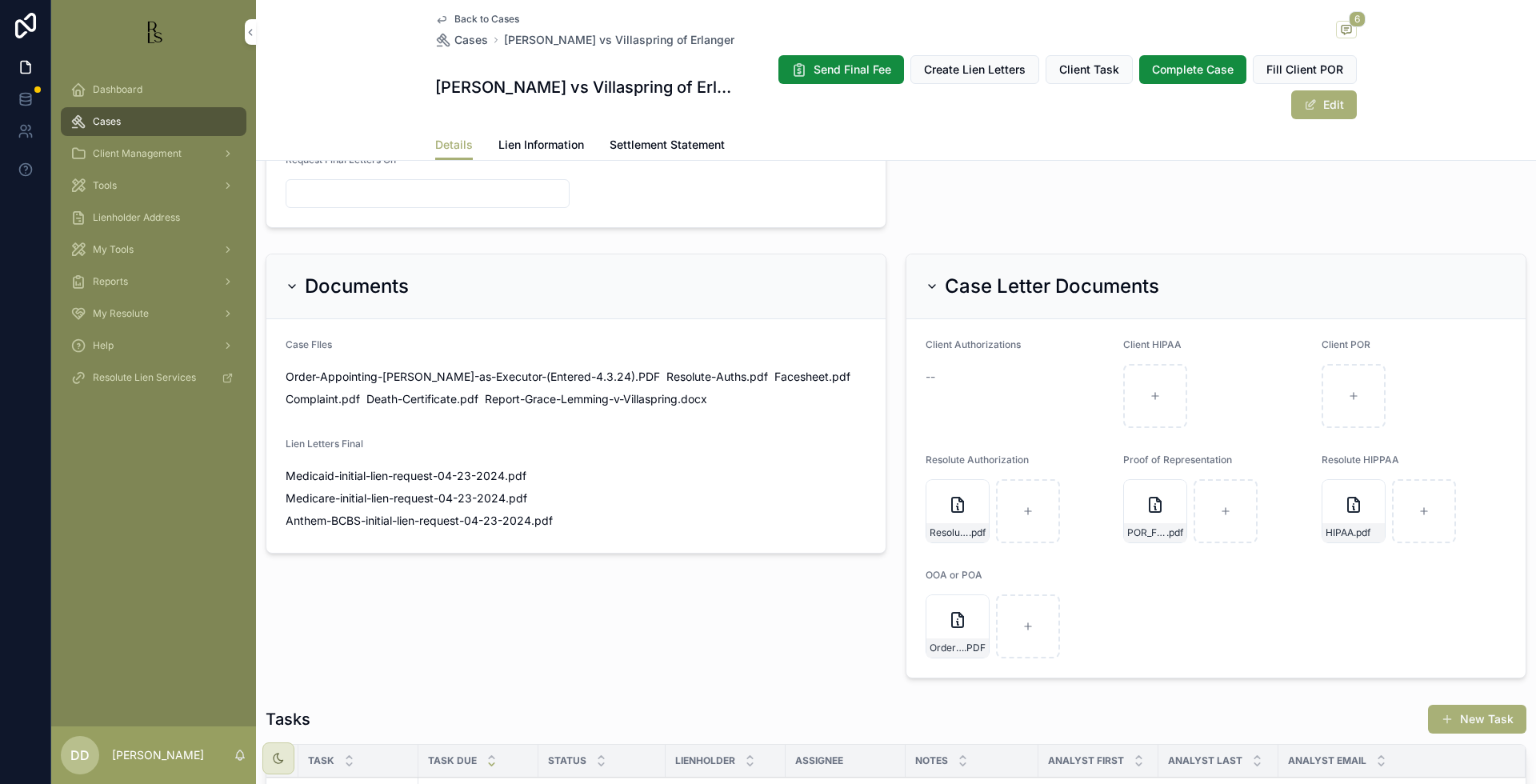
scroll to position [900, 0]
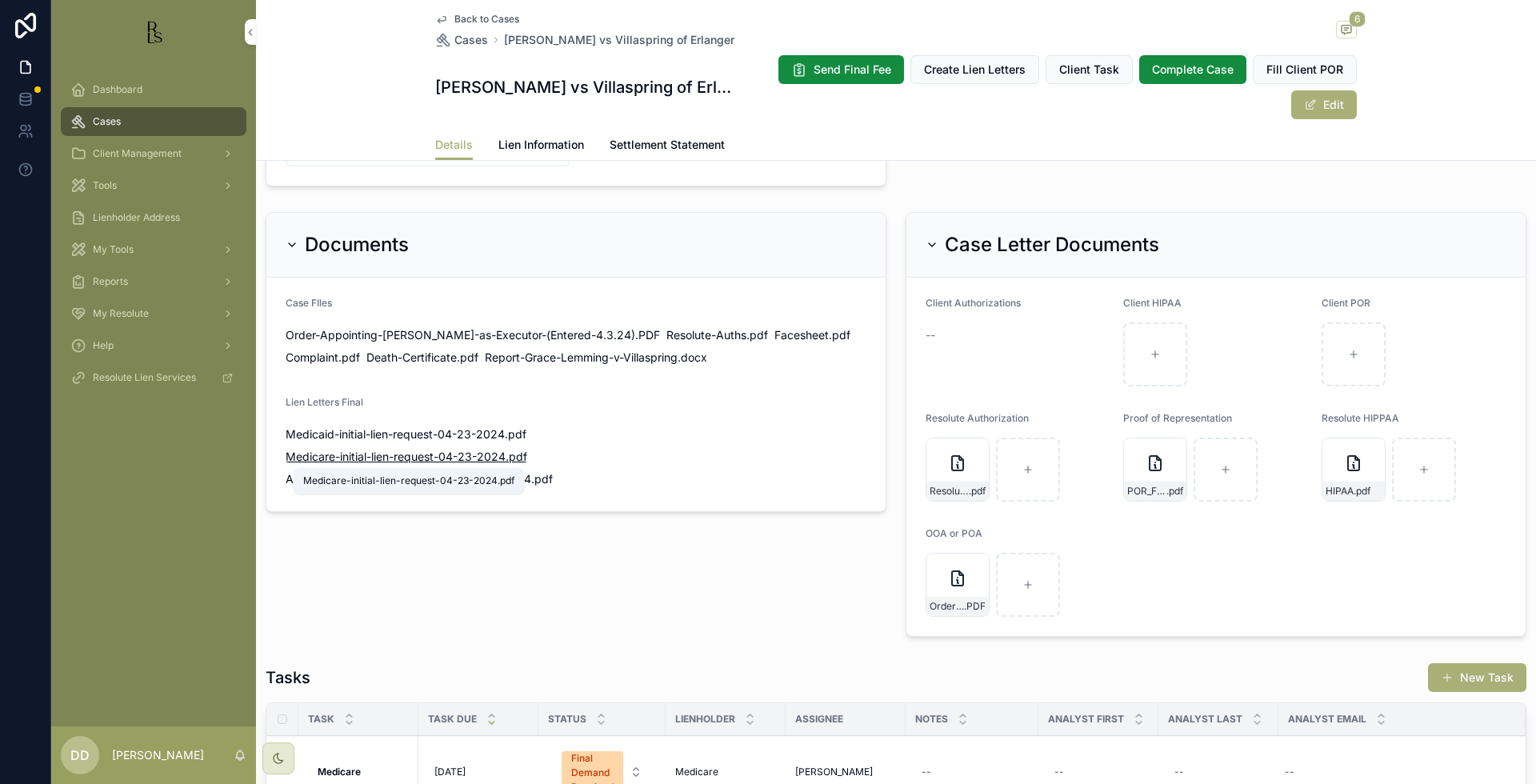
click at [415, 457] on span "Medicare-initial-lien-request-04-23-2024" at bounding box center [395, 457] width 220 height 16
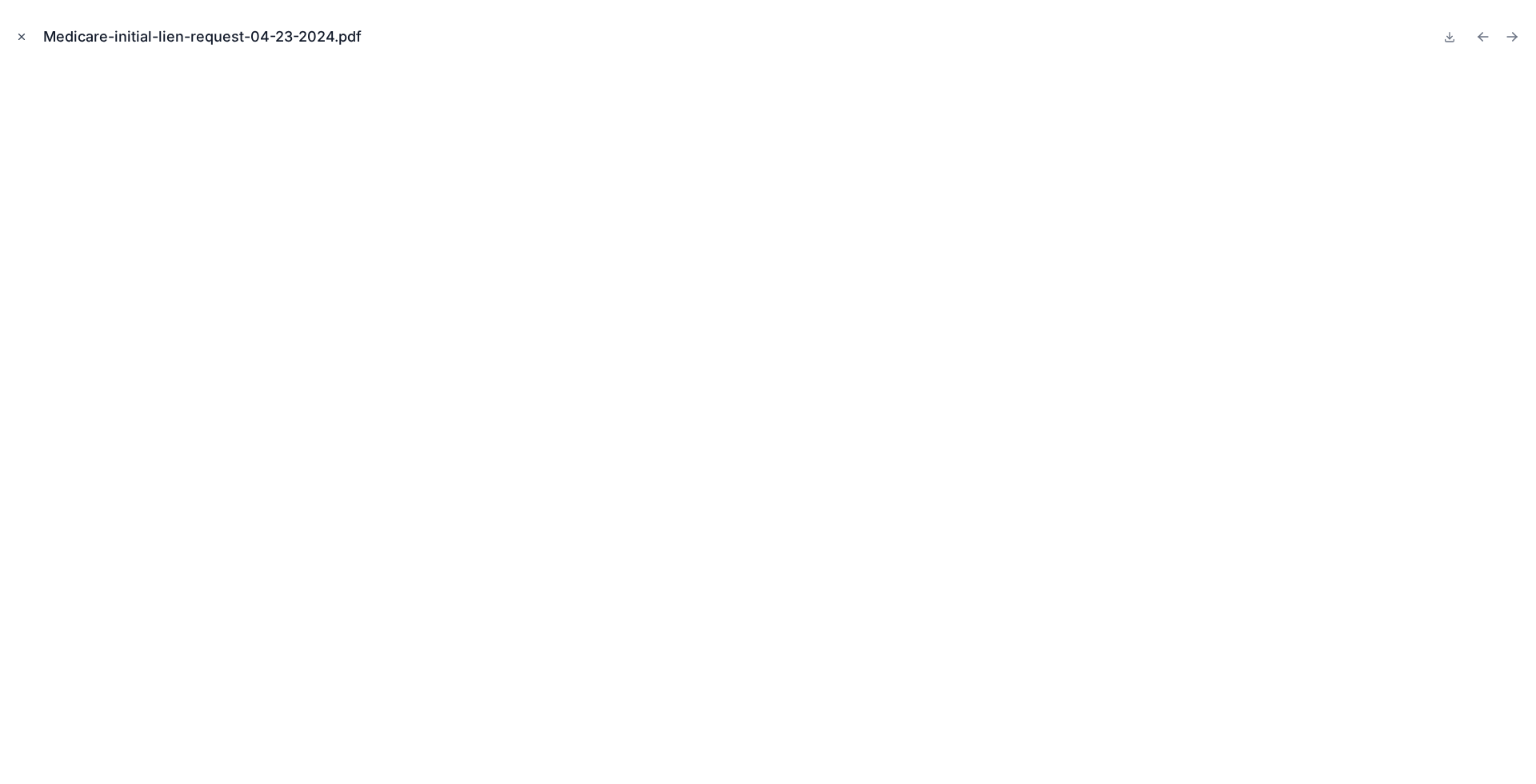
click at [24, 36] on icon "Close modal" at bounding box center [22, 37] width 11 height 11
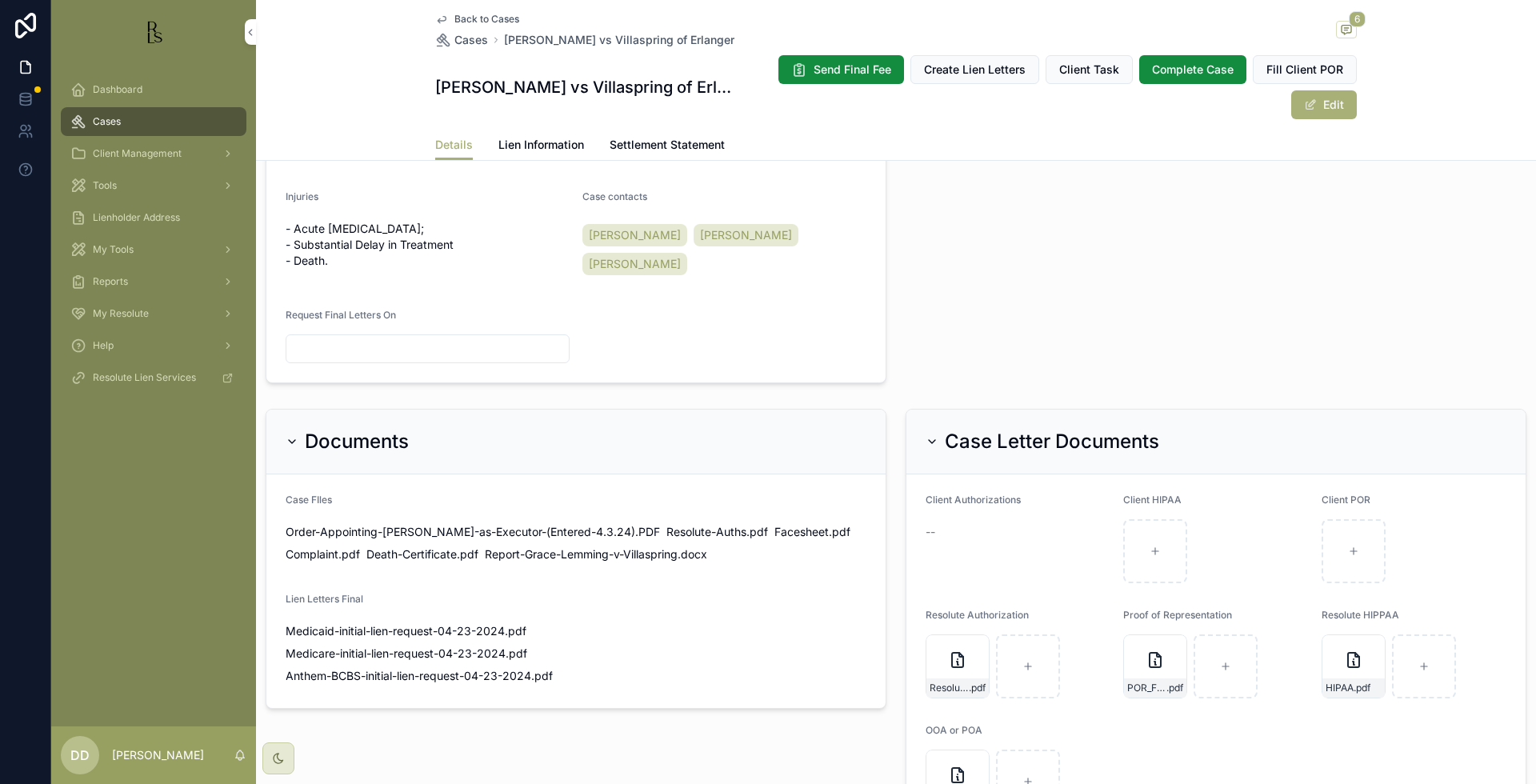
scroll to position [700, 0]
click at [512, 147] on span "Lien Information" at bounding box center [541, 145] width 85 height 16
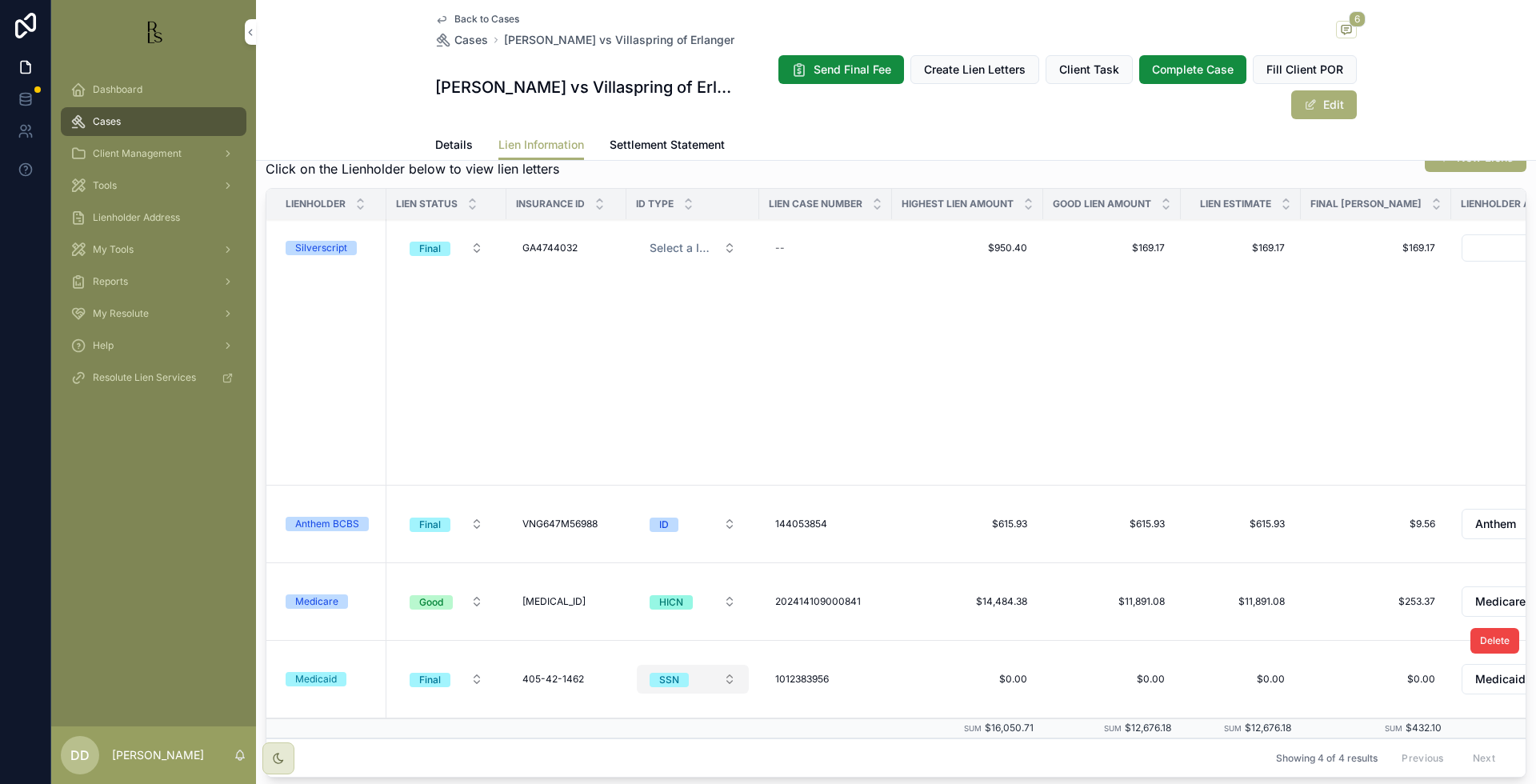
scroll to position [200, 0]
click at [317, 592] on div "Medicare" at bounding box center [317, 600] width 43 height 15
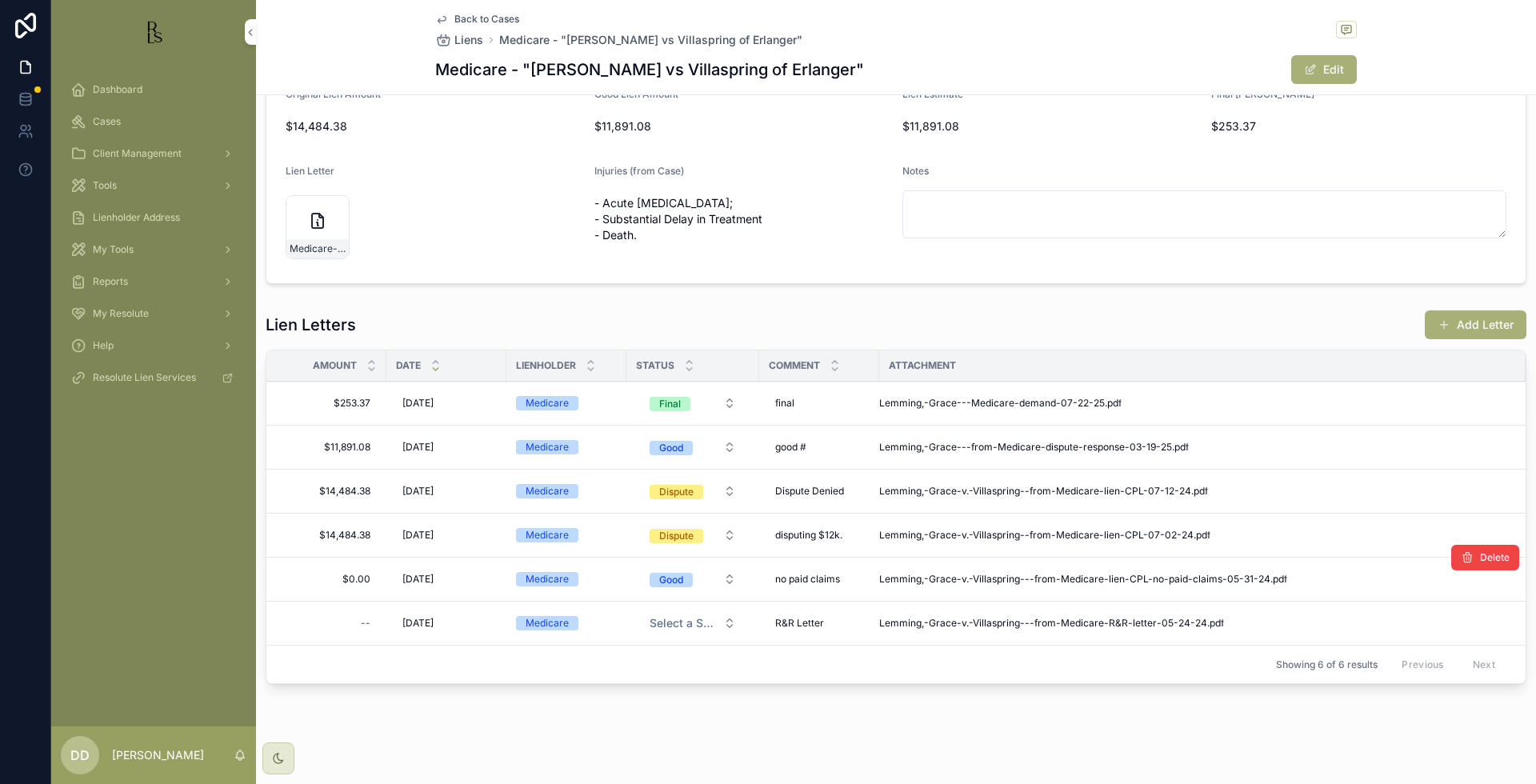
scroll to position [200, 0]
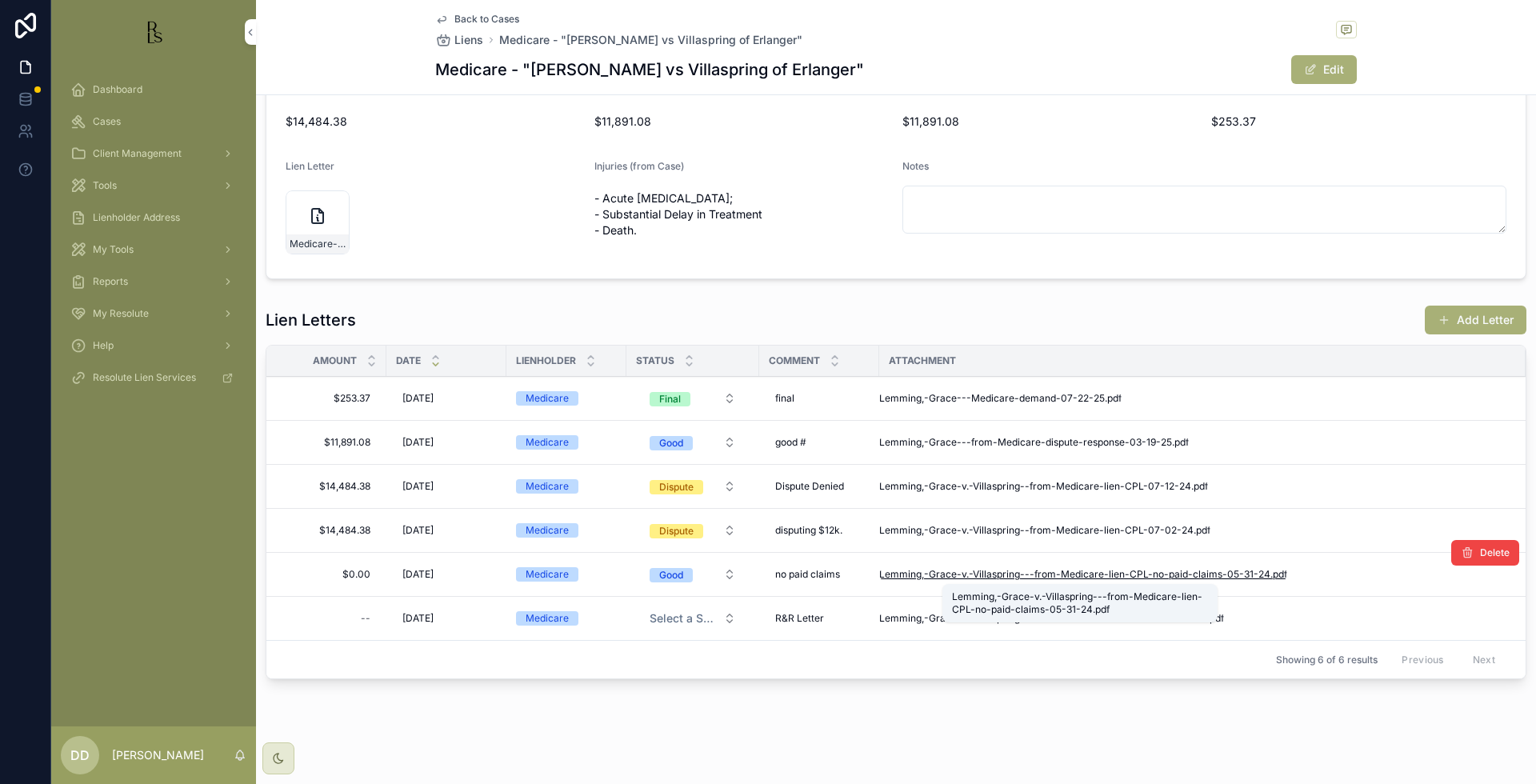
click at [1083, 575] on span "Lemming,-Grace-v.-Villaspring---from-Medicare-lien-CPL-no-paid-claims-05-31-24" at bounding box center [1075, 575] width 391 height 13
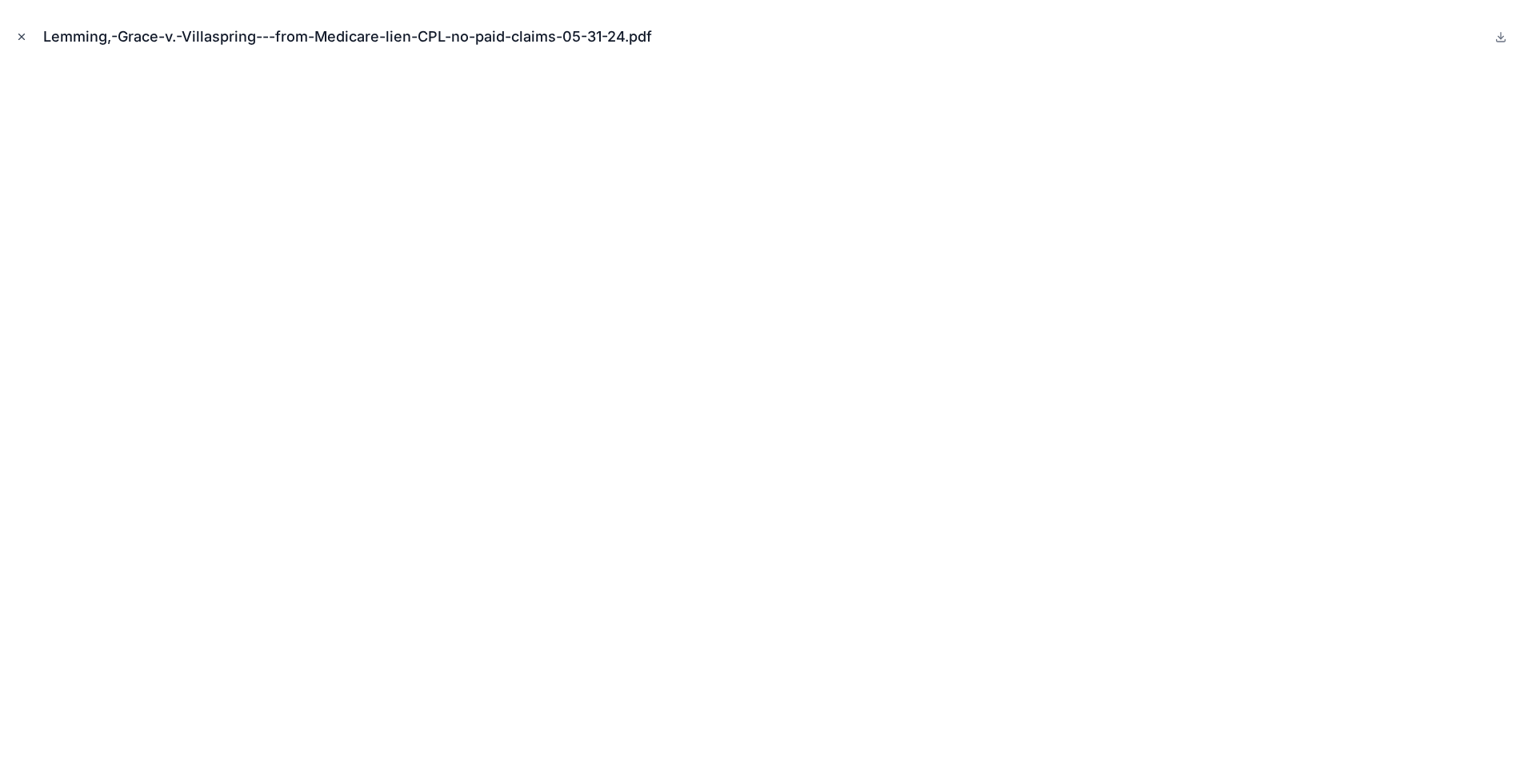
click at [24, 41] on icon "Close modal" at bounding box center [22, 37] width 11 height 11
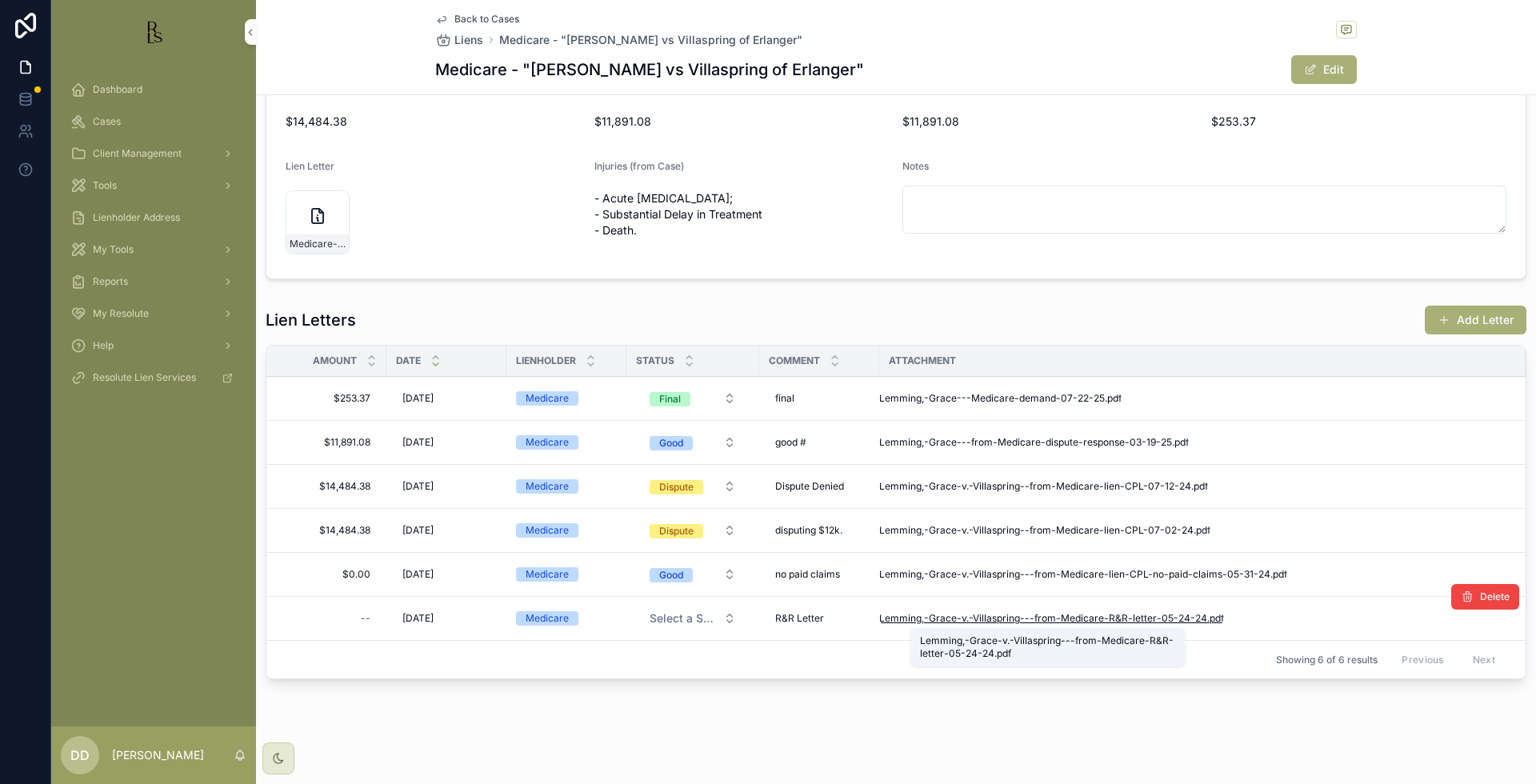
click at [1065, 621] on span "Lemming,-Grace-v.-Villaspring---from-Medicare-R&R-letter-05-24-24" at bounding box center [1043, 618] width 328 height 13
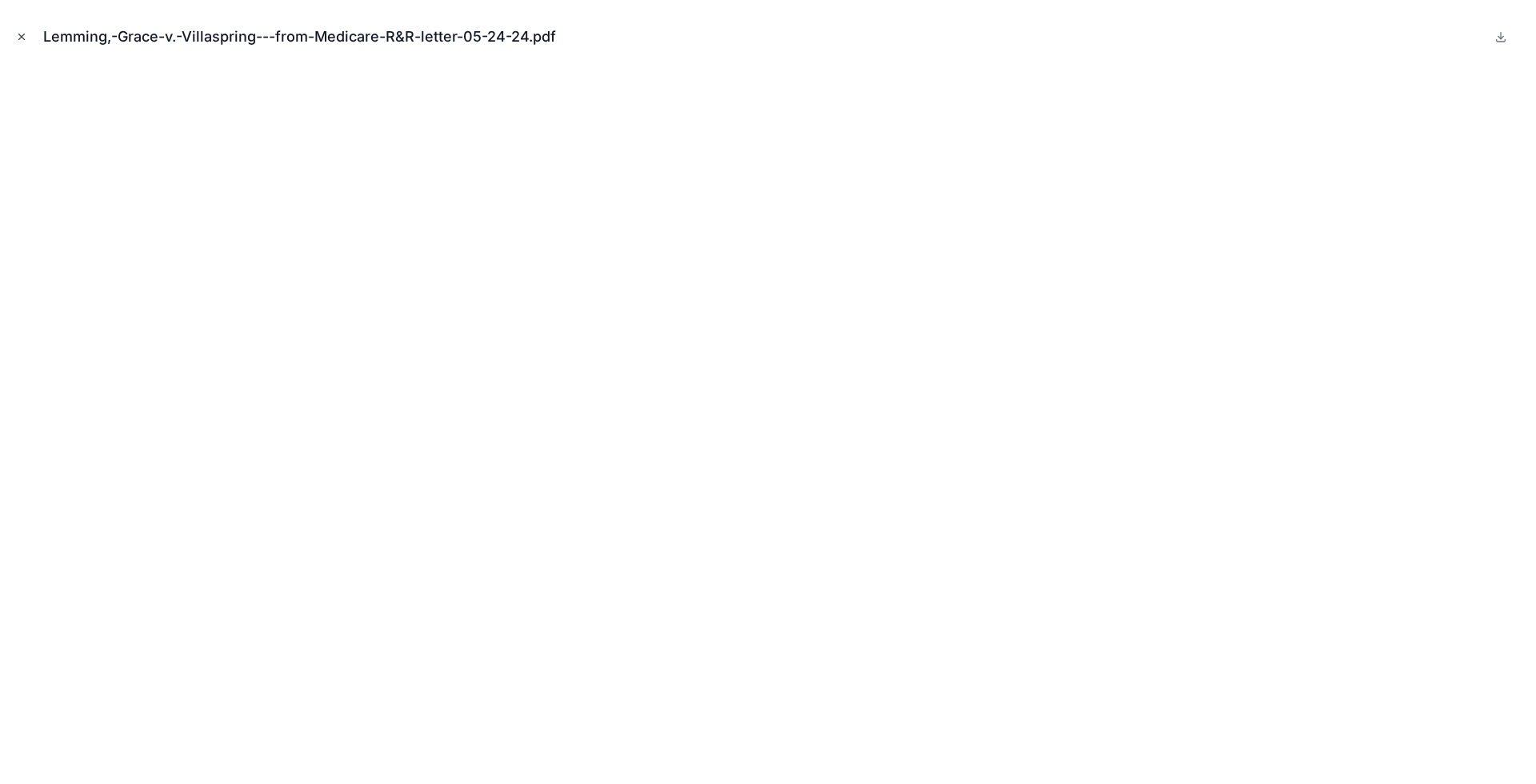
click at [18, 33] on icon "Close modal" at bounding box center [22, 37] width 11 height 11
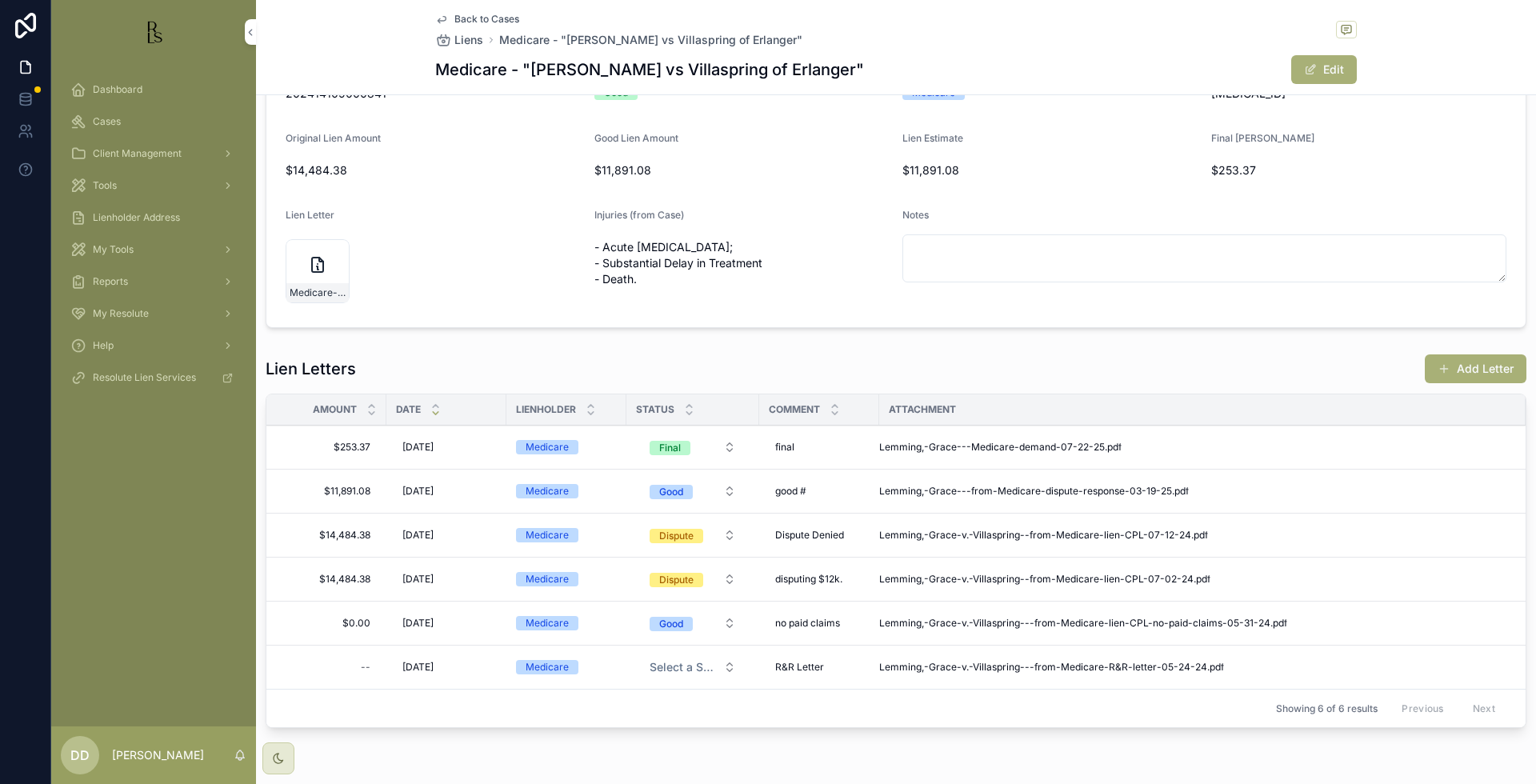
scroll to position [200, 0]
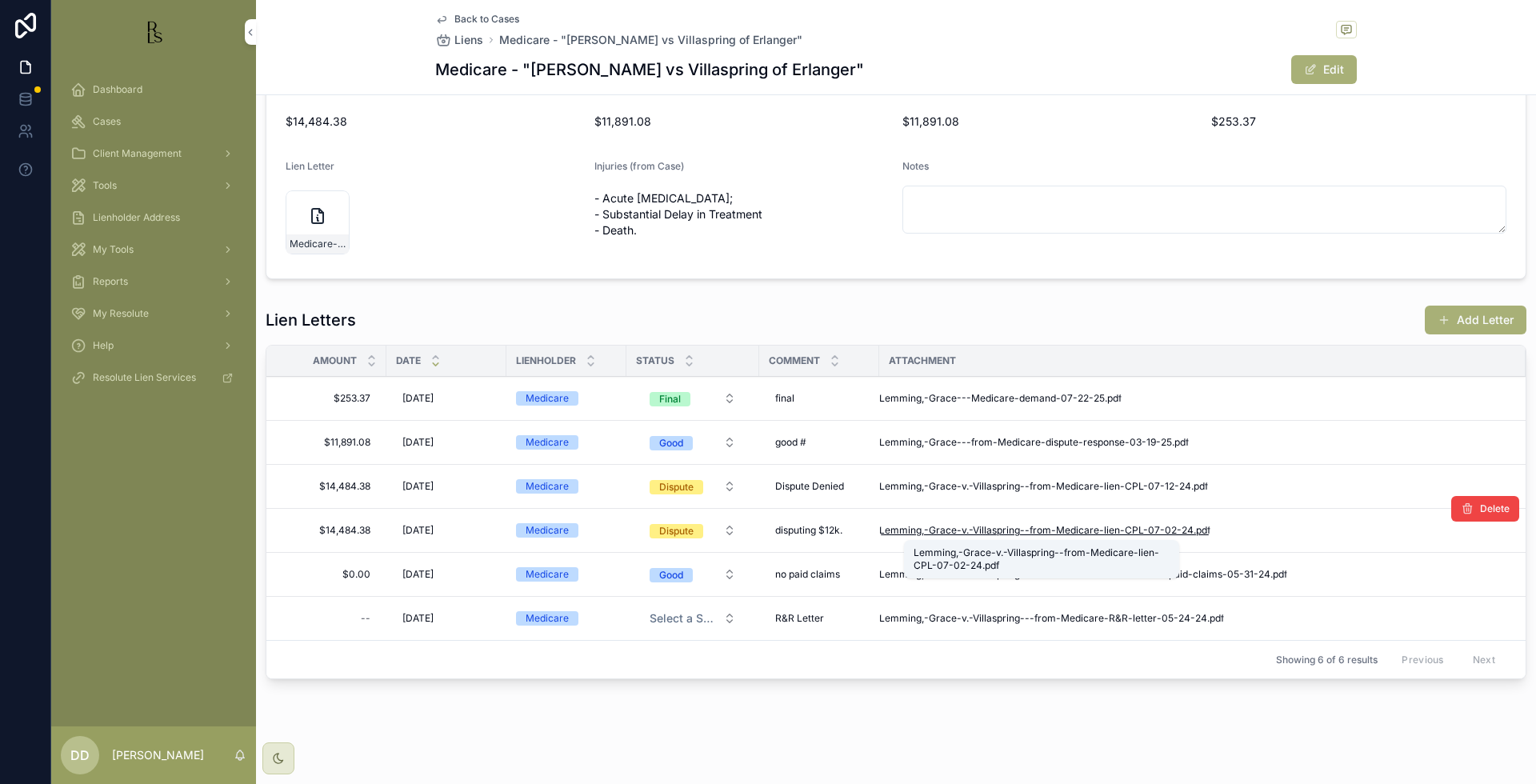
click at [1067, 525] on span "Lemming,-Grace-v.-Villaspring--from-Medicare-lien-CPL-07-02-24" at bounding box center [1036, 531] width 314 height 13
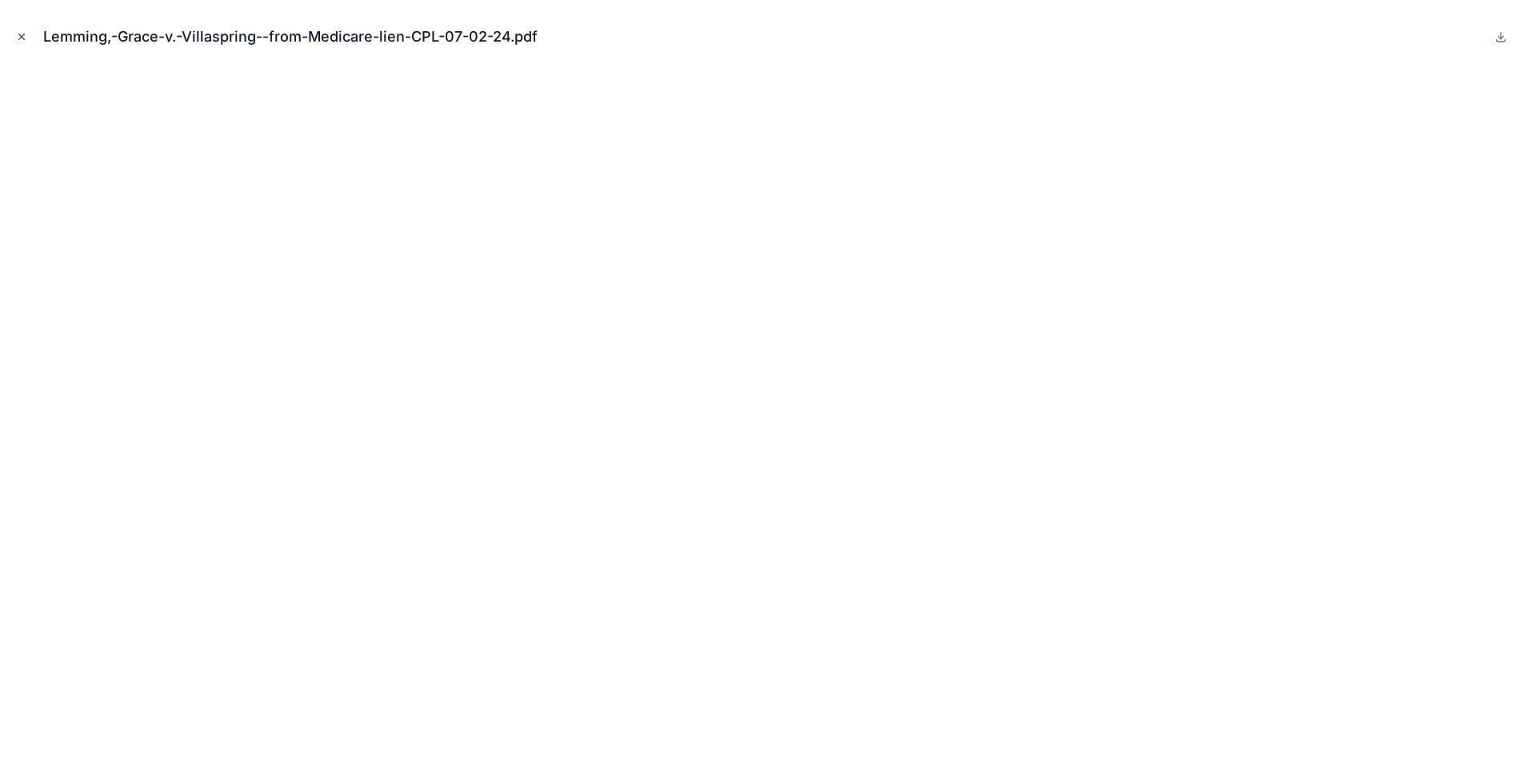
click at [24, 35] on icon "Close modal" at bounding box center [22, 37] width 11 height 11
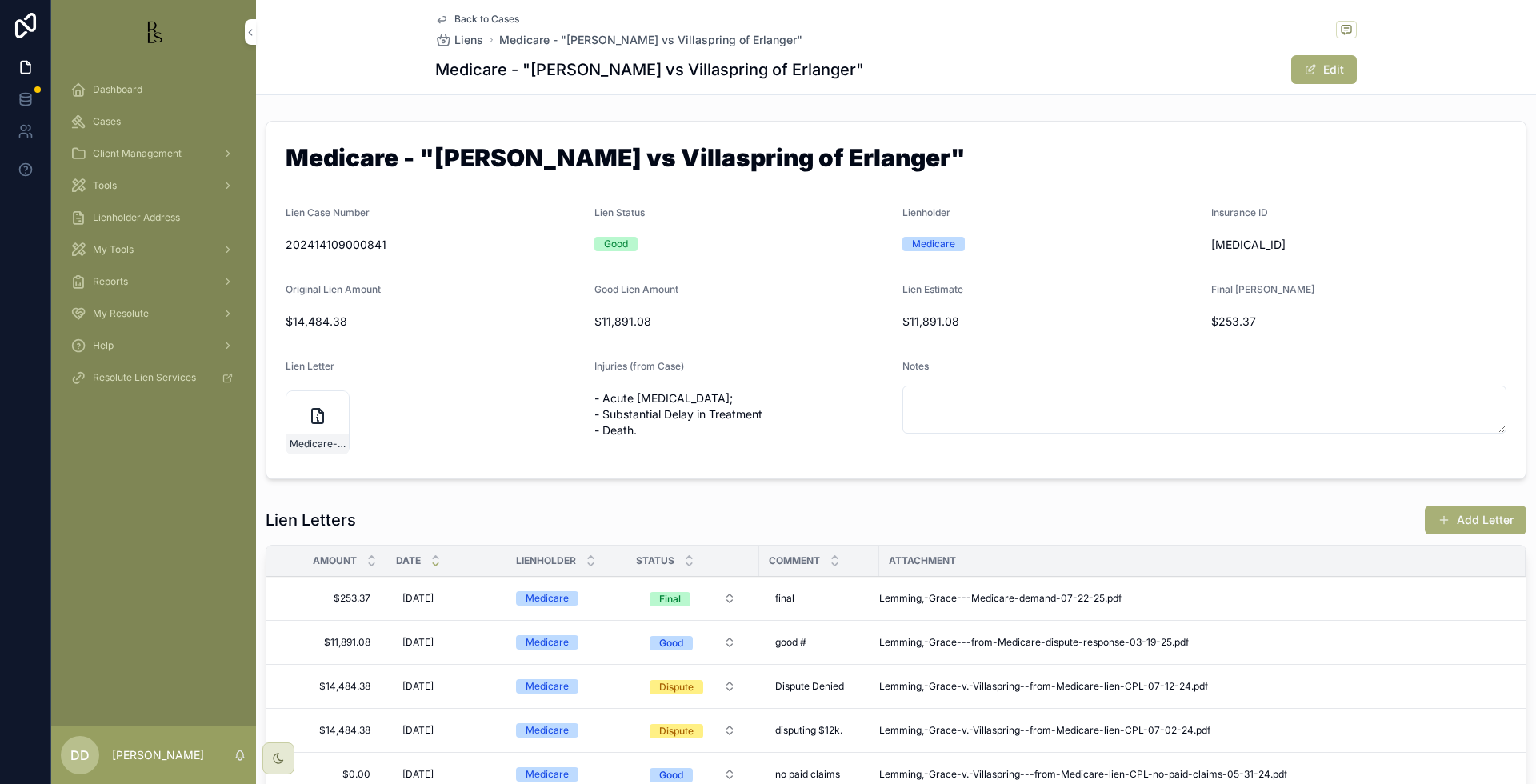
click at [472, 15] on span "Back to Cases" at bounding box center [487, 19] width 65 height 13
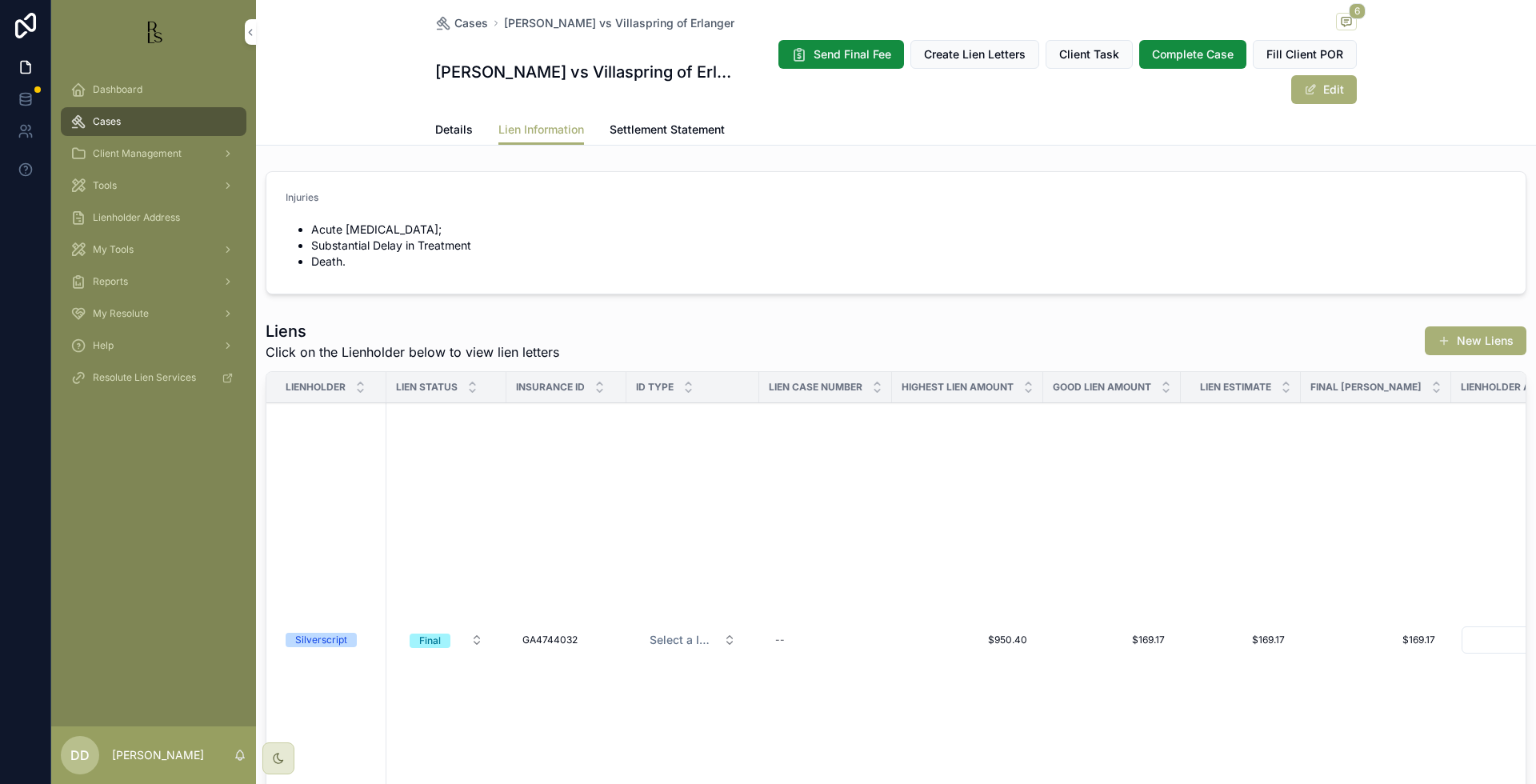
click at [454, 128] on span "Details" at bounding box center [454, 130] width 37 height 16
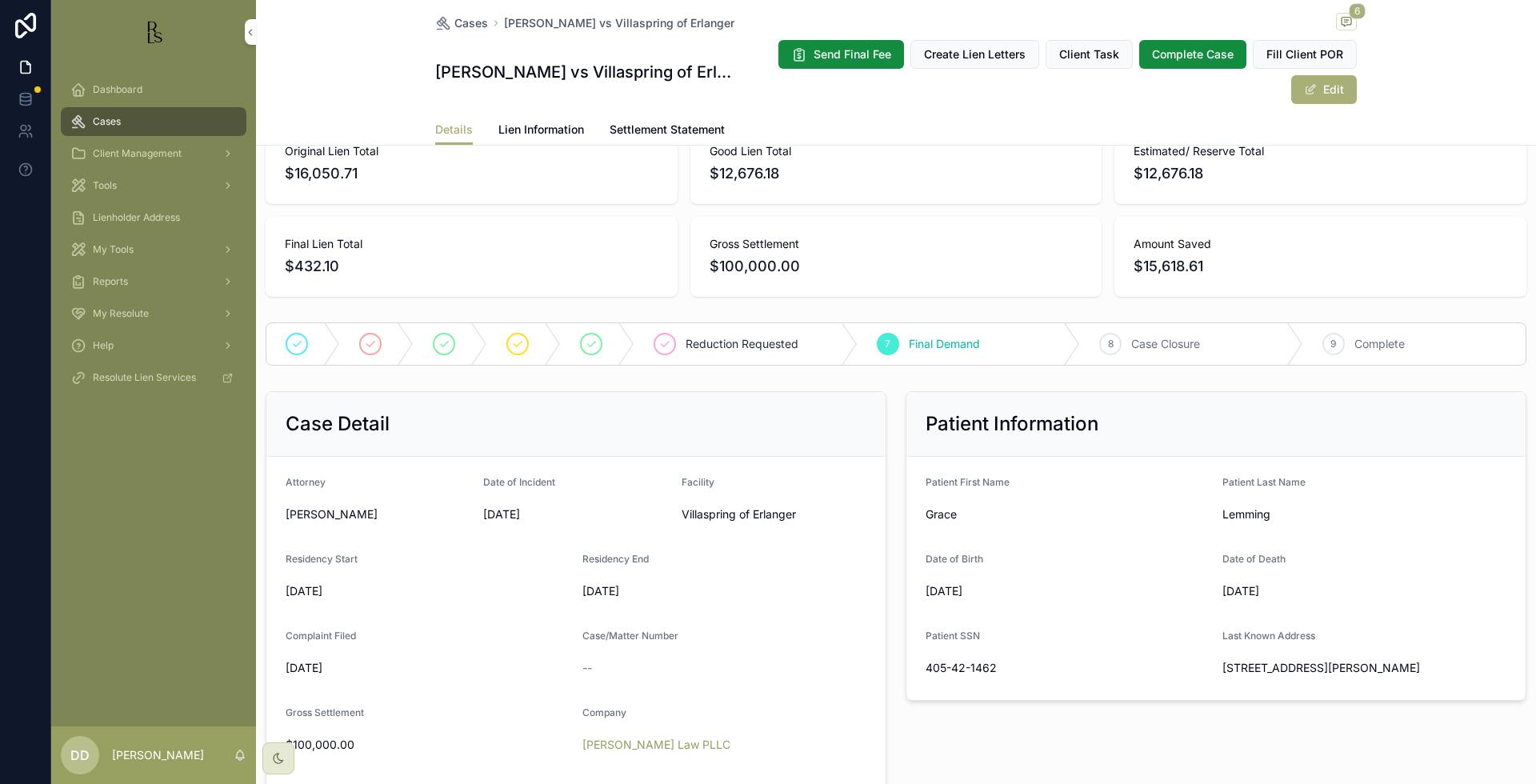
scroll to position [100, 0]
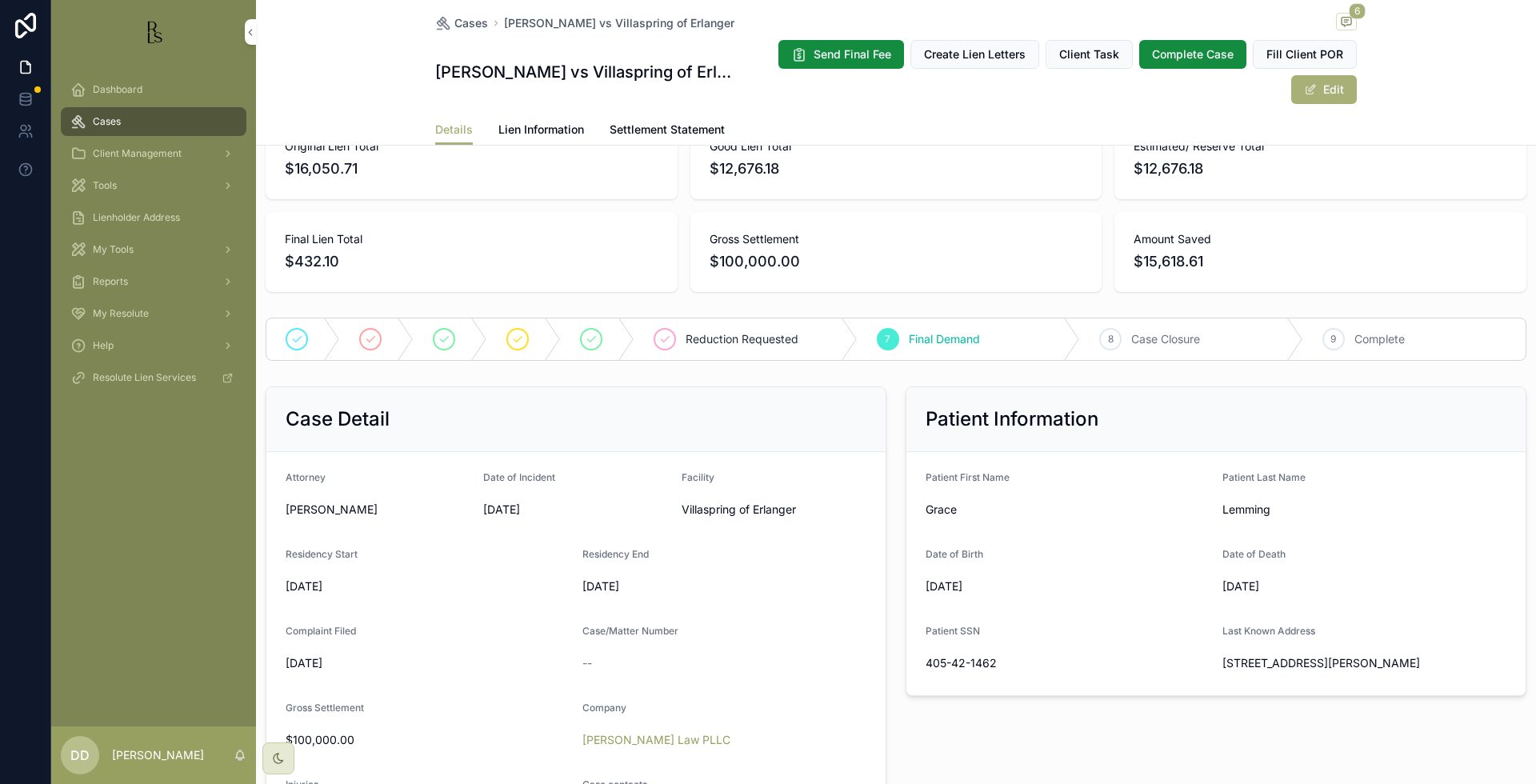
click at [856, 627] on div "Case/Matter Number" at bounding box center [724, 635] width 284 height 19
click at [536, 131] on span "Lien Information" at bounding box center [541, 130] width 85 height 16
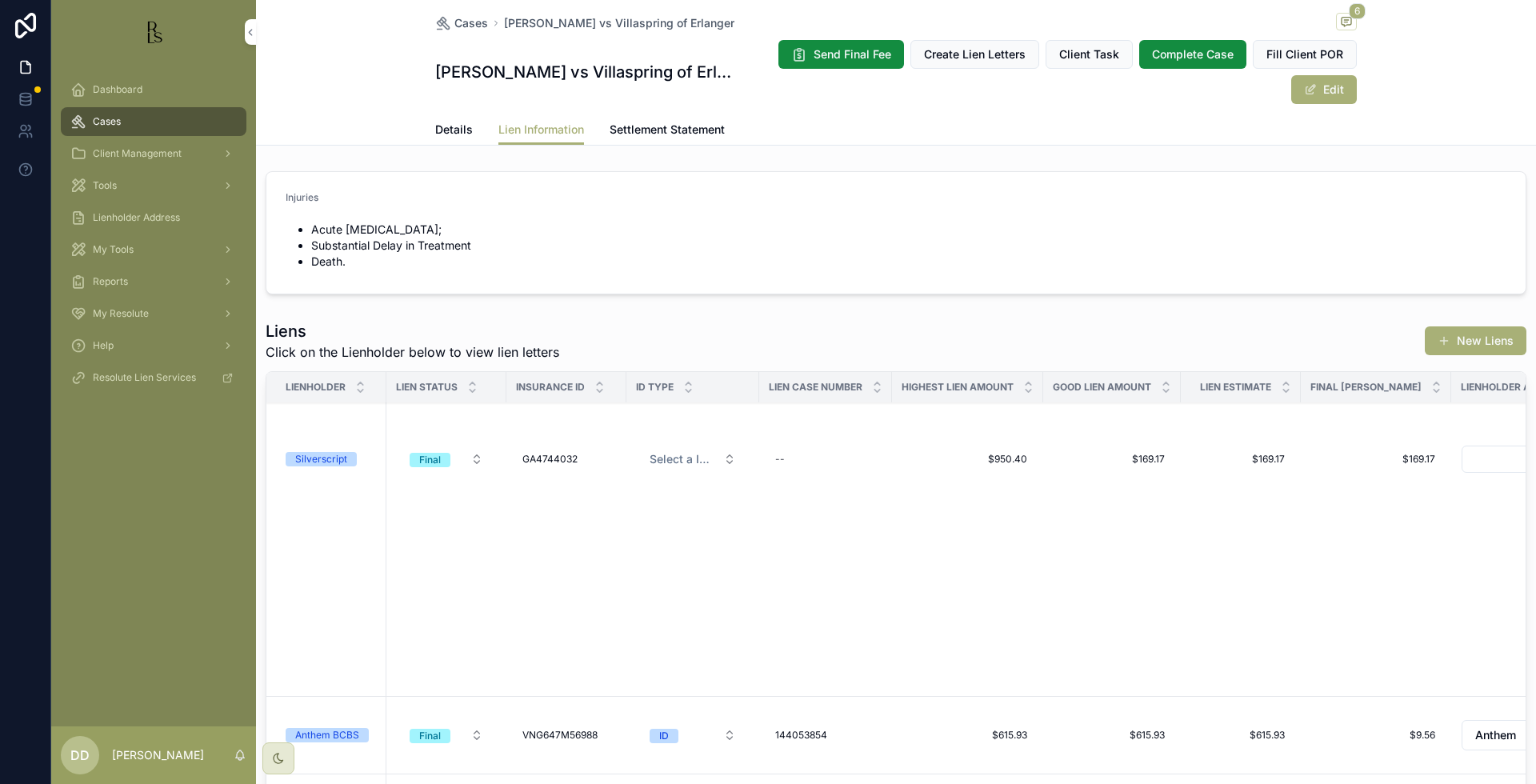
scroll to position [24, 0]
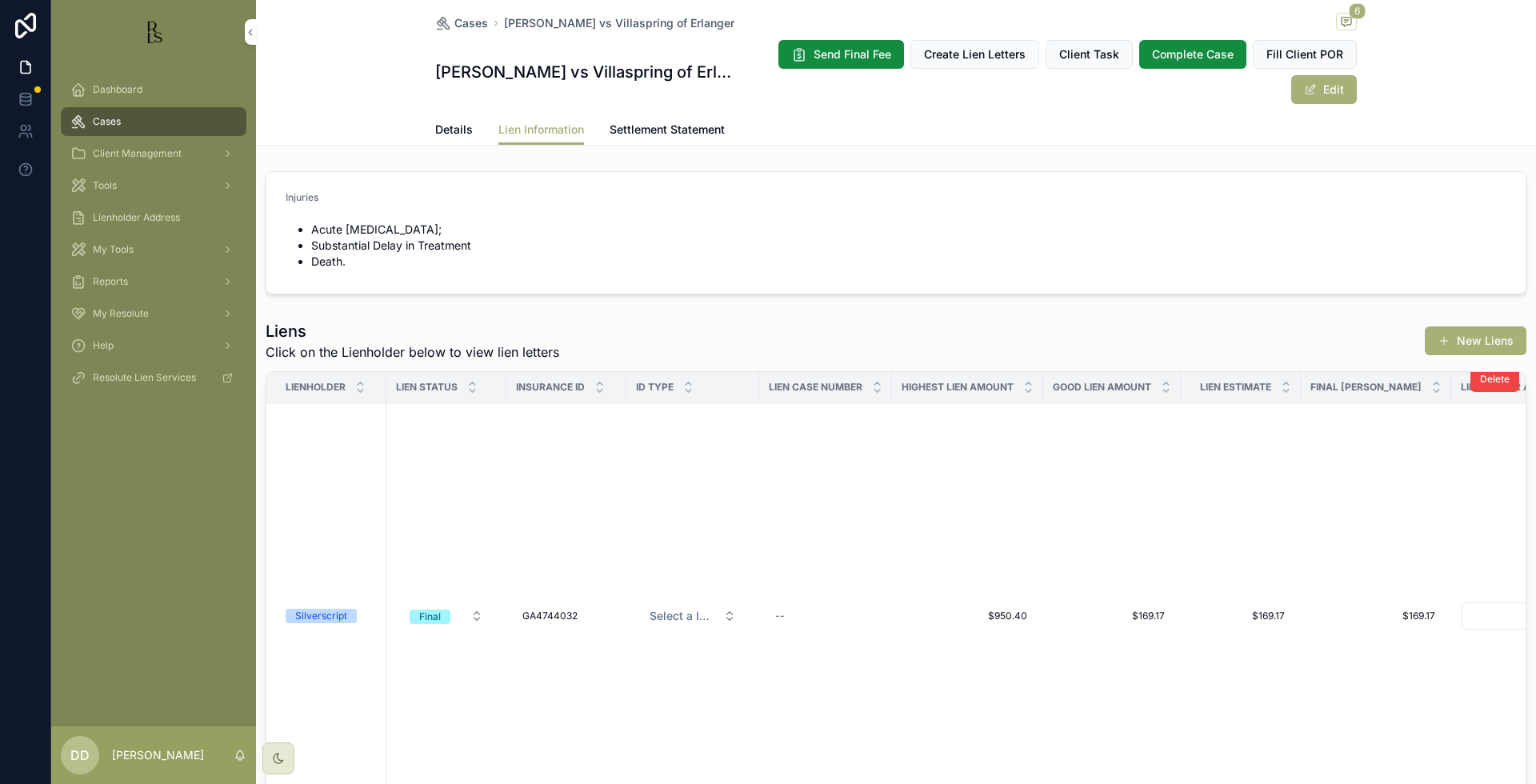
click at [331, 620] on div "Silverscript" at bounding box center [321, 616] width 52 height 15
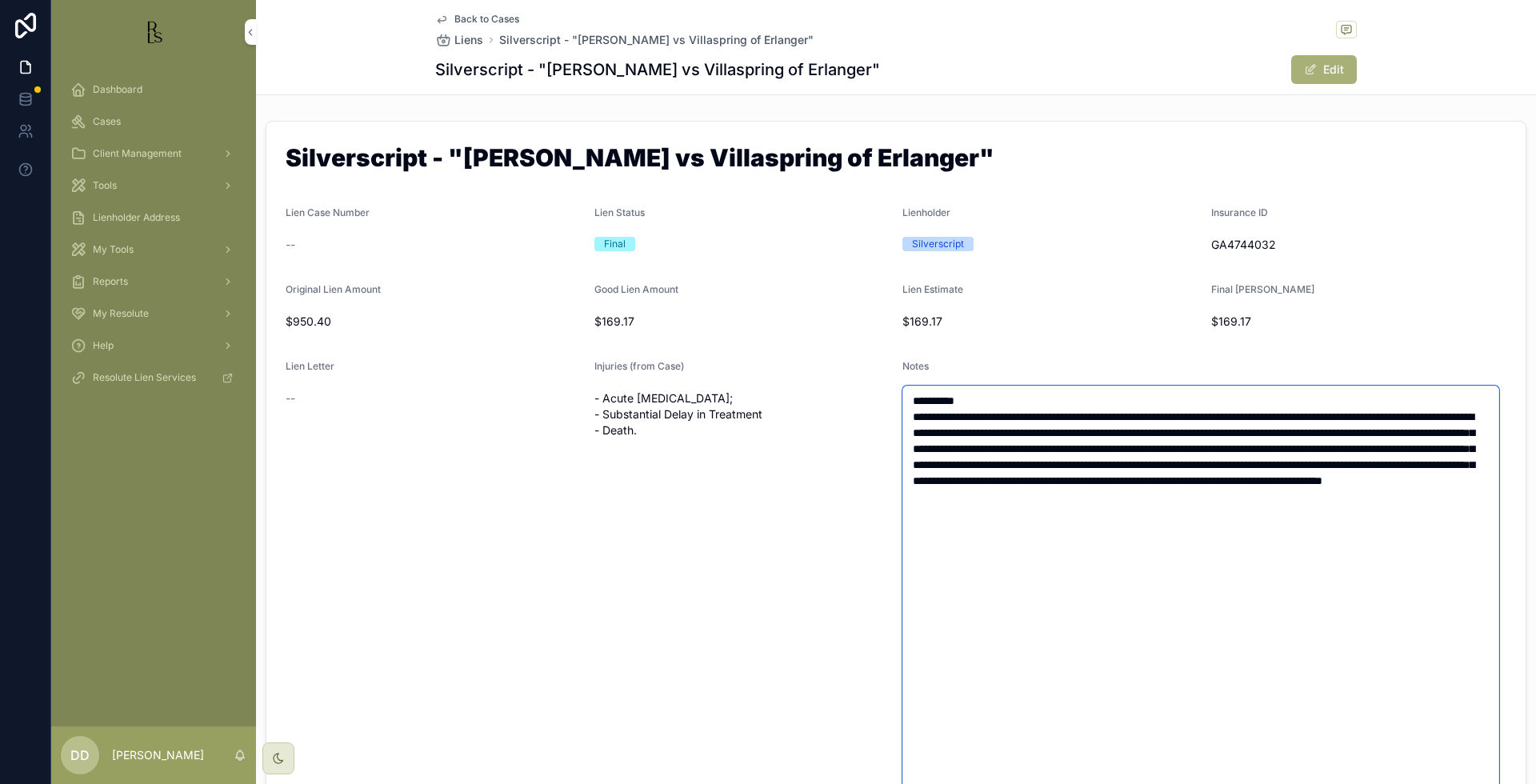
click at [1179, 661] on textarea "**********" at bounding box center [1201, 632] width 597 height 494
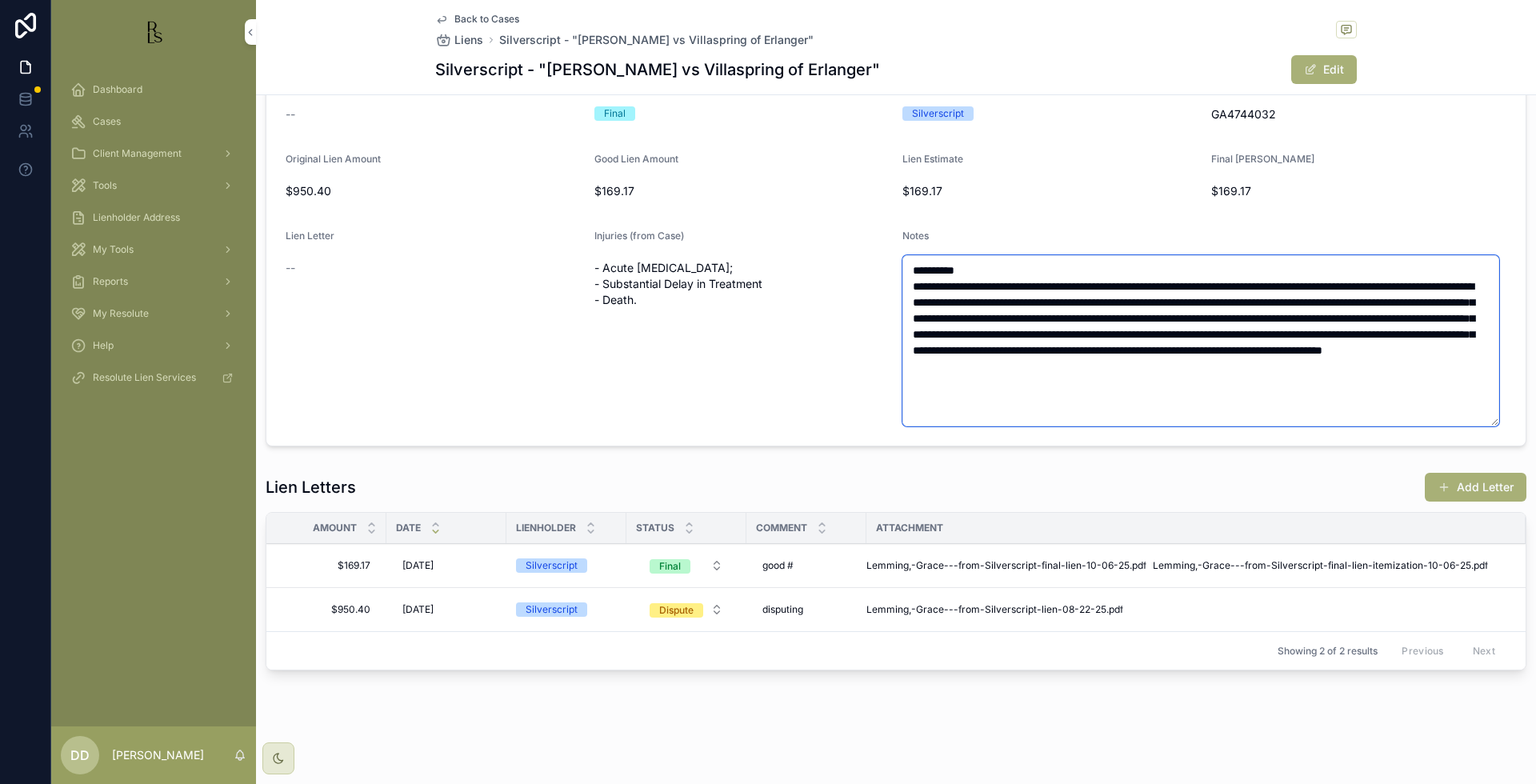
scroll to position [128, 0]
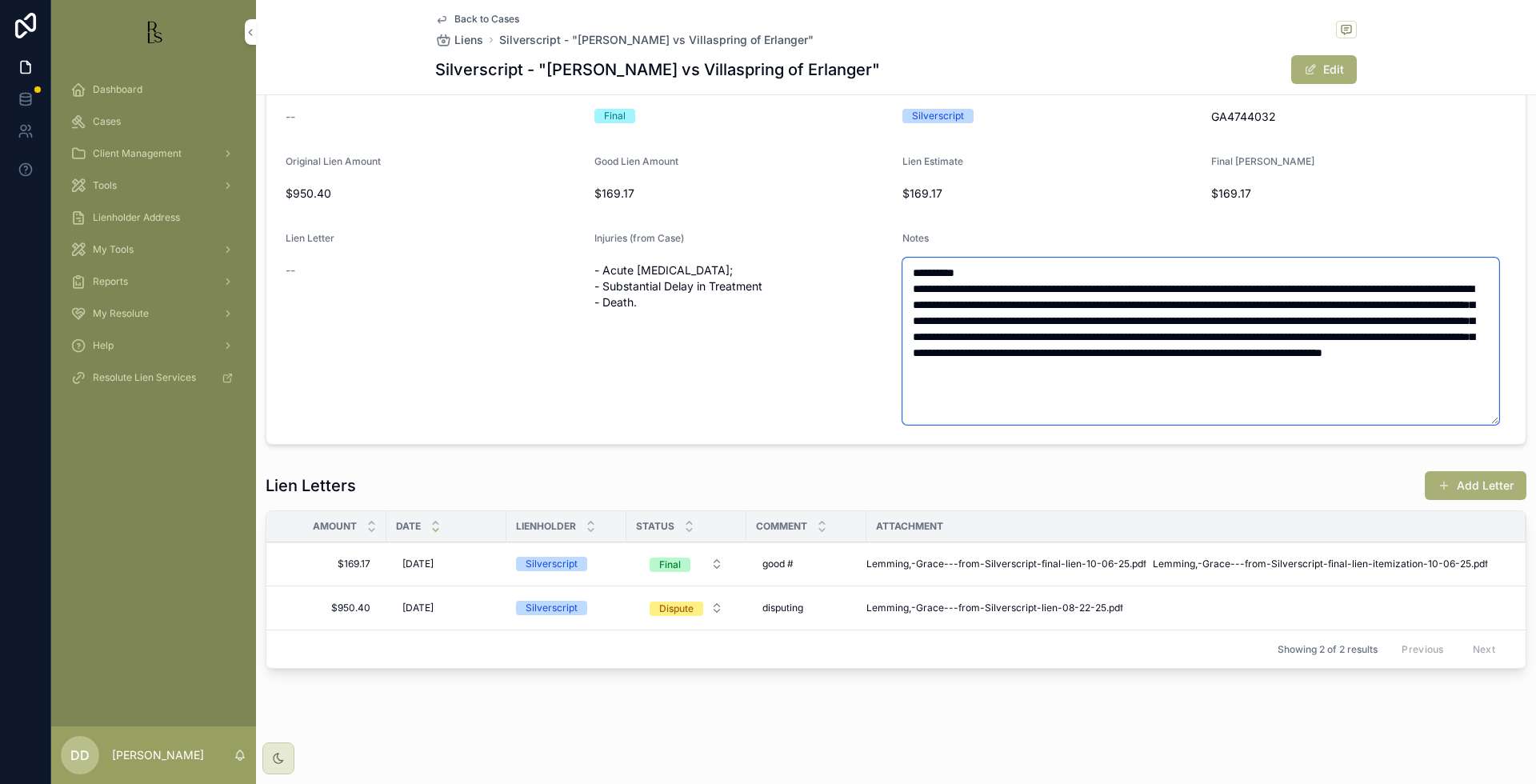
drag, startPoint x: 1484, startPoint y: 476, endPoint x: 1464, endPoint y: 149, distance: 327.6
click at [1464, 149] on form "Silverscript - "[PERSON_NAME] vs Villaspring of Erlanger" Lien Case Number -- L…" at bounding box center [895, 218] width 1259 height 450
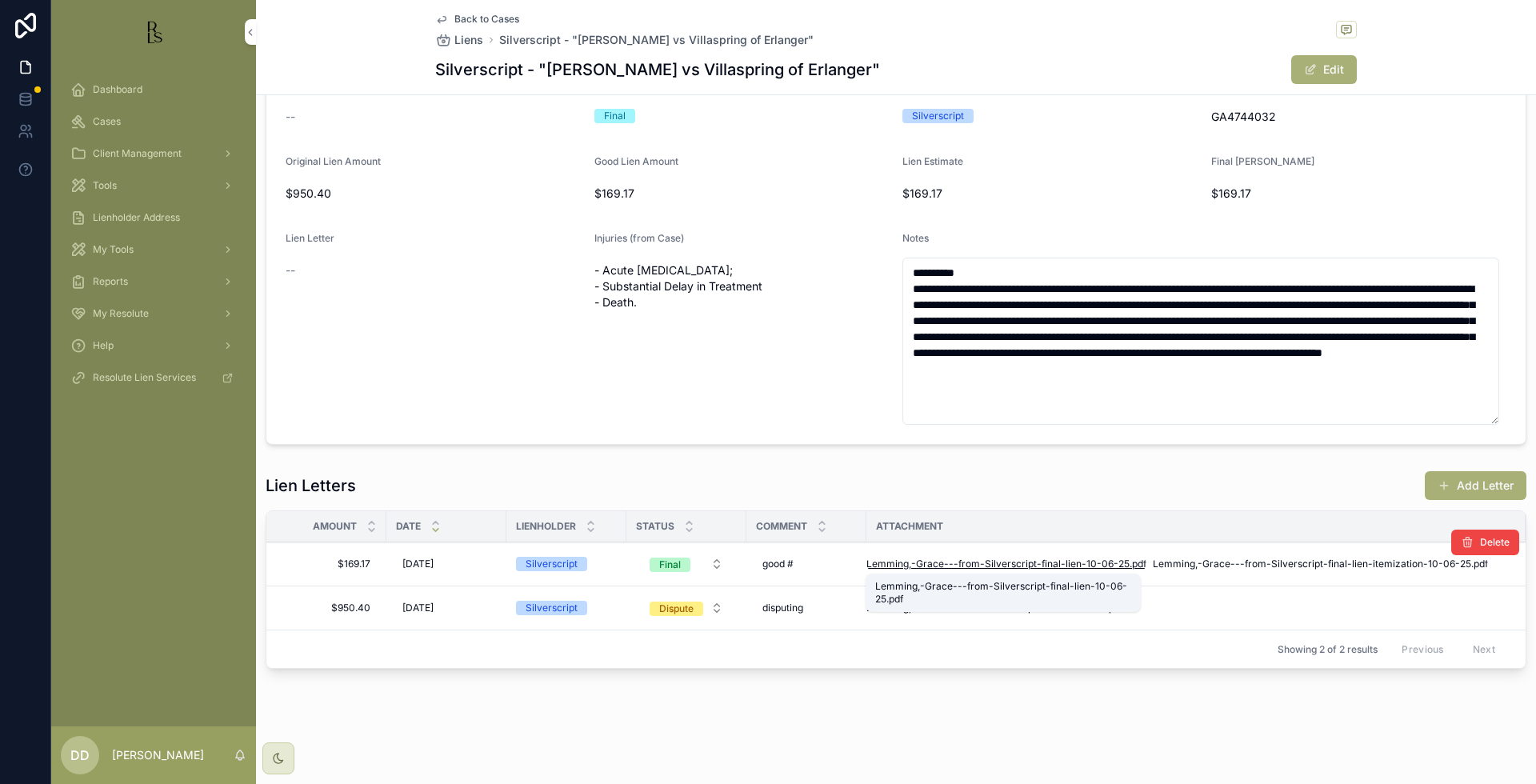
click at [1003, 563] on span "Lemming,-Grace---from-Silverscript-final-lien-10-06-25" at bounding box center [998, 564] width 263 height 13
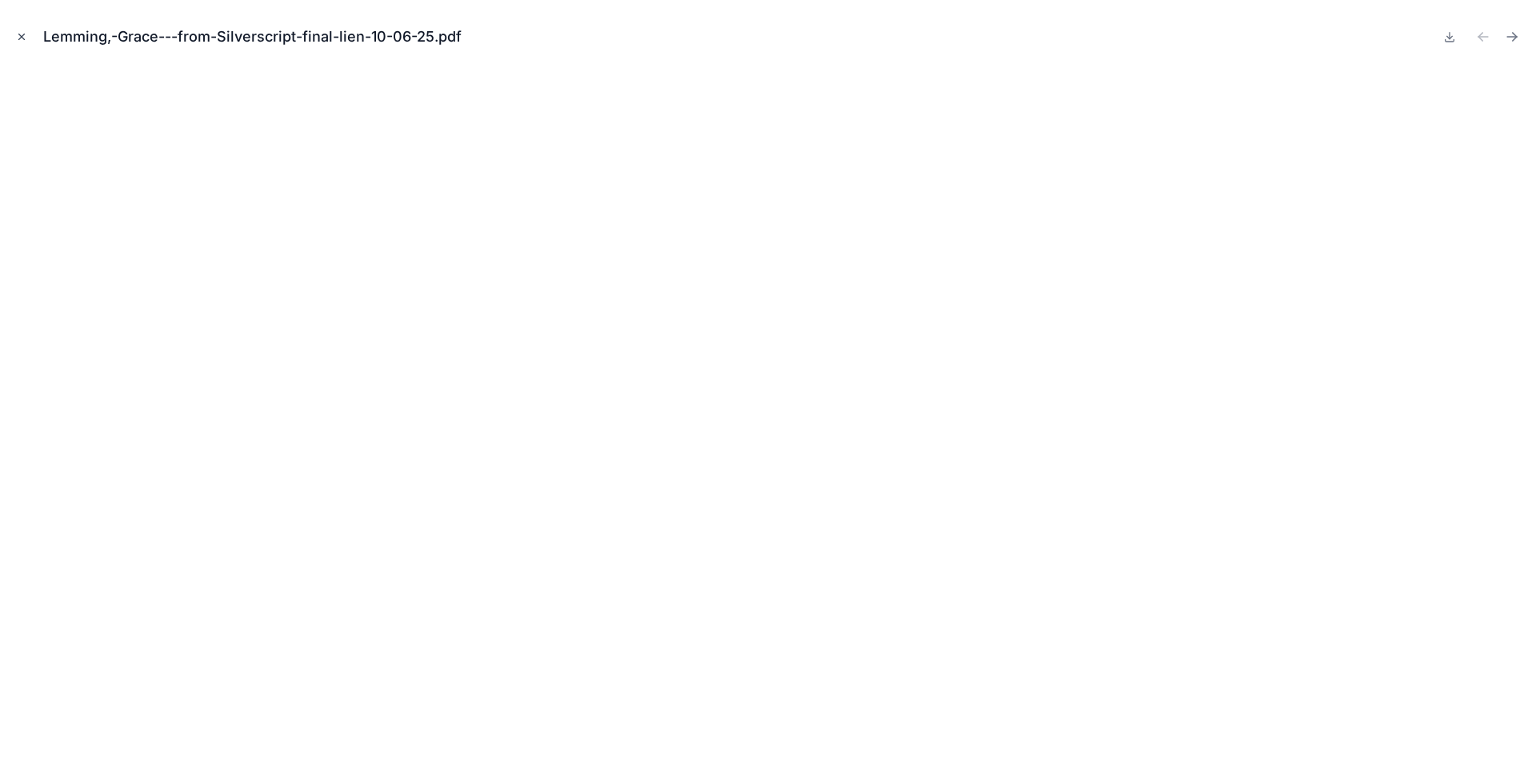
click at [28, 37] on button "Close modal" at bounding box center [22, 37] width 18 height 18
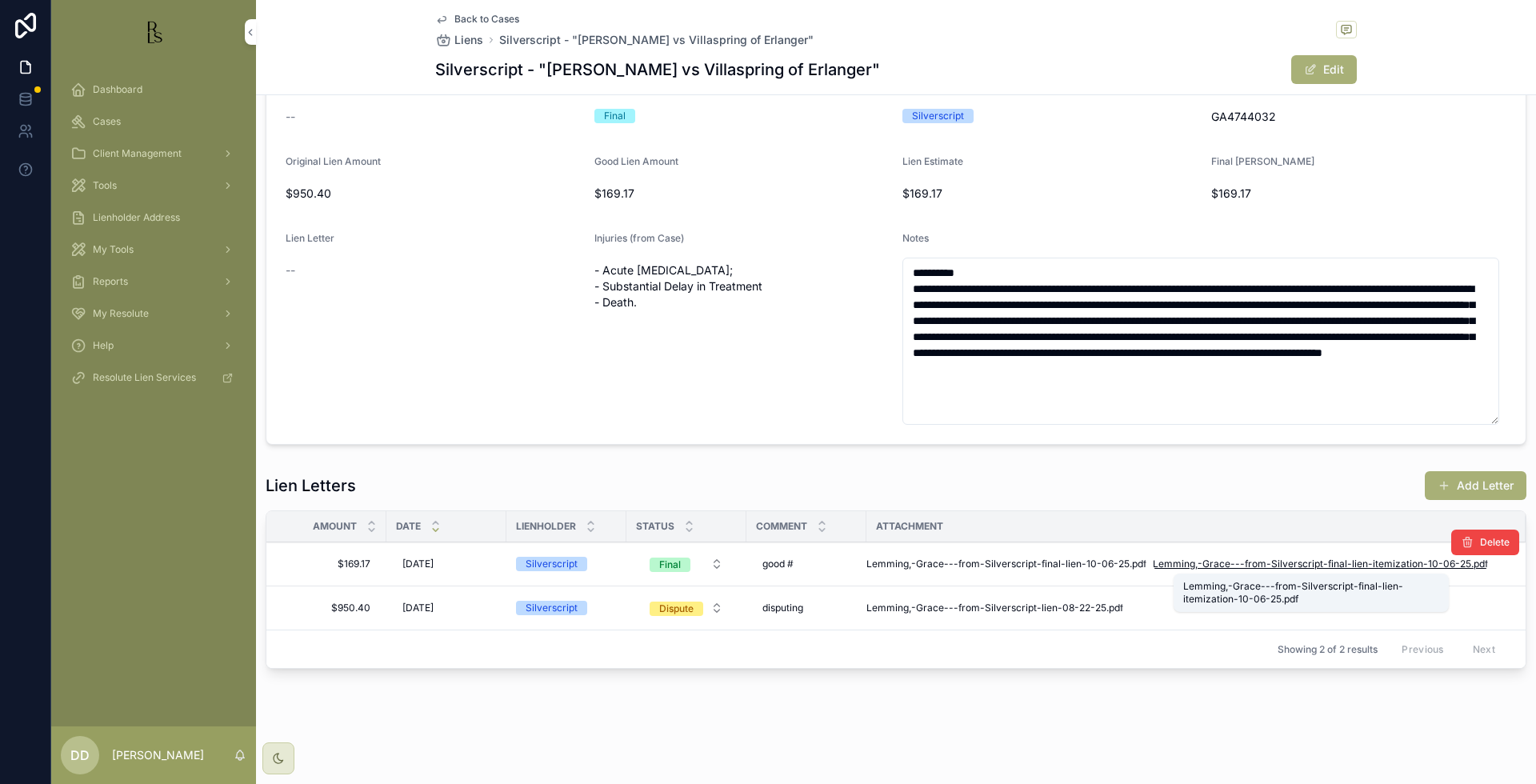
click at [1244, 569] on span "Lemming,-Grace---from-Silverscript-final-lien-itemization-10-06-25" at bounding box center [1312, 564] width 318 height 13
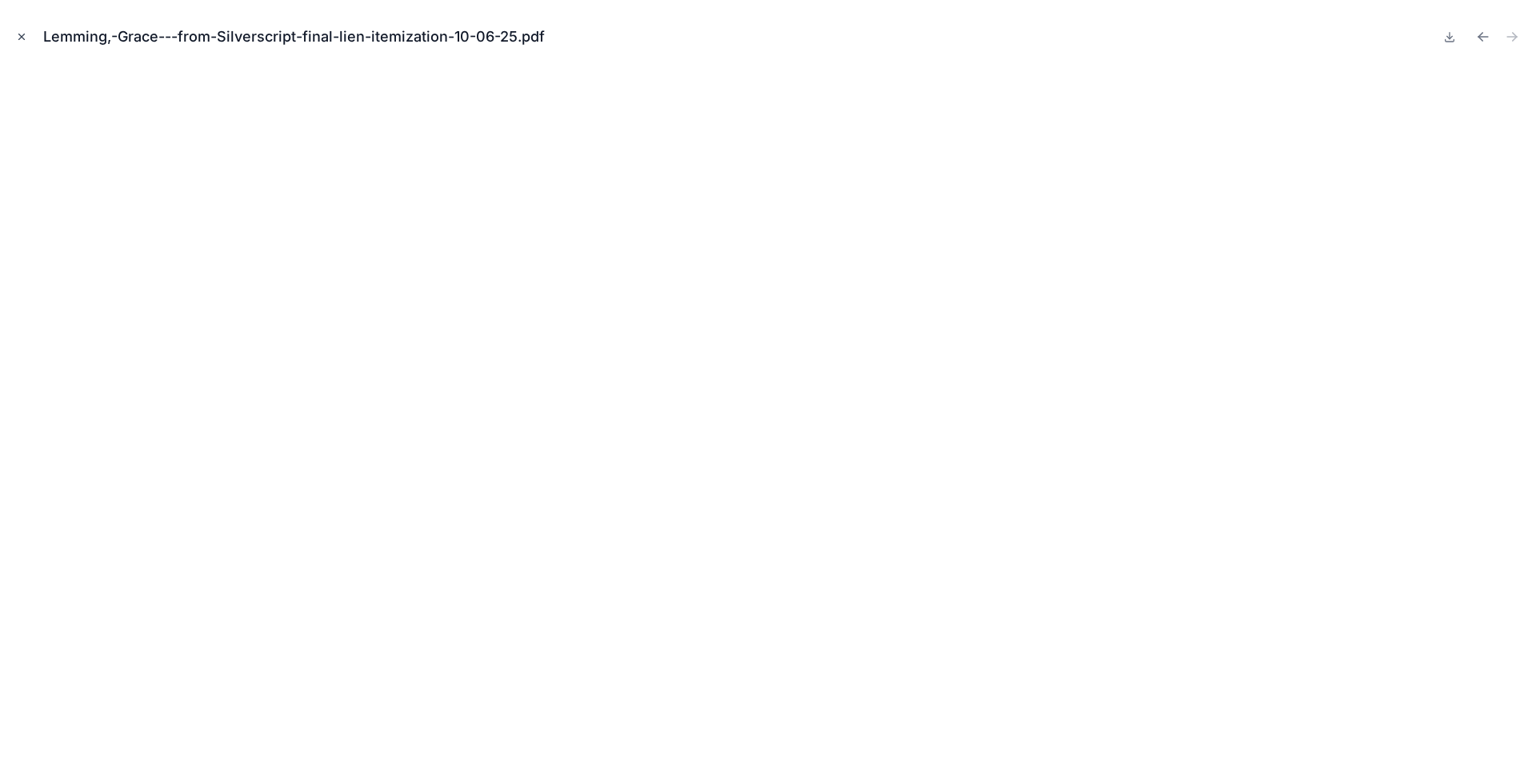
click at [28, 43] on button "Close modal" at bounding box center [22, 37] width 18 height 18
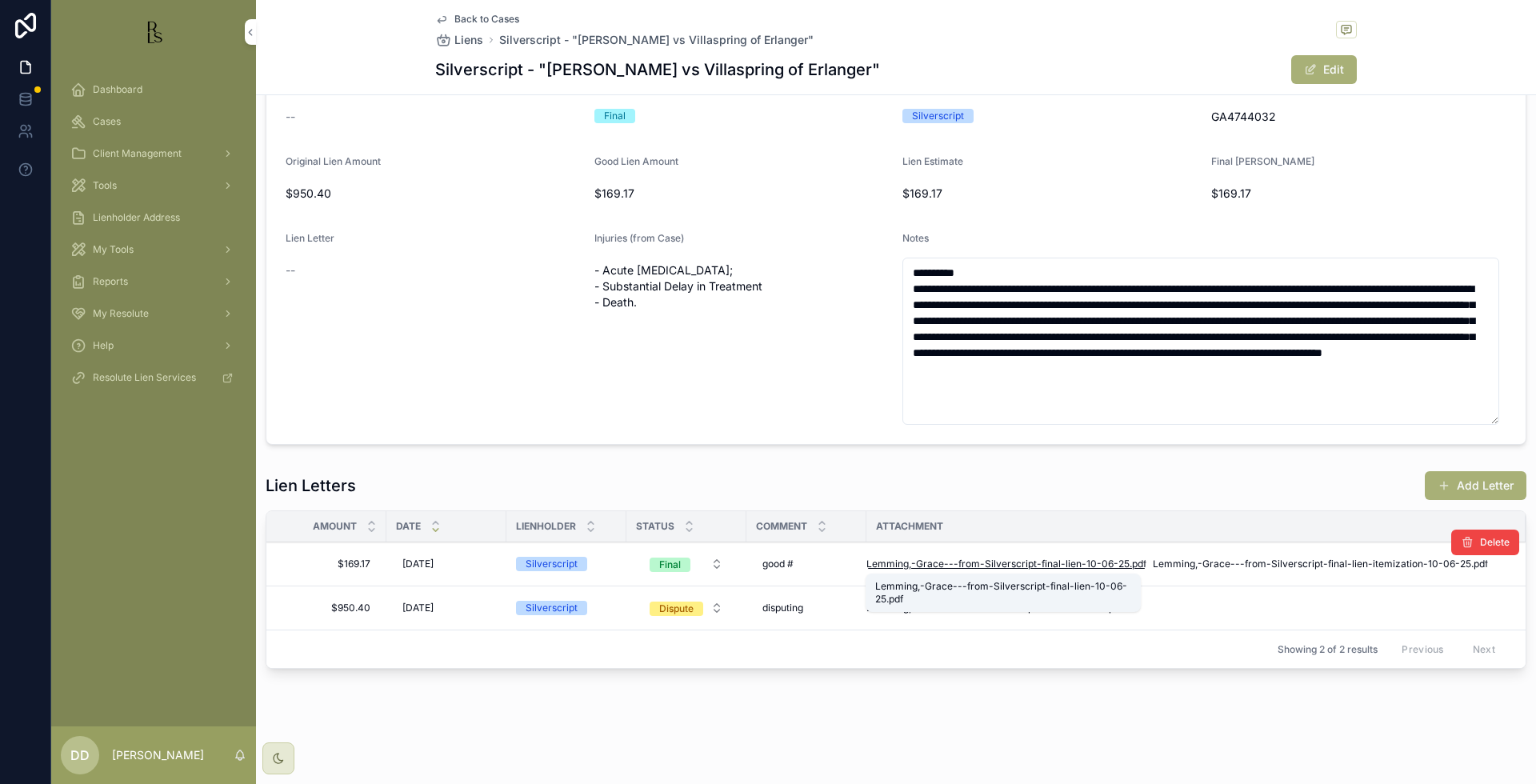
click at [914, 566] on span "Lemming,-Grace---from-Silverscript-final-lien-10-06-25" at bounding box center [998, 564] width 263 height 13
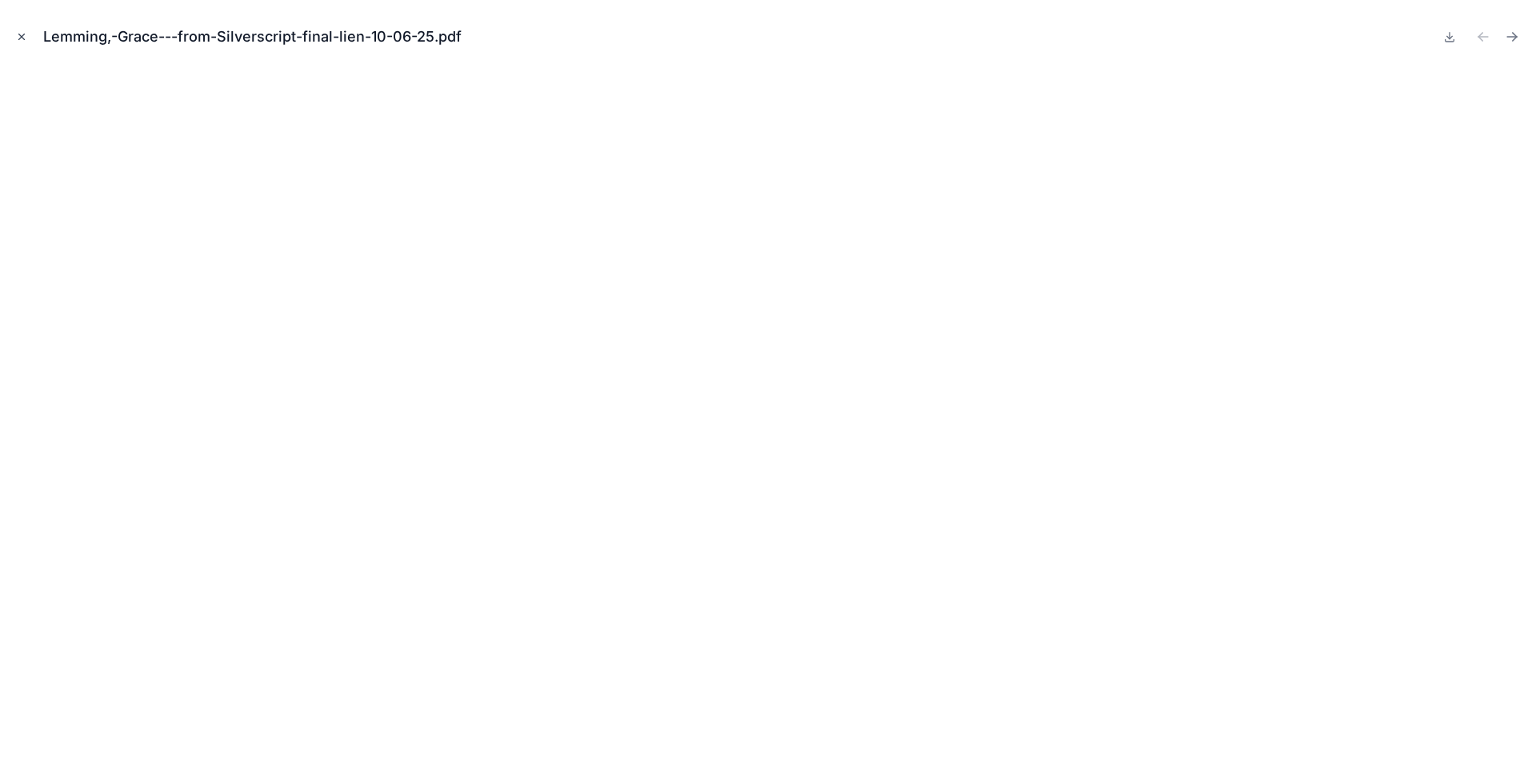
click at [27, 44] on button "Close modal" at bounding box center [22, 37] width 18 height 18
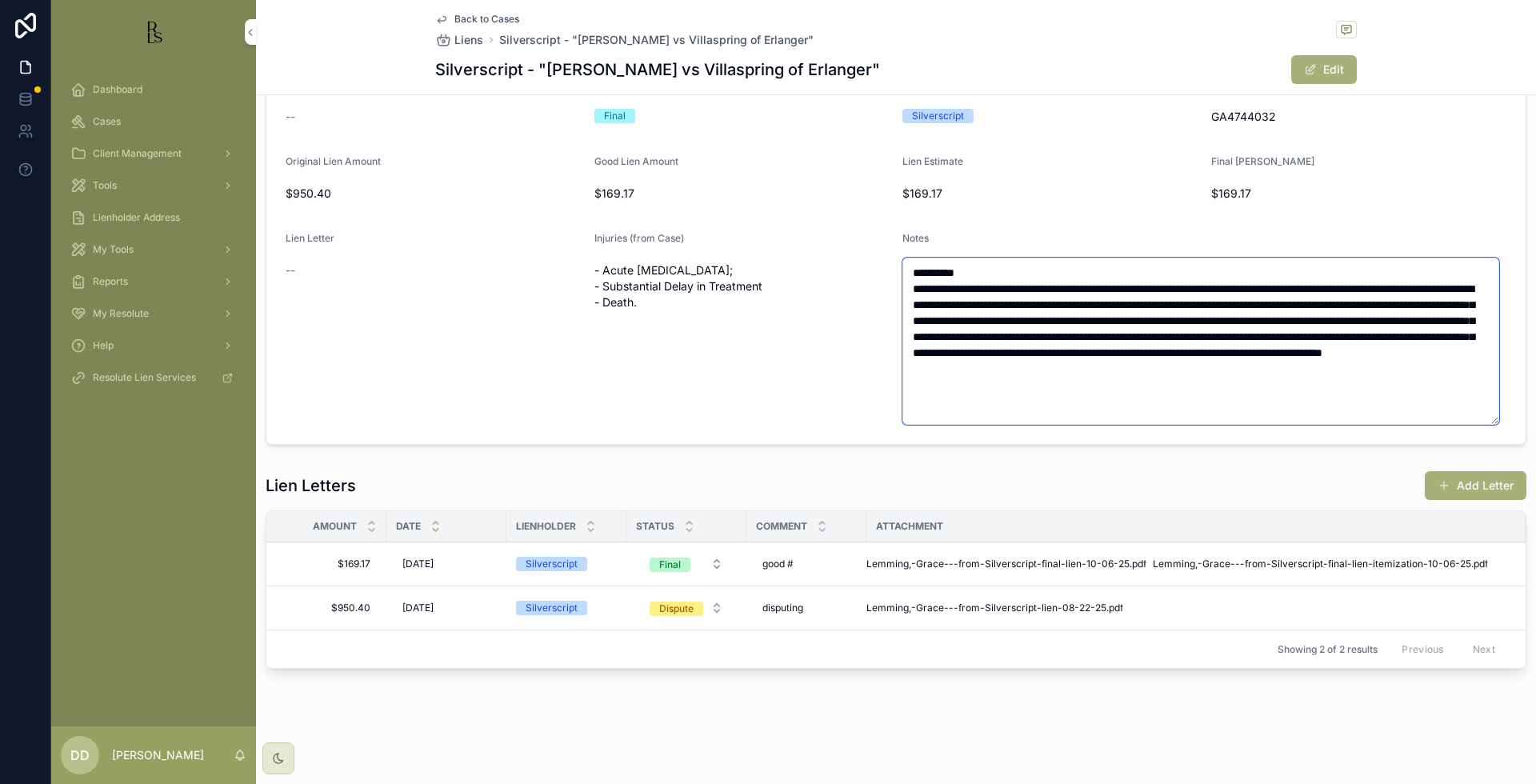
click at [1294, 398] on textarea "**********" at bounding box center [1201, 341] width 597 height 167
paste textarea "**********"
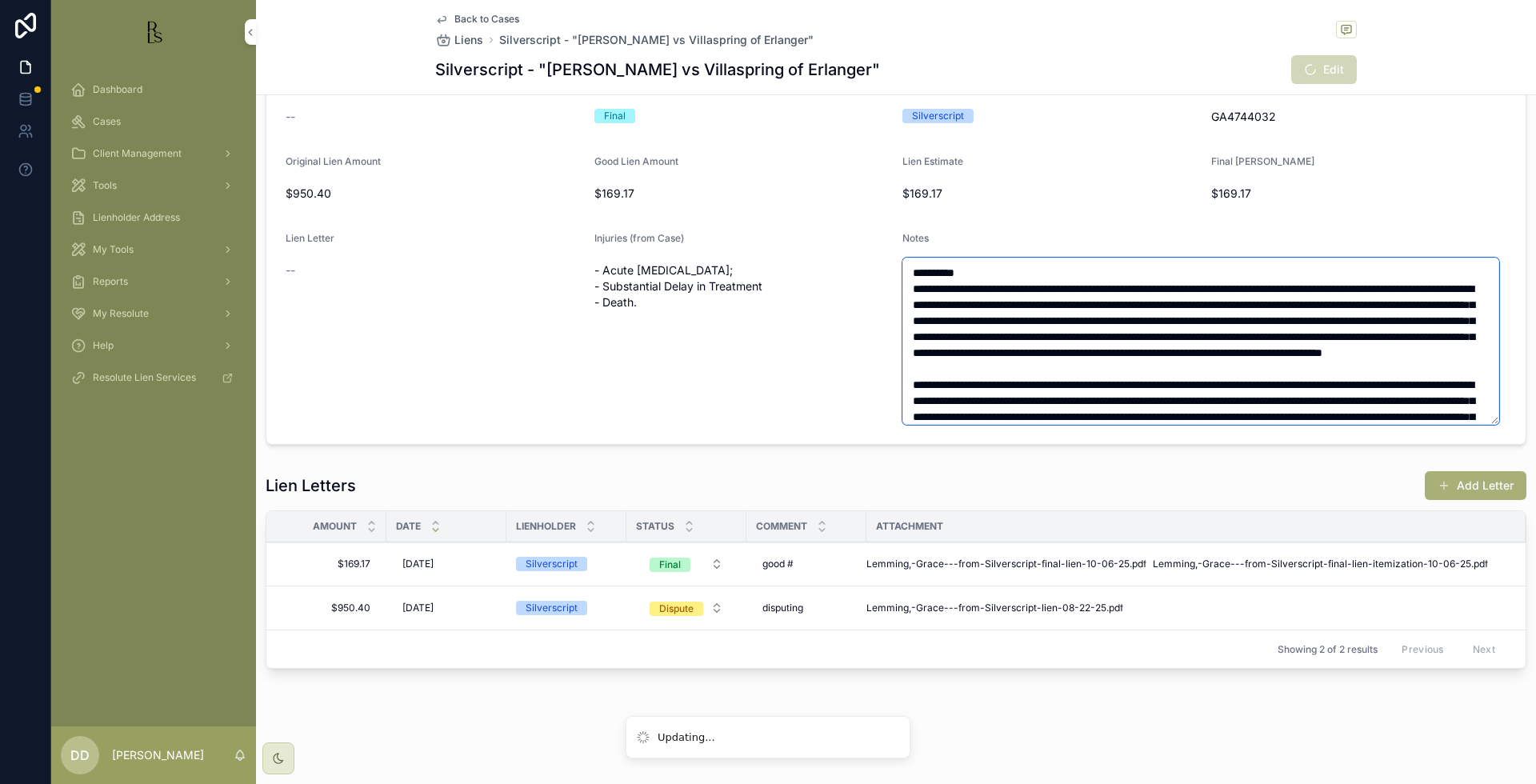
scroll to position [100, 0]
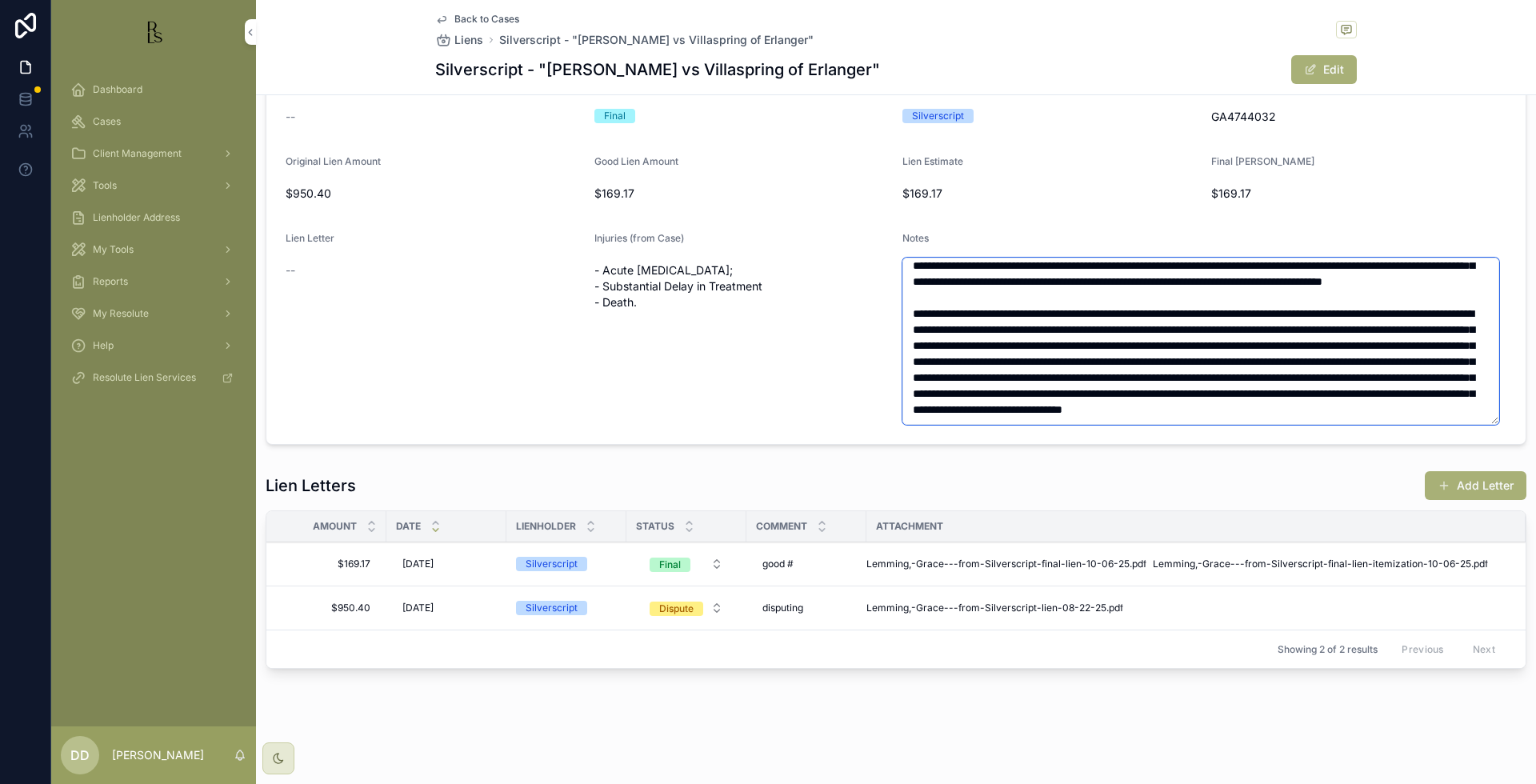
type textarea "**********"
click at [698, 355] on div "Injuries (from Case) - Acute [MEDICAL_DATA]; - Substantial Delay in Treatment -…" at bounding box center [742, 329] width 296 height 193
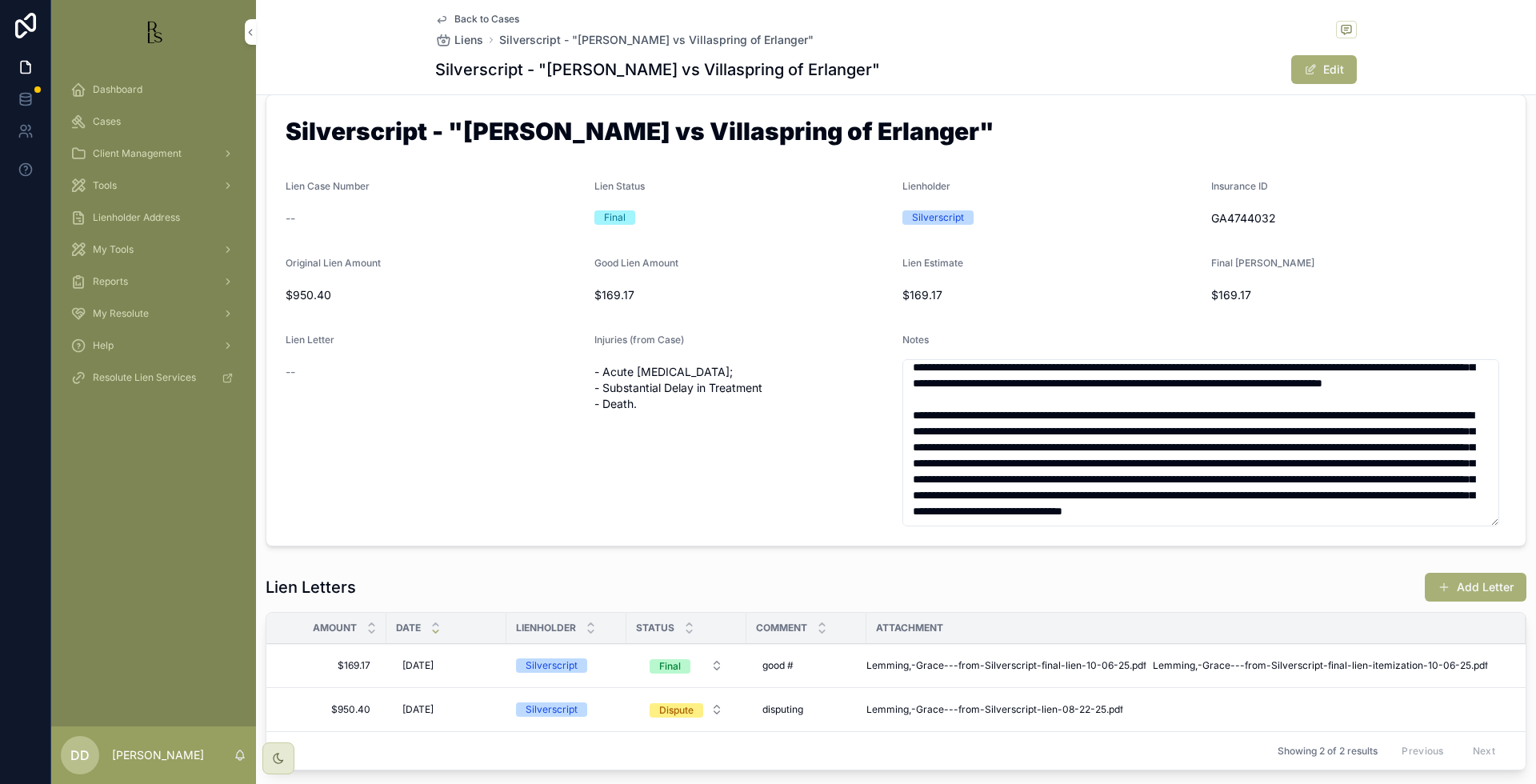
scroll to position [0, 0]
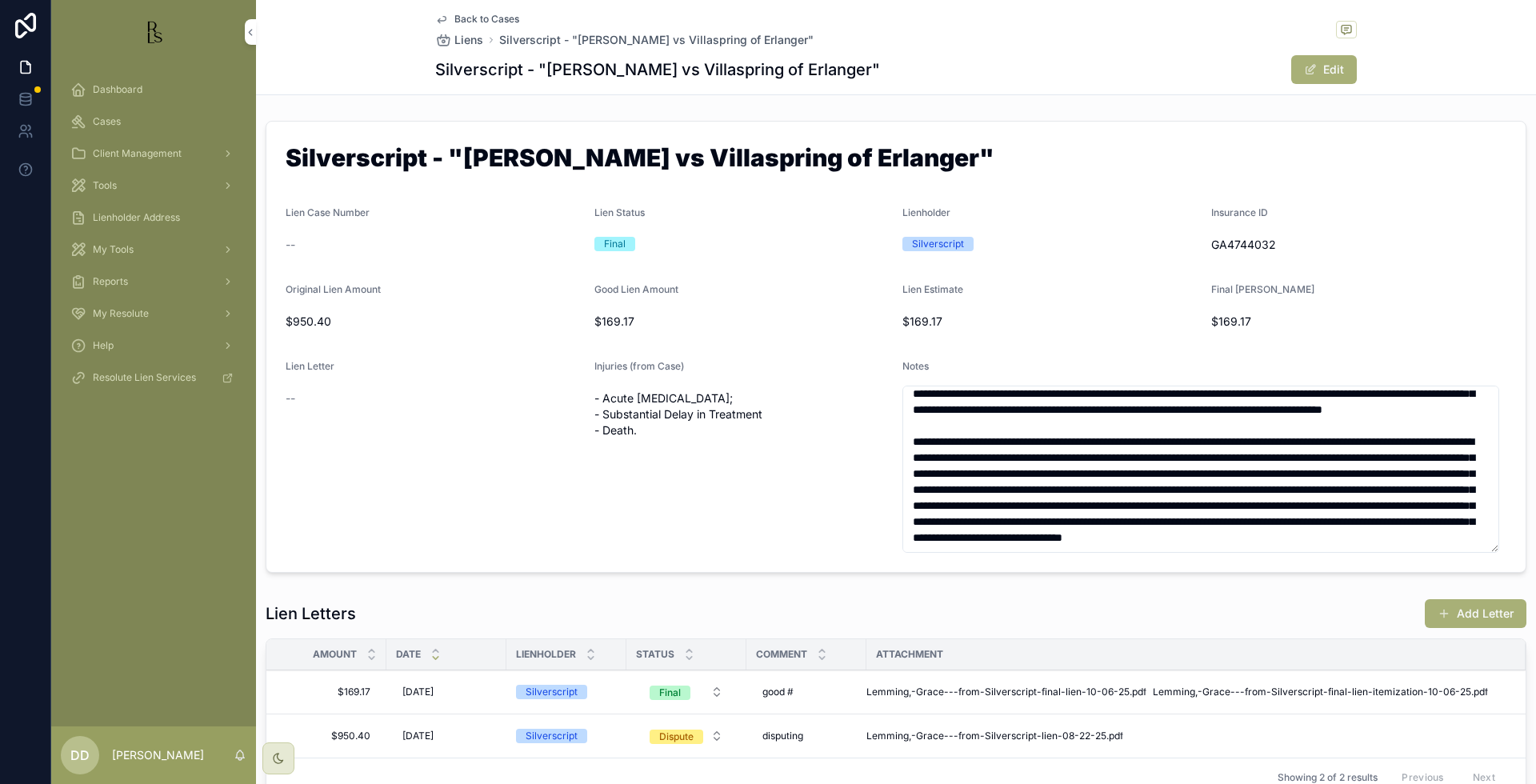
click at [477, 15] on span "Back to Cases" at bounding box center [487, 19] width 65 height 13
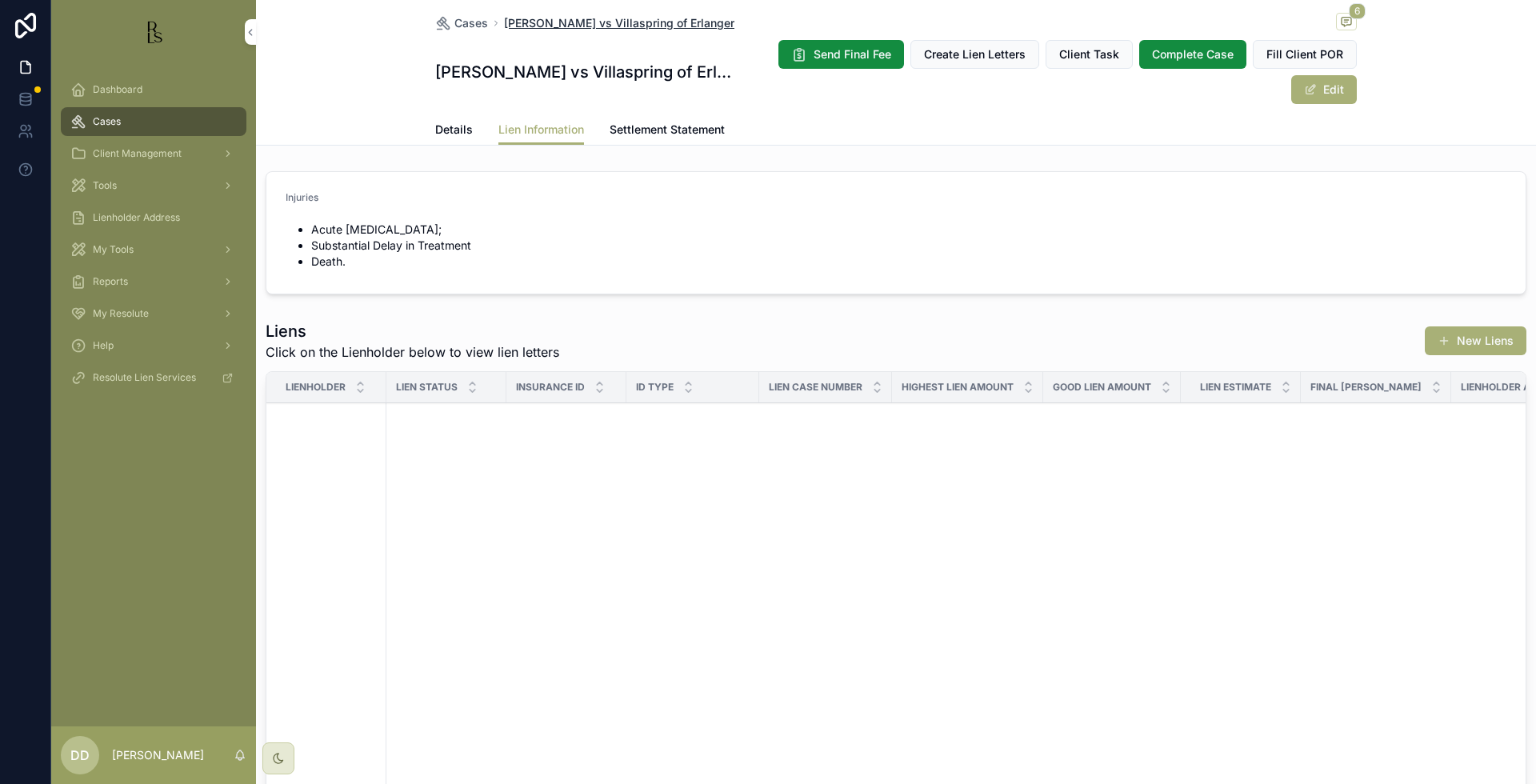
click at [527, 21] on span "[PERSON_NAME] vs Villaspring of Erlanger" at bounding box center [619, 24] width 231 height 16
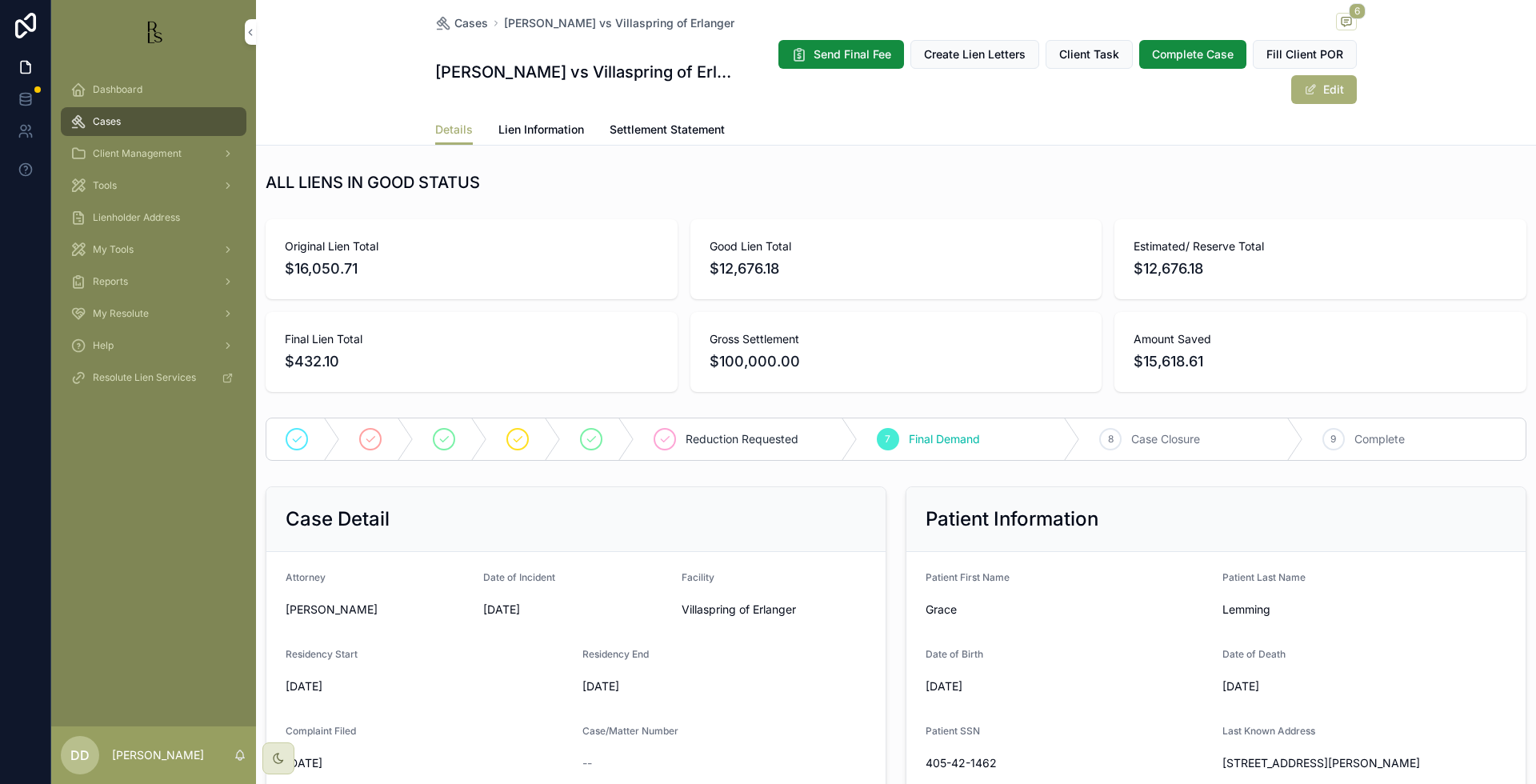
scroll to position [300, 0]
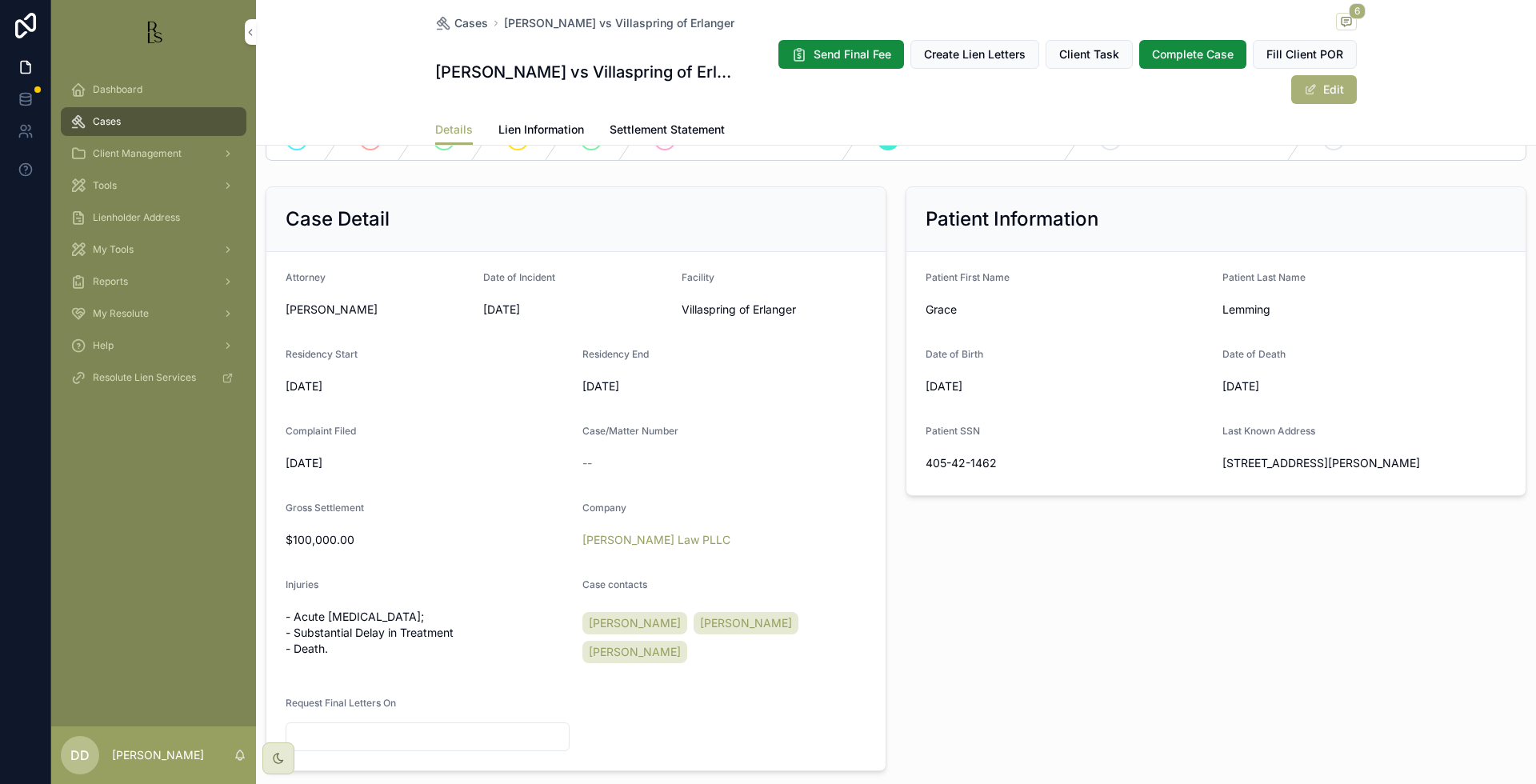
click at [1305, 657] on div "Patient Information Patient First Name [PERSON_NAME] Patient Last Name Lemming …" at bounding box center [1216, 479] width 640 height 597
click at [138, 121] on div "Cases" at bounding box center [153, 122] width 166 height 26
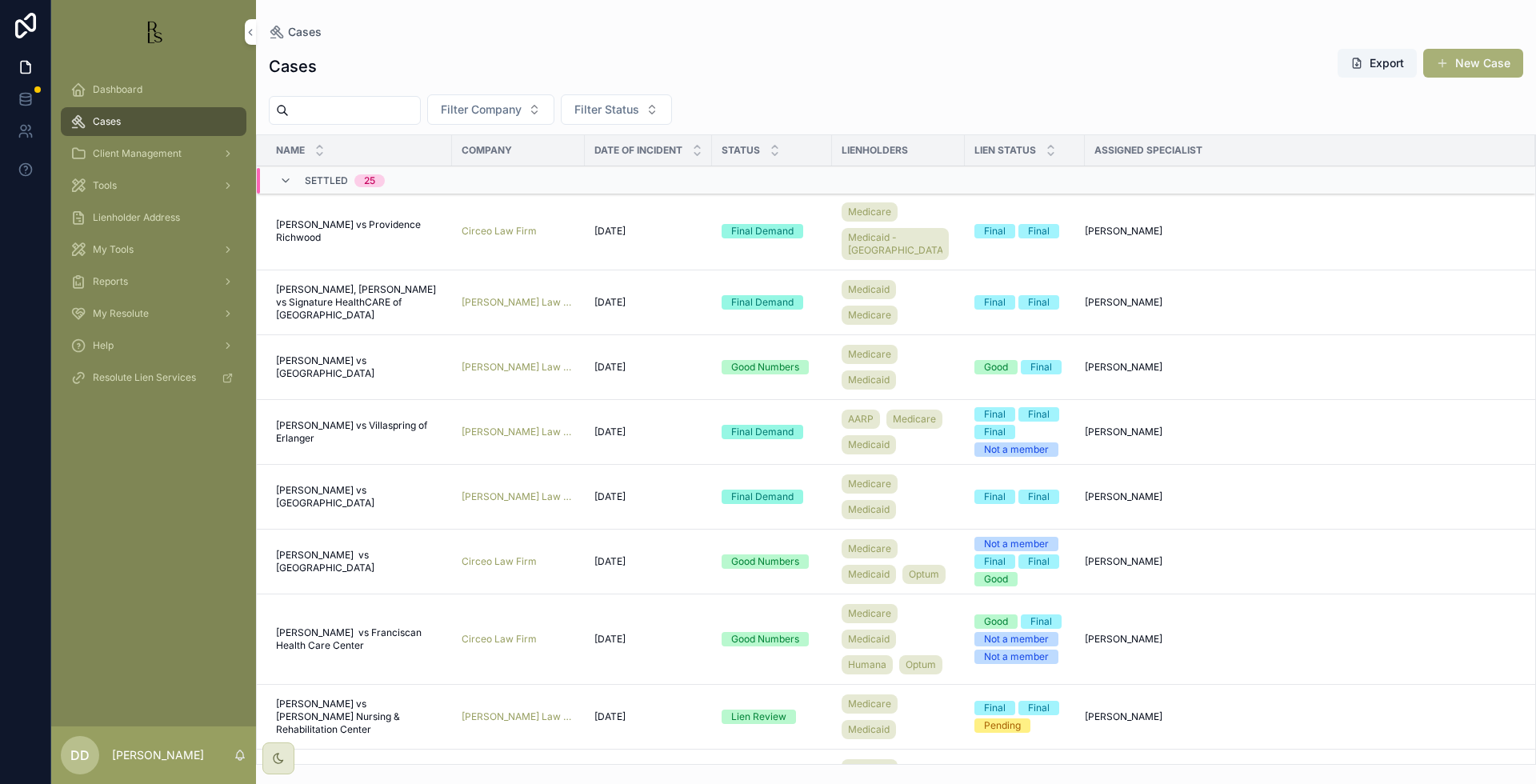
click at [357, 113] on input "scrollable content" at bounding box center [355, 110] width 132 height 23
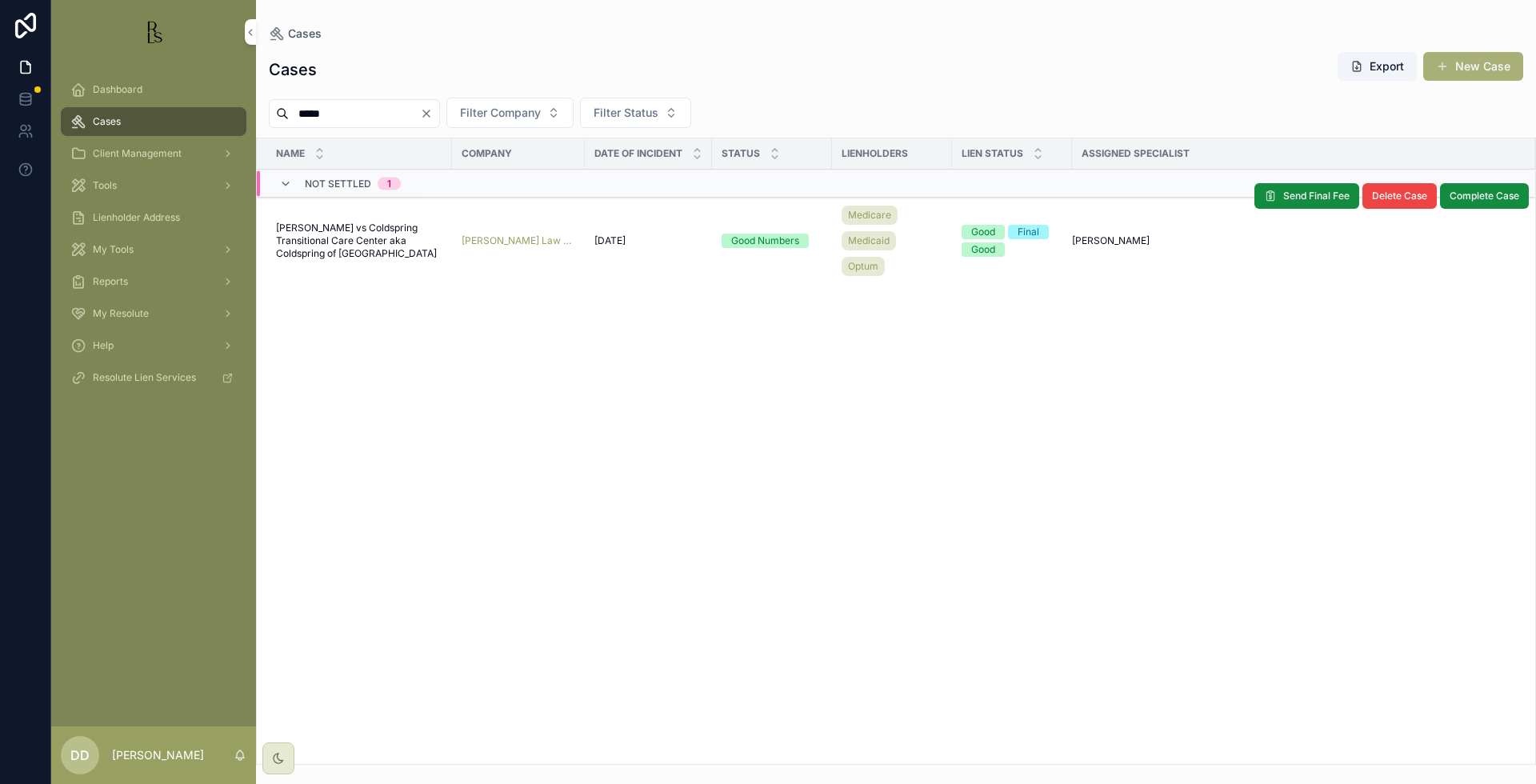
type input "*****"
click at [339, 238] on span "[PERSON_NAME] vs Coldspring Transitional Care Center aka Coldspring of [GEOGRAP…" at bounding box center [359, 240] width 166 height 38
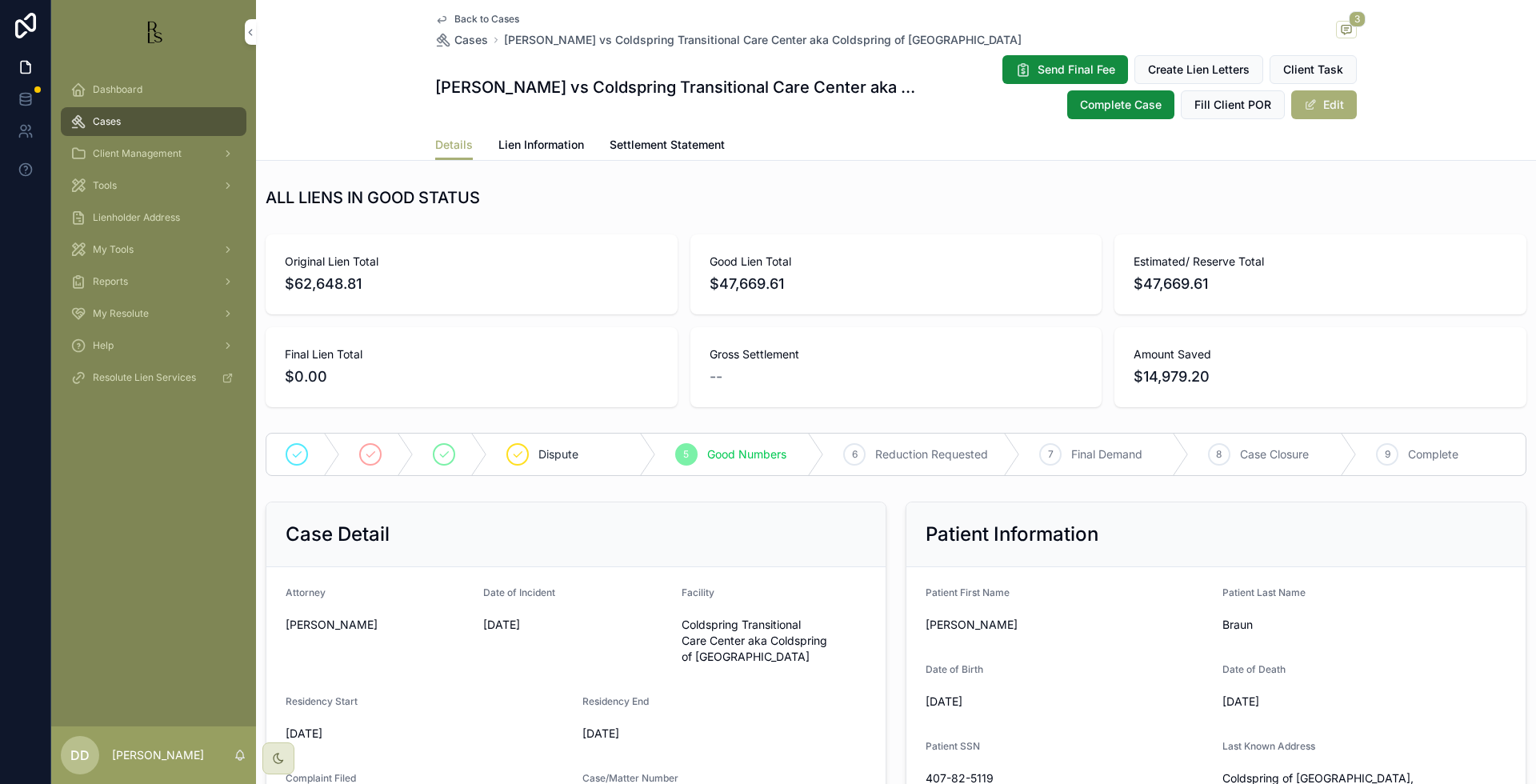
click at [1387, 343] on div "Amount Saved $14,979.20" at bounding box center [1321, 367] width 412 height 80
click at [1425, 262] on span "Estimated/ Reserve Total" at bounding box center [1320, 261] width 373 height 16
click at [559, 150] on span "Lien Information" at bounding box center [541, 145] width 85 height 16
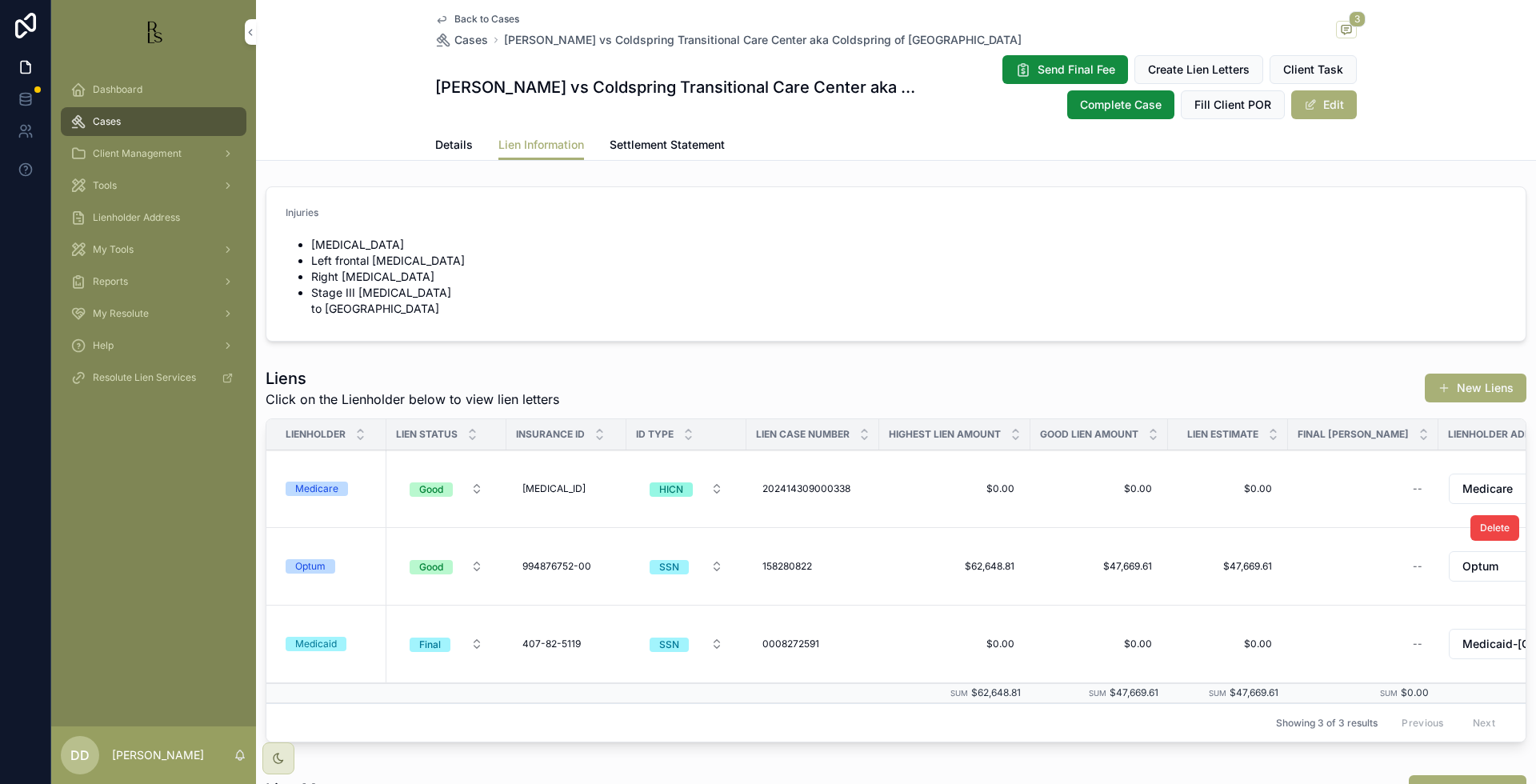
click at [311, 559] on div "Optum" at bounding box center [310, 566] width 30 height 15
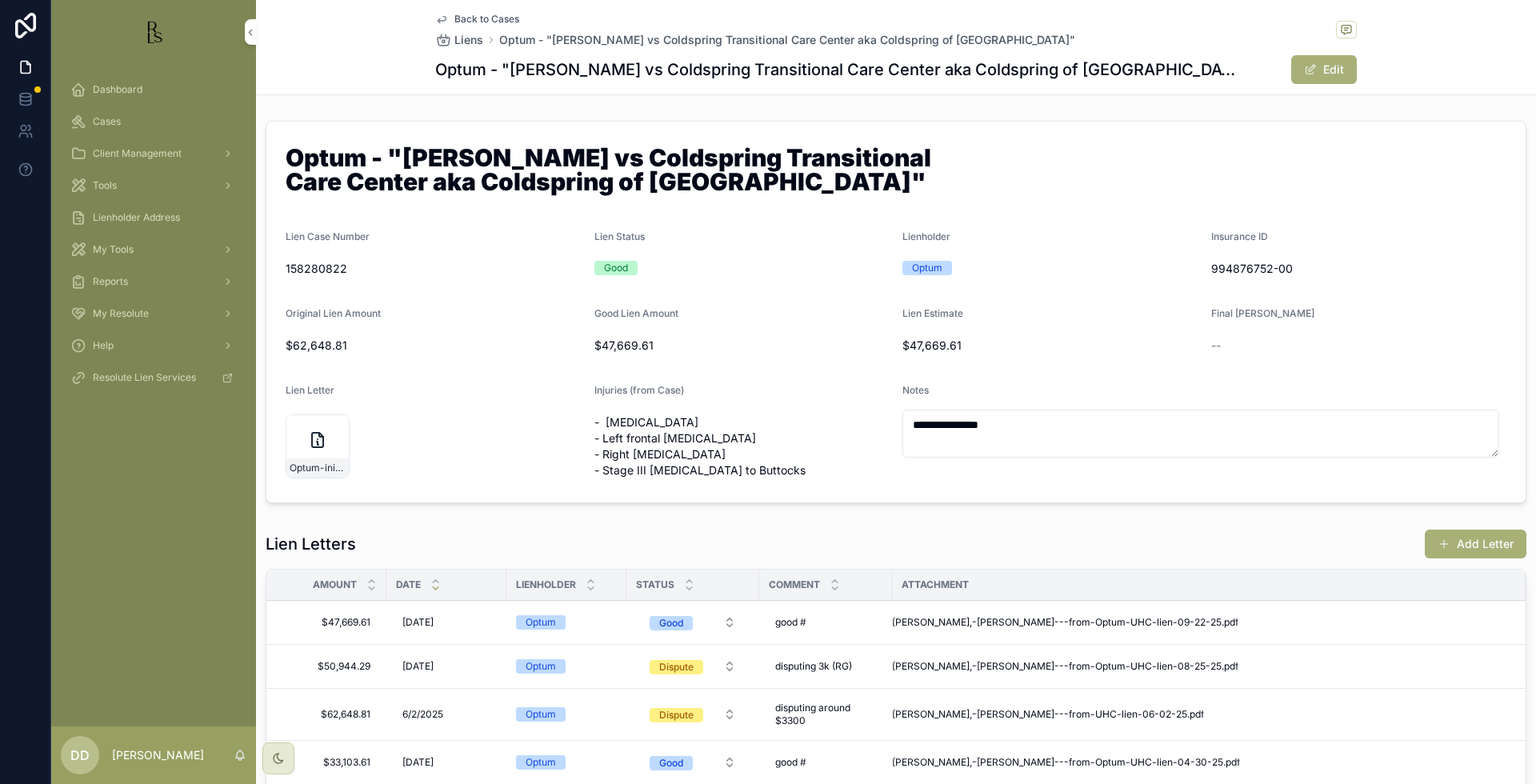
click at [1414, 338] on div "--" at bounding box center [1359, 346] width 296 height 16
click at [1046, 616] on span "[PERSON_NAME],-[PERSON_NAME]---from-Optum-UHC-lien-09-22-25" at bounding box center [1057, 622] width 330 height 13
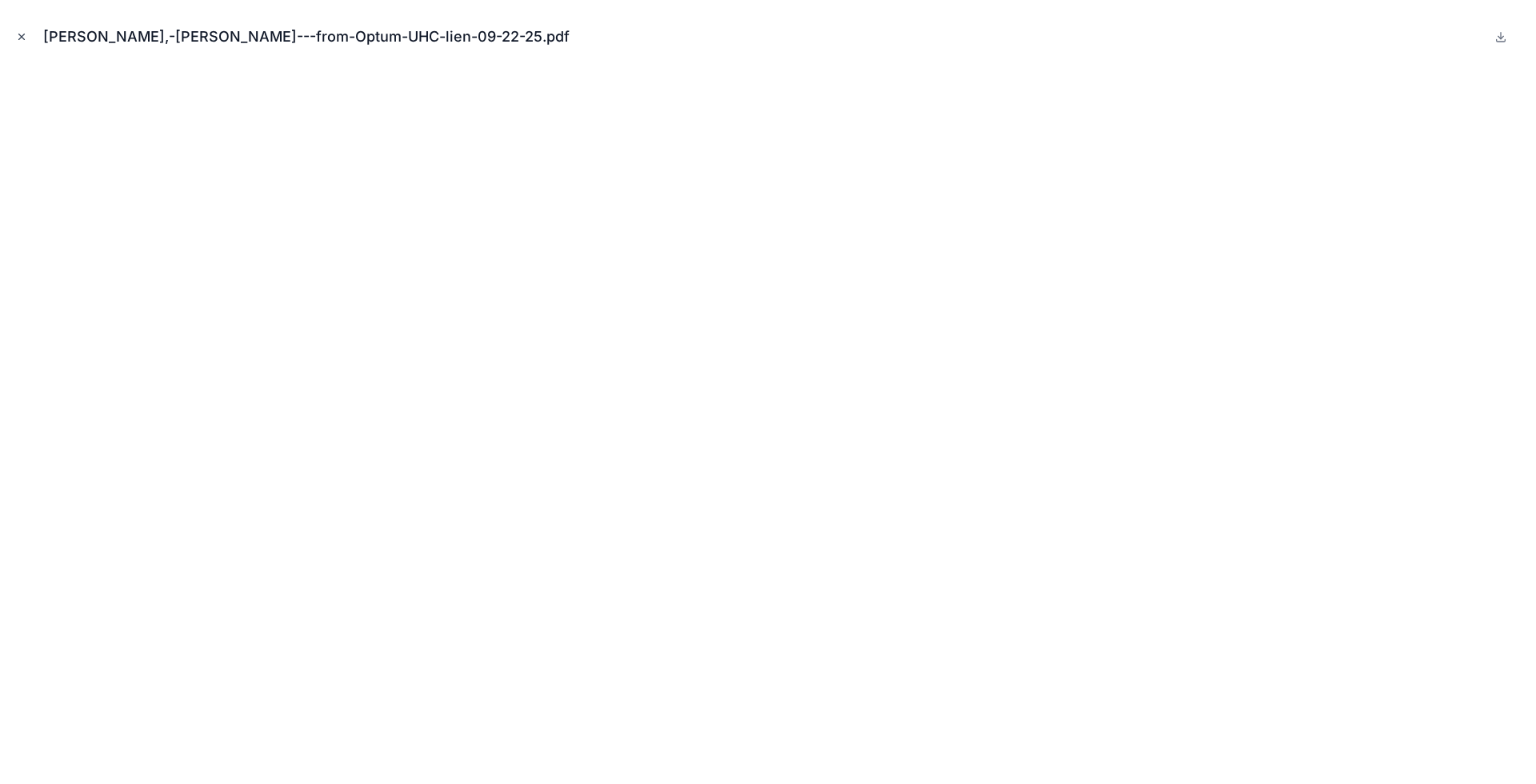
click at [19, 36] on icon "Close modal" at bounding box center [22, 37] width 11 height 11
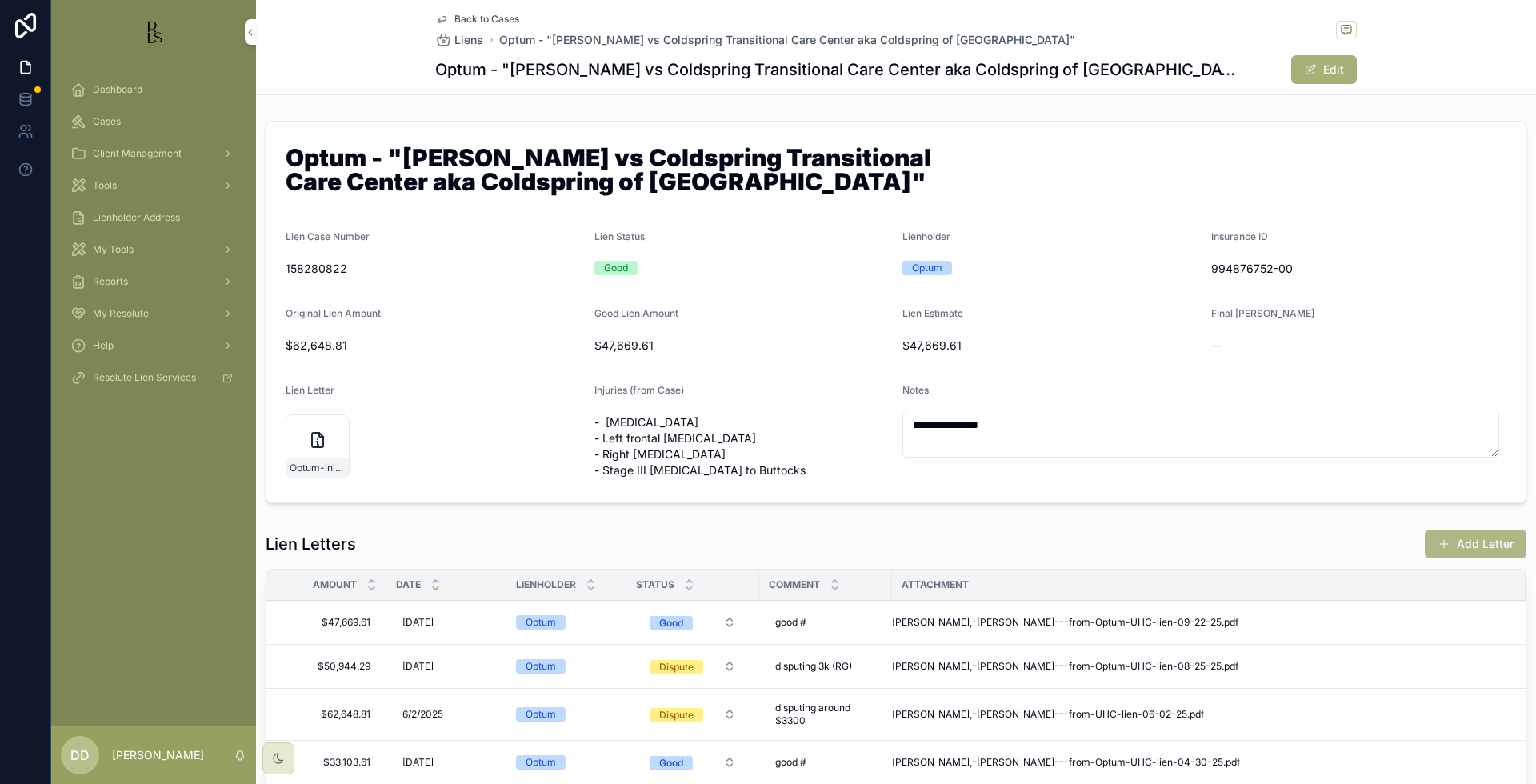
click at [1473, 529] on button "Add Letter" at bounding box center [1475, 543] width 101 height 28
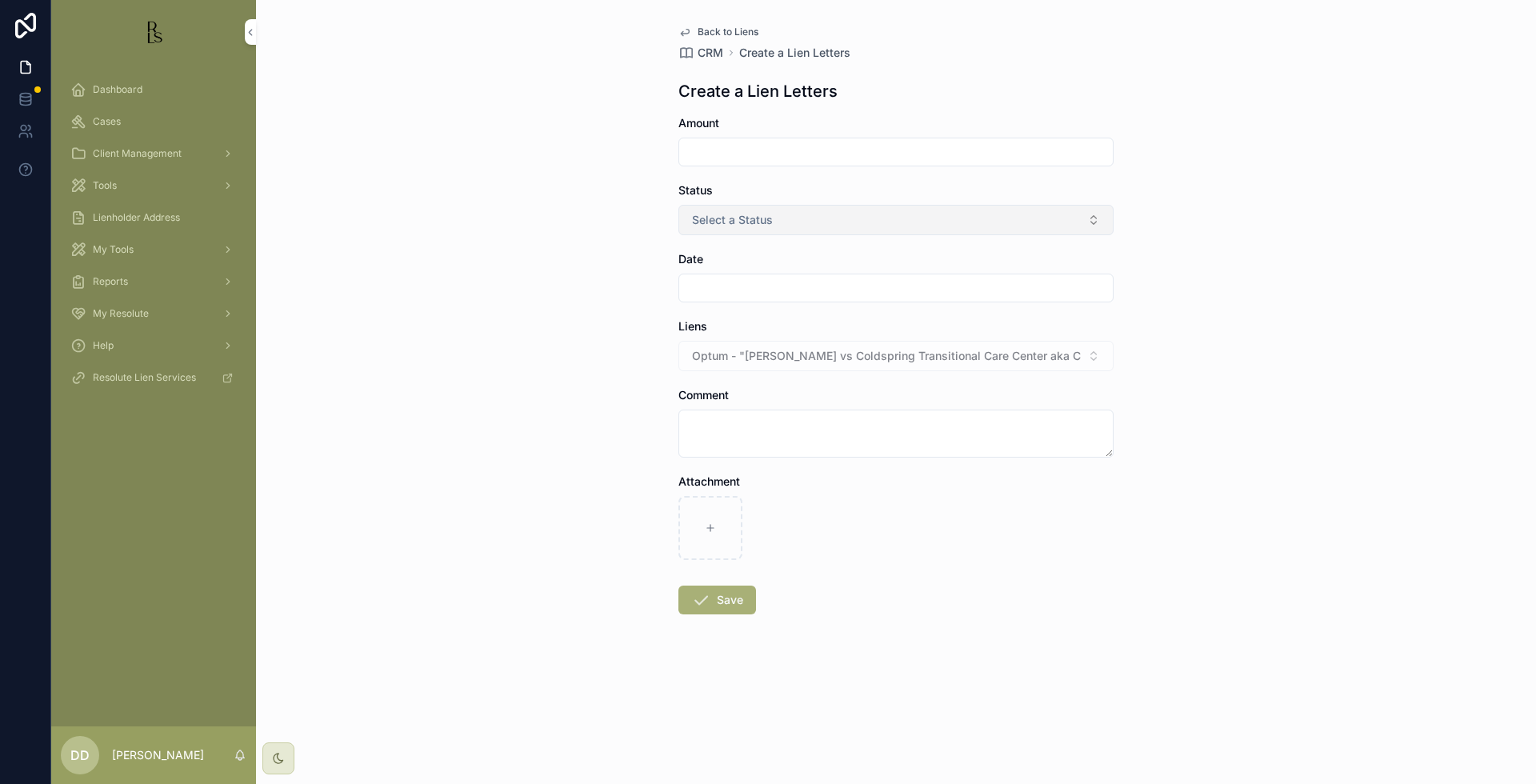
click at [793, 223] on button "Select a Status" at bounding box center [896, 219] width 435 height 30
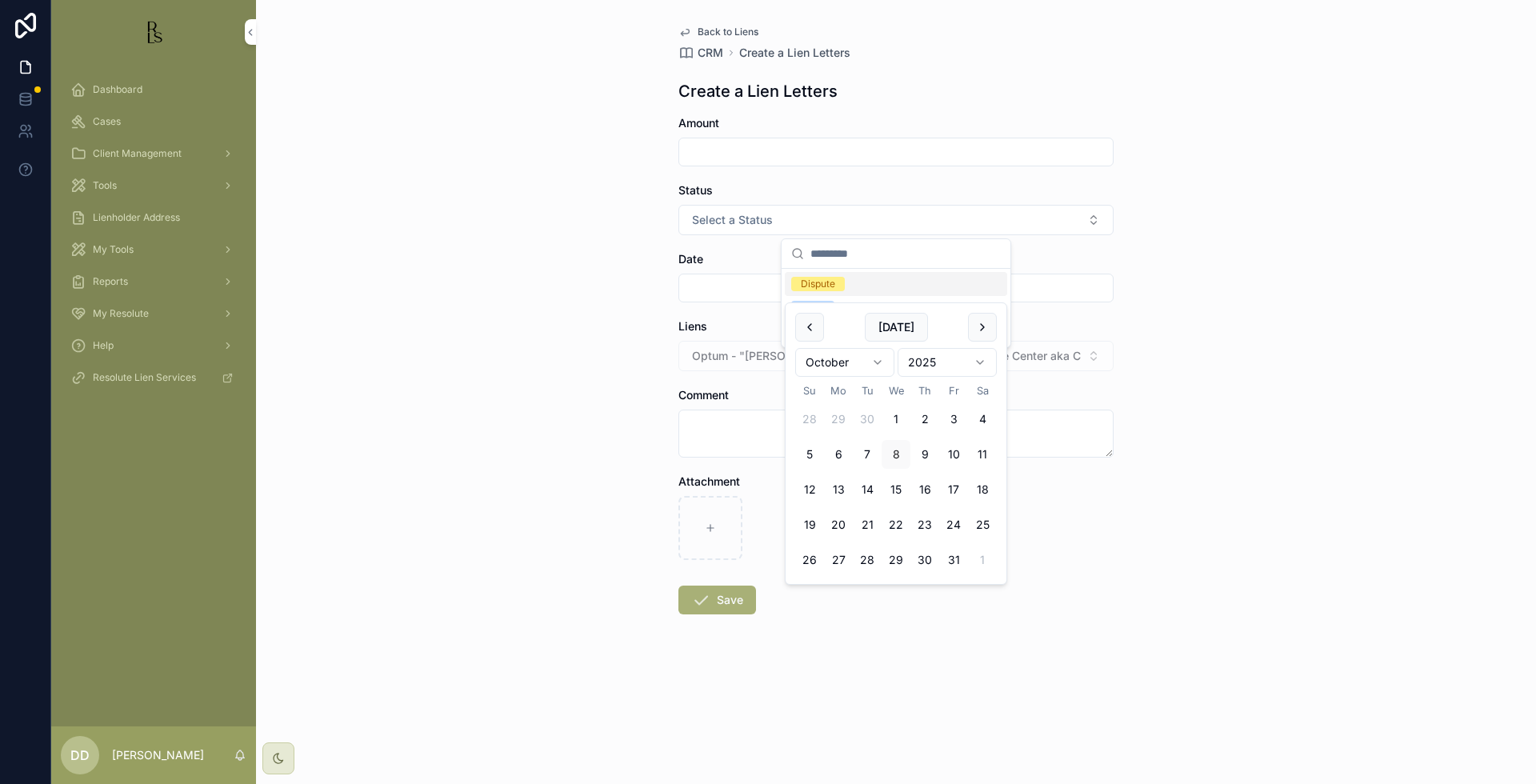
click at [715, 284] on input "scrollable content" at bounding box center [896, 288] width 434 height 23
click at [926, 454] on button "9" at bounding box center [925, 454] width 28 height 28
click at [904, 453] on button "8" at bounding box center [895, 454] width 28 height 28
type input "*********"
click at [737, 421] on textarea "scrollable content" at bounding box center [896, 433] width 435 height 48
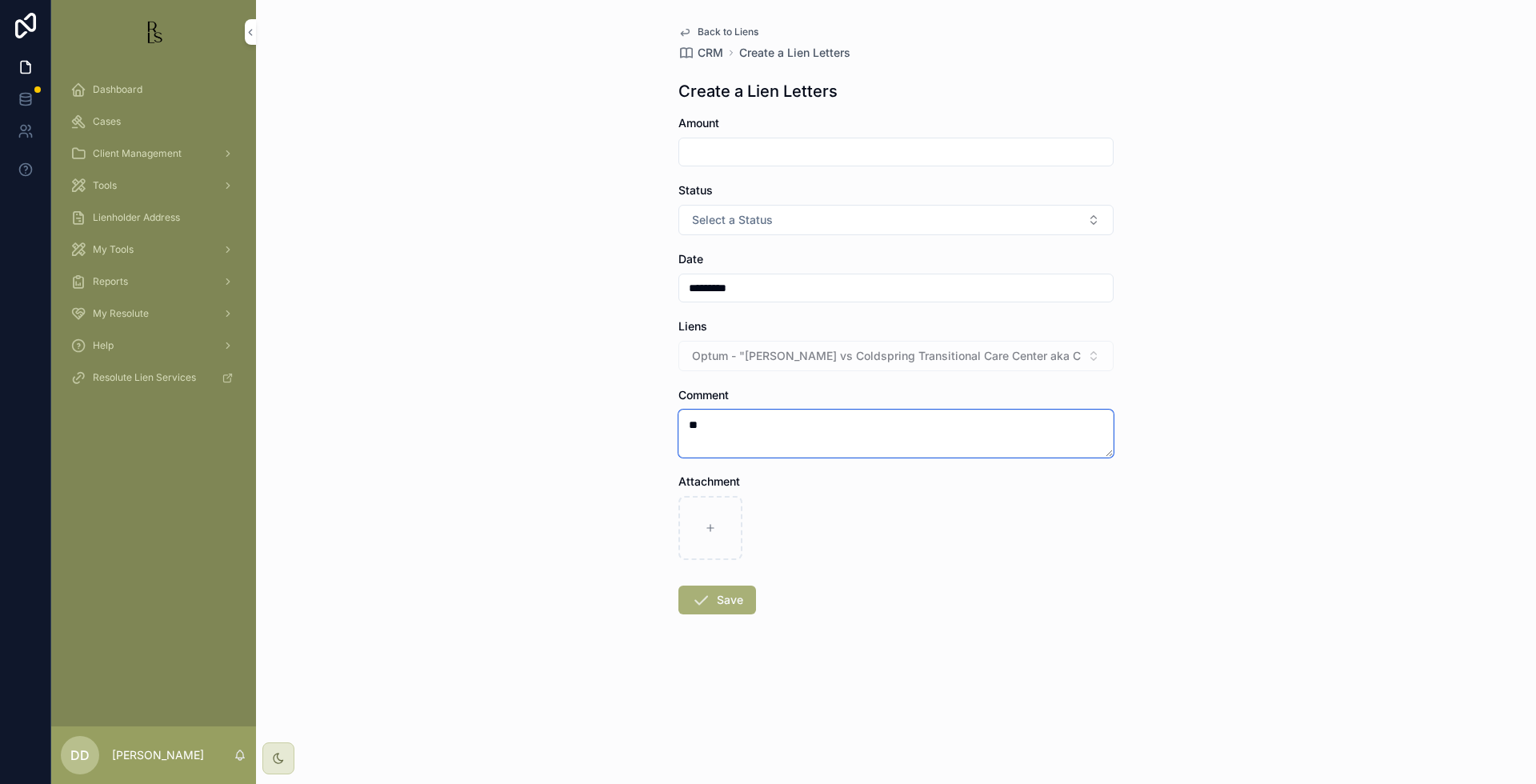
type textarea "*"
type textarea "******"
click at [713, 524] on icon "scrollable content" at bounding box center [710, 528] width 11 height 11
type input "**********"
click at [758, 427] on textarea "******" at bounding box center [896, 433] width 435 height 48
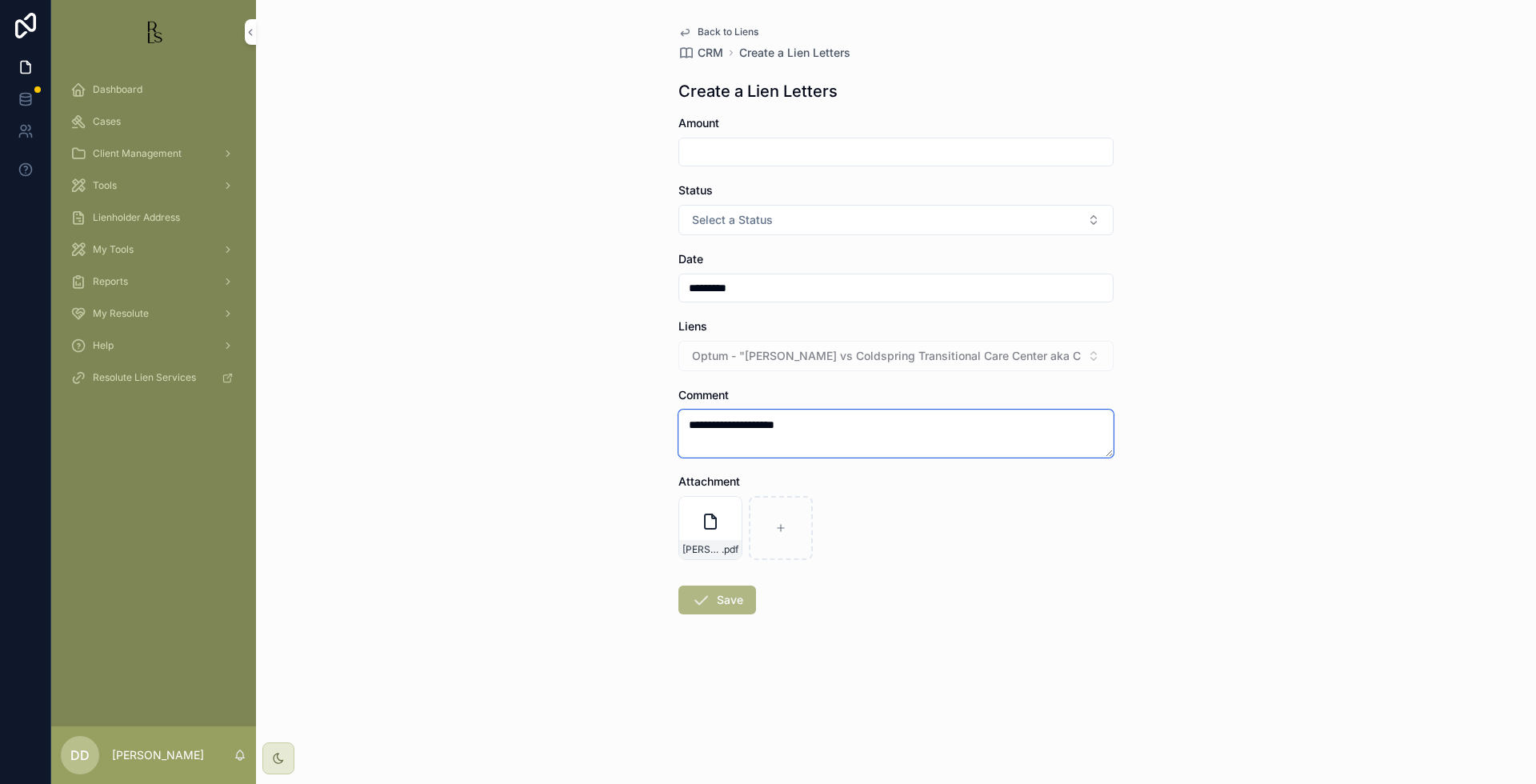
type textarea "**********"
drag, startPoint x: 731, startPoint y: 605, endPoint x: 730, endPoint y: 597, distance: 8.1
click at [729, 605] on button "Save" at bounding box center [718, 599] width 78 height 28
